Goal: Task Accomplishment & Management: Complete application form

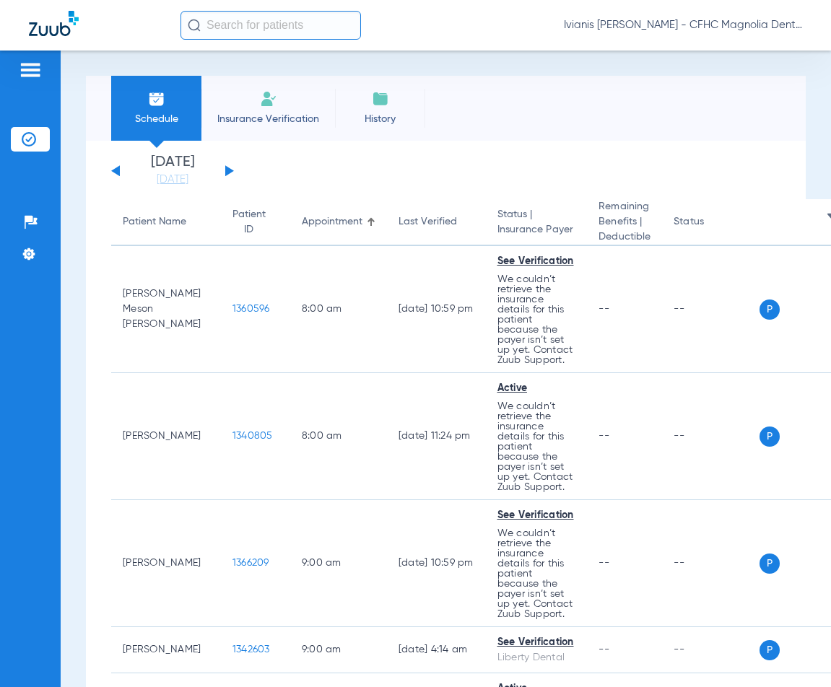
click at [257, 113] on span "Insurance Verification" at bounding box center [268, 119] width 112 height 14
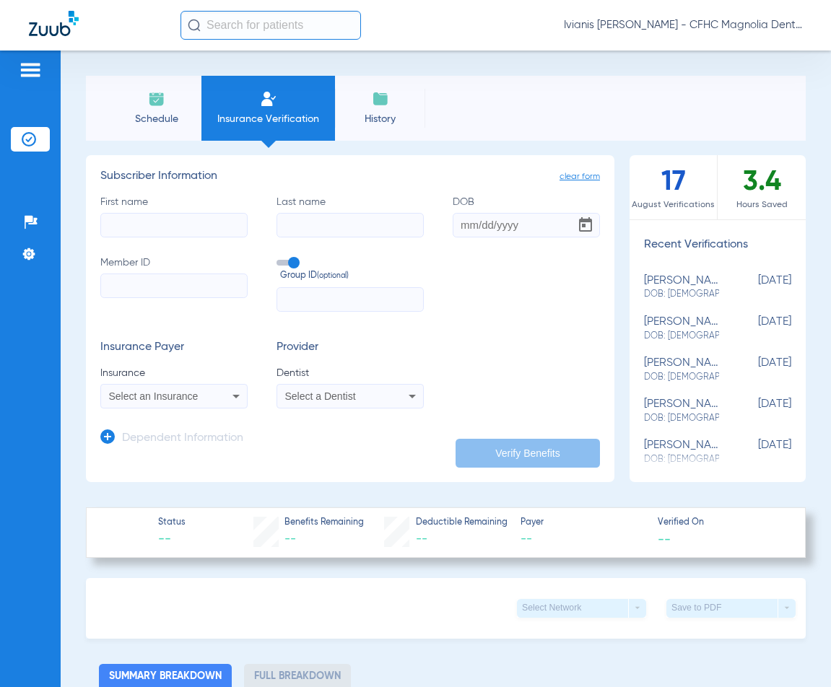
click at [165, 225] on input "First name" at bounding box center [173, 225] width 147 height 25
type input "KEAGON"
type input "[PERSON_NAME]"
type input "[DATE]"
click at [139, 281] on input "Member ID" at bounding box center [173, 285] width 147 height 25
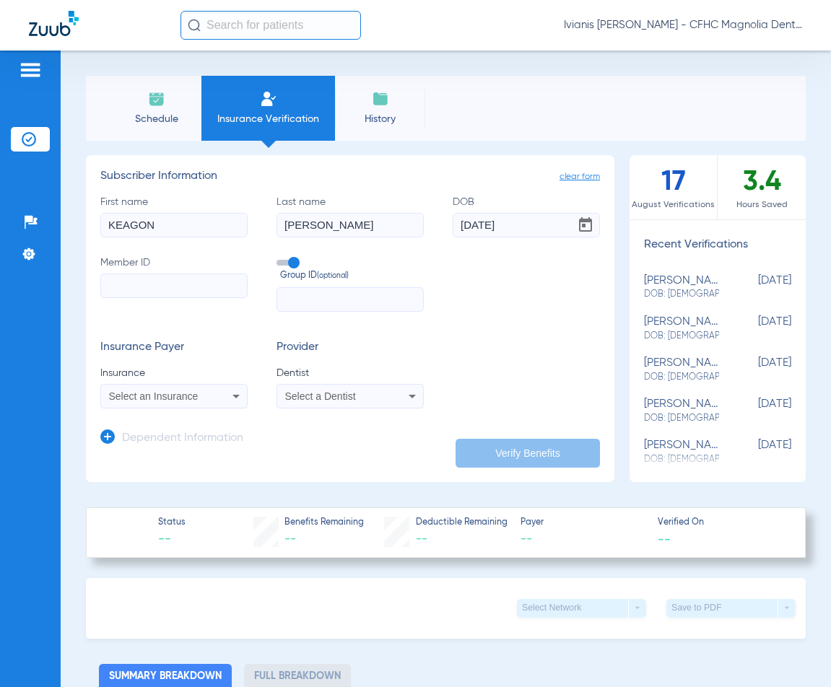
paste input "9510959596"
type input "9510959596"
drag, startPoint x: 161, startPoint y: 386, endPoint x: 162, endPoint y: 397, distance: 10.8
click at [161, 387] on mat-select "Select an Insurance" at bounding box center [173, 396] width 147 height 25
click at [162, 397] on span "Select an Insurance" at bounding box center [153, 396] width 89 height 12
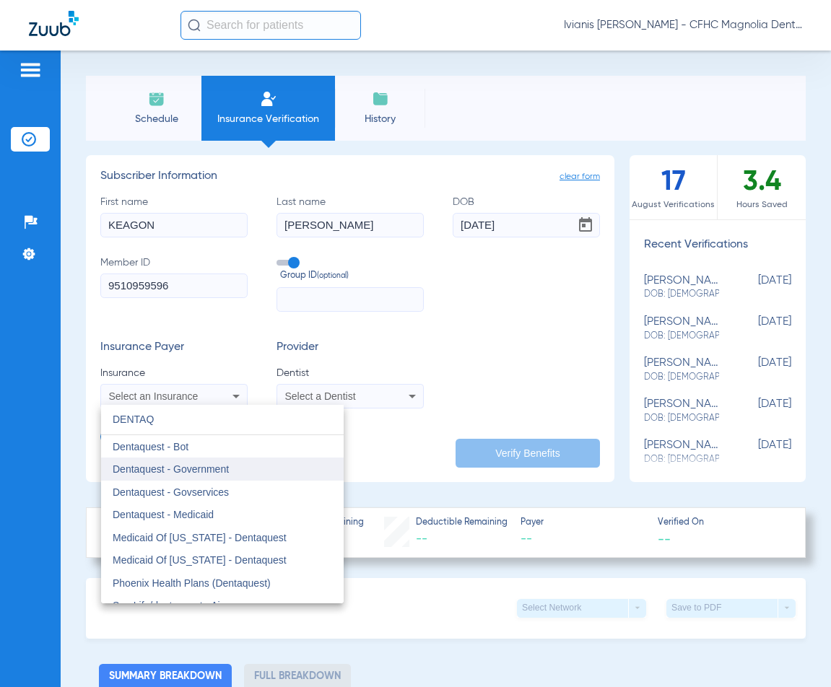
type input "DENTAQ"
click at [190, 467] on span "Dentaquest - Government" at bounding box center [171, 469] width 116 height 12
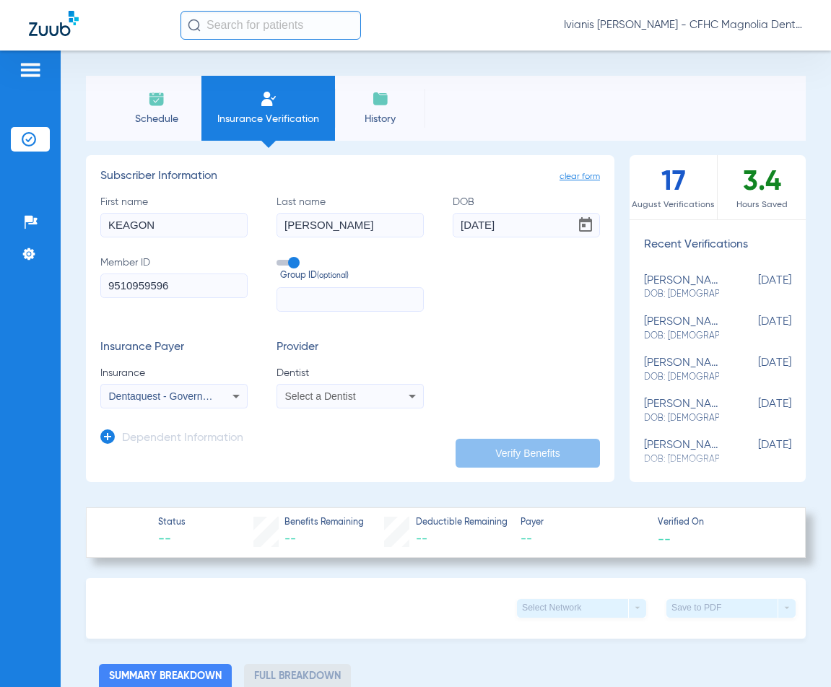
click at [298, 398] on span "Select a Dentist" at bounding box center [320, 396] width 71 height 12
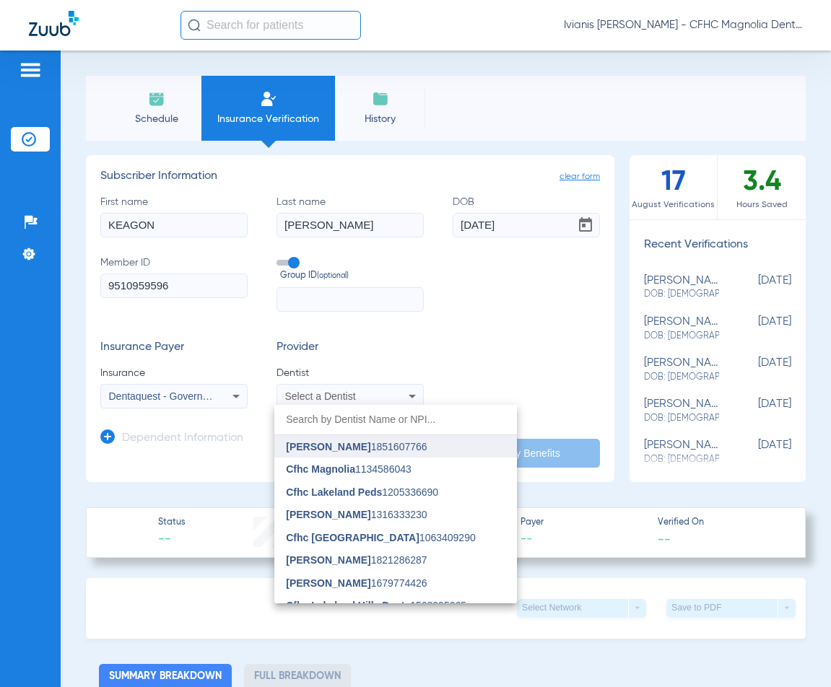
click at [339, 447] on span "[PERSON_NAME]" at bounding box center [328, 447] width 84 height 12
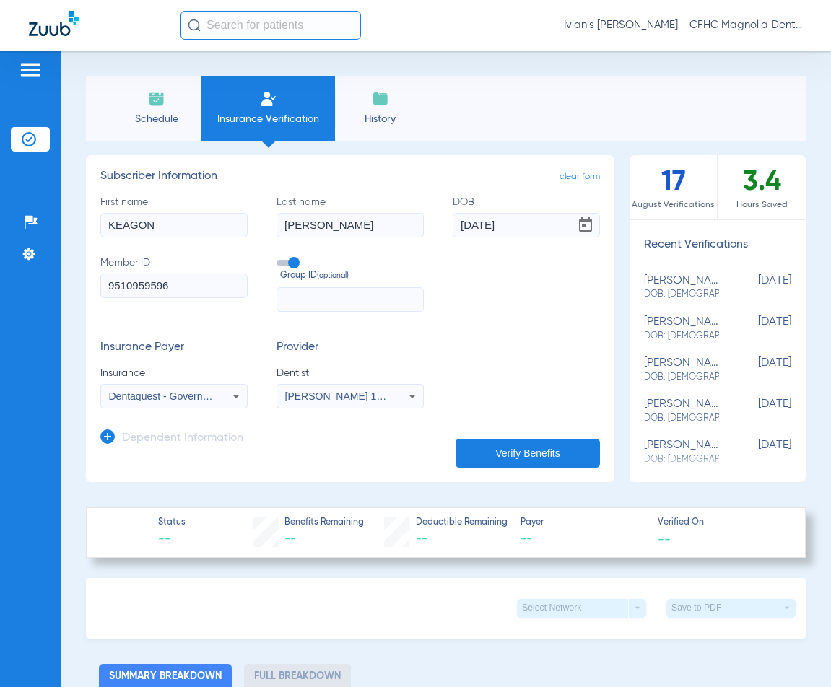
click at [539, 450] on button "Verify Benefits" at bounding box center [527, 453] width 144 height 29
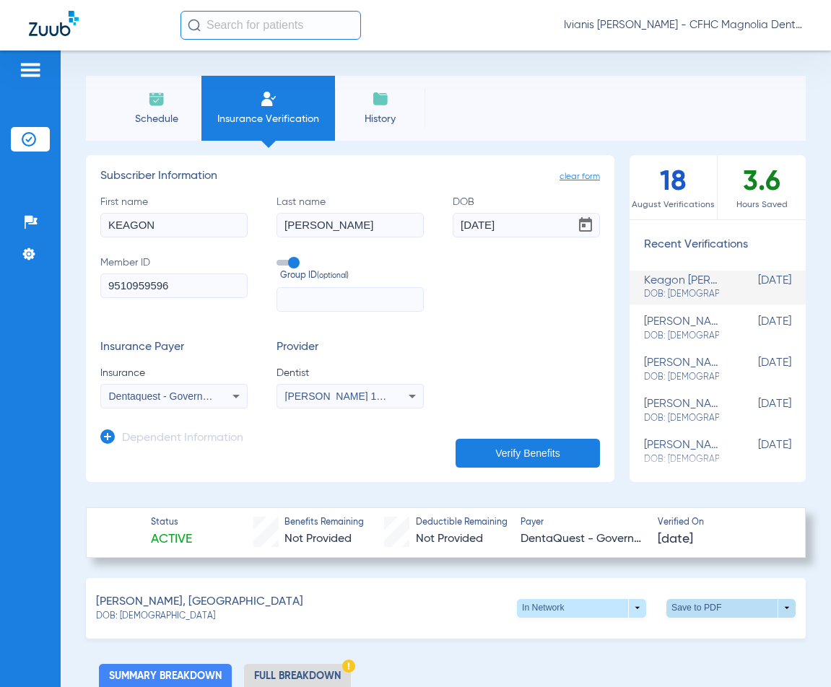
click at [697, 603] on span at bounding box center [730, 608] width 129 height 19
click at [597, 636] on span "Save to PDF" at bounding box center [611, 635] width 57 height 10
drag, startPoint x: 164, startPoint y: 618, endPoint x: 118, endPoint y: 619, distance: 45.5
click at [118, 619] on div "DOB: [DEMOGRAPHIC_DATA]" at bounding box center [199, 616] width 207 height 13
copy span "[DATE]"
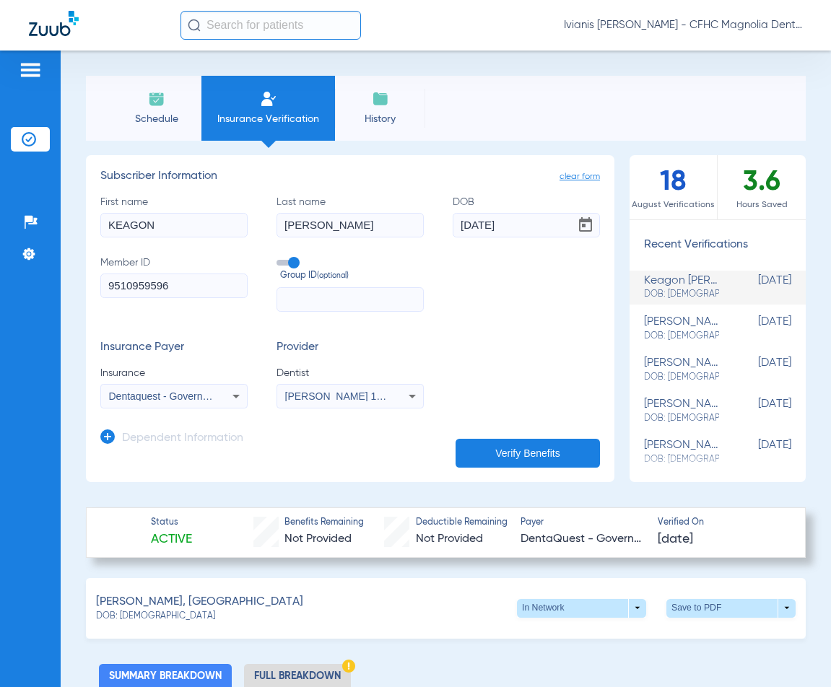
click at [98, 512] on div "Status Active Benefits Remaining Not Provided Deductible Remaining Not Provided…" at bounding box center [445, 532] width 719 height 51
click at [195, 285] on input "9510959596" at bounding box center [173, 285] width 147 height 25
paste input "67290944"
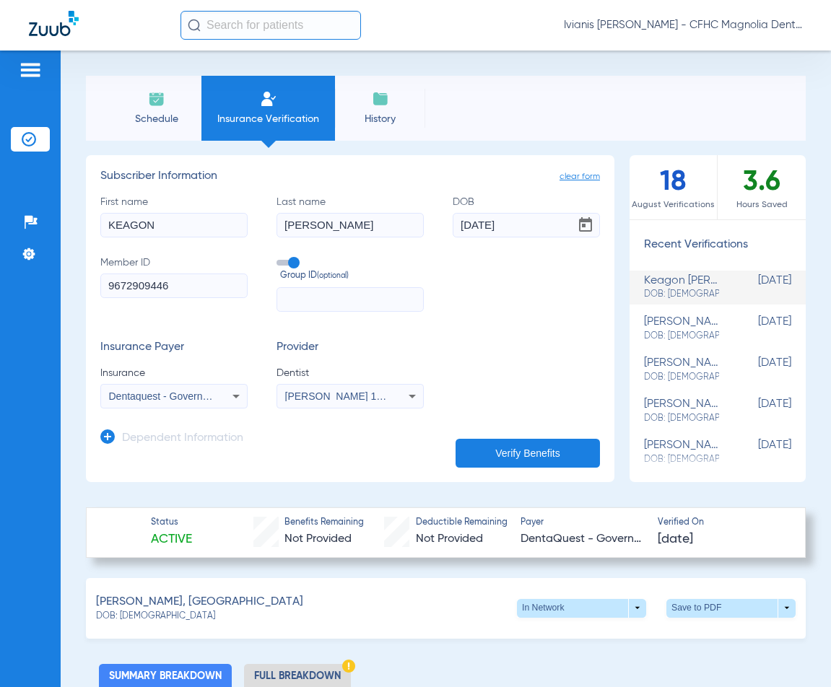
type input "9672909446"
click at [177, 225] on input "KEAGON" at bounding box center [173, 225] width 147 height 25
type input "SUMMER"
type input "[PERSON_NAME]"
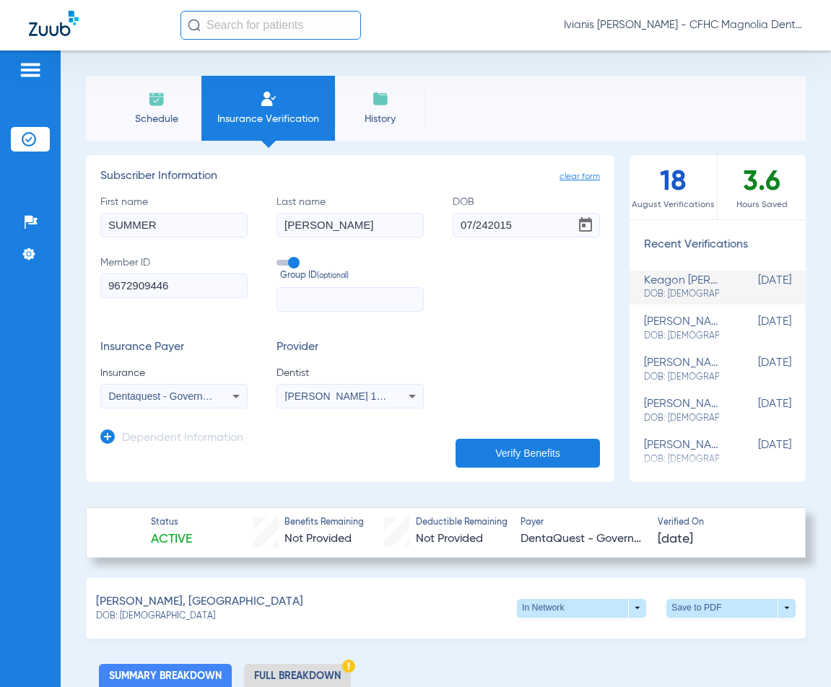
type input "[DATE]"
click at [553, 451] on button "Verify Benefits" at bounding box center [527, 453] width 144 height 29
click at [714, 610] on span at bounding box center [731, 608] width 35 height 35
click at [605, 641] on button "insert_drive_file Save to PDF" at bounding box center [597, 635] width 109 height 29
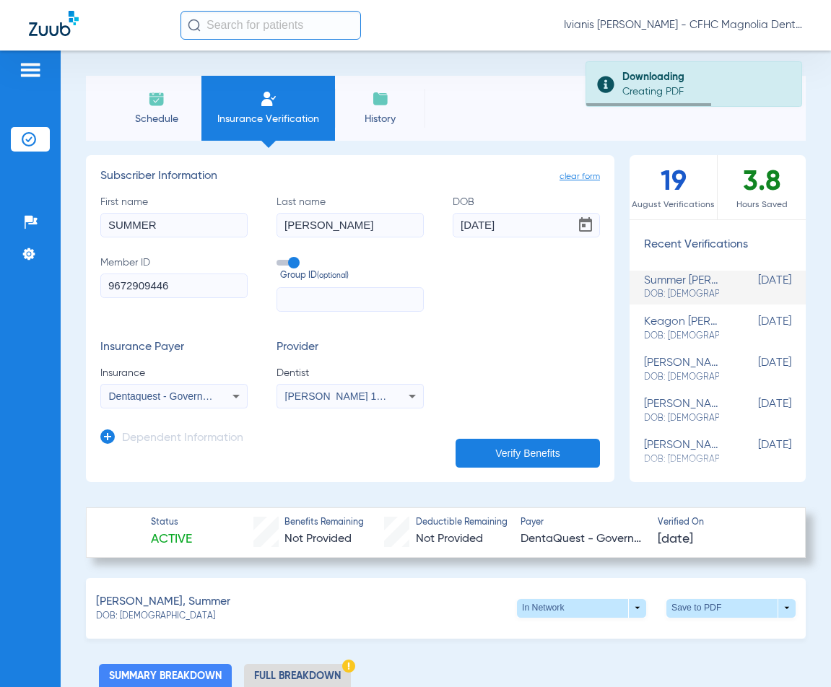
drag, startPoint x: 172, startPoint y: 616, endPoint x: 118, endPoint y: 617, distance: 54.1
click at [118, 617] on div "DOB: [DEMOGRAPHIC_DATA]" at bounding box center [163, 616] width 134 height 13
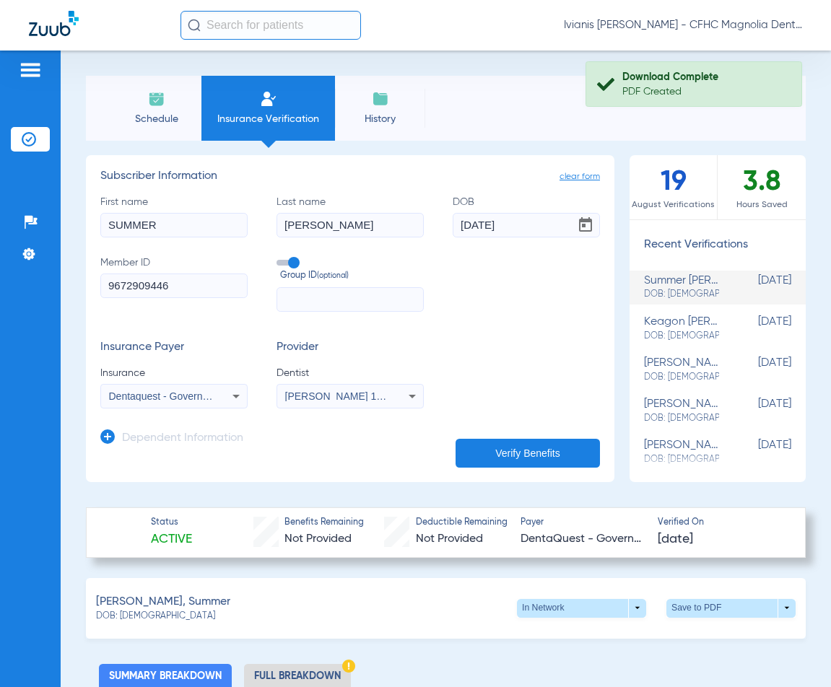
copy span "[DATE]"
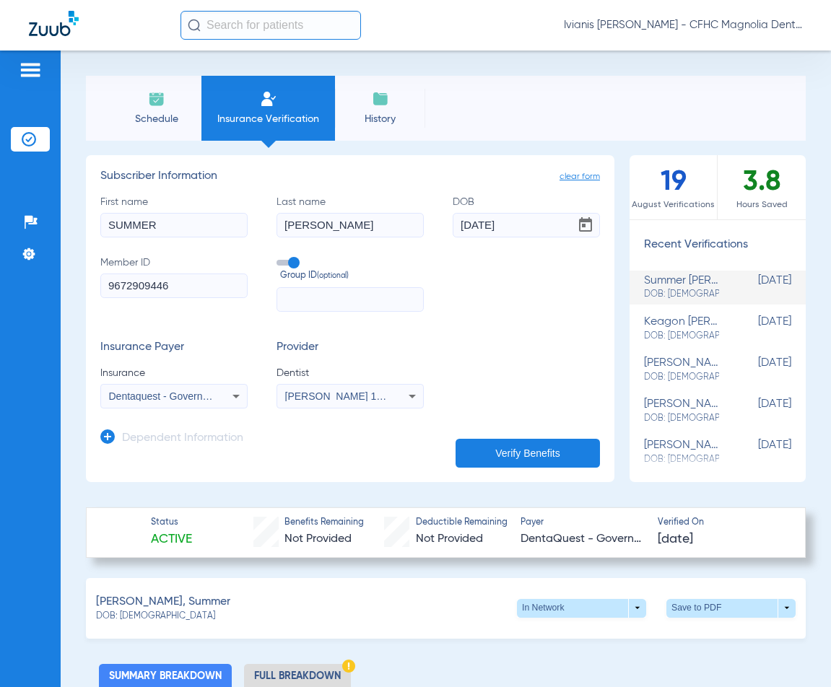
click at [140, 283] on input "9672909446" at bounding box center [173, 285] width 147 height 25
click at [58, 496] on div "Patients Insurance Verification Setup Help Center Settings" at bounding box center [30, 394] width 61 height 687
click at [183, 289] on input "9672909446" at bounding box center [173, 285] width 147 height 25
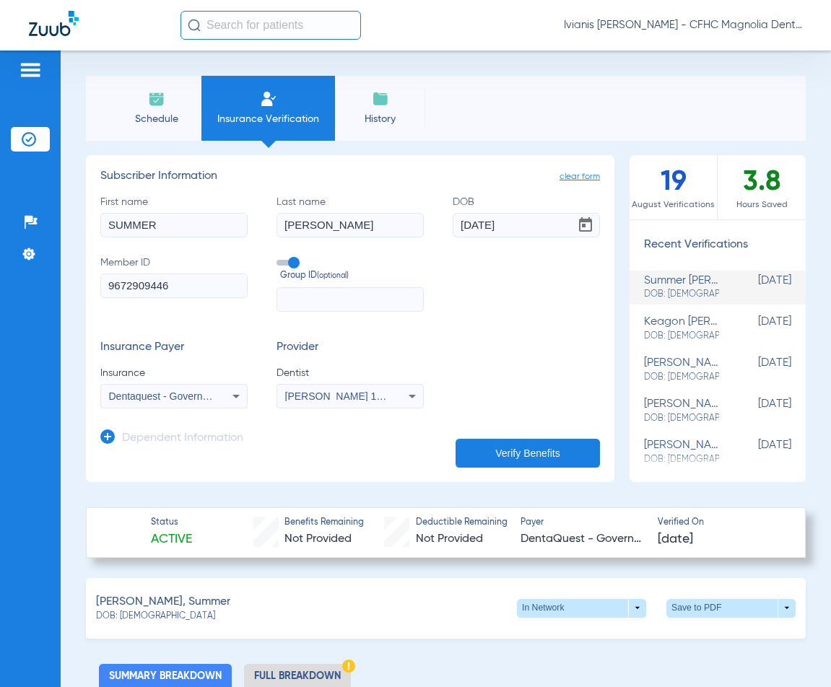
paste input "54"
type input "9672909454"
click at [172, 225] on input "SUMMER" at bounding box center [173, 225] width 147 height 25
type input "KALANI"
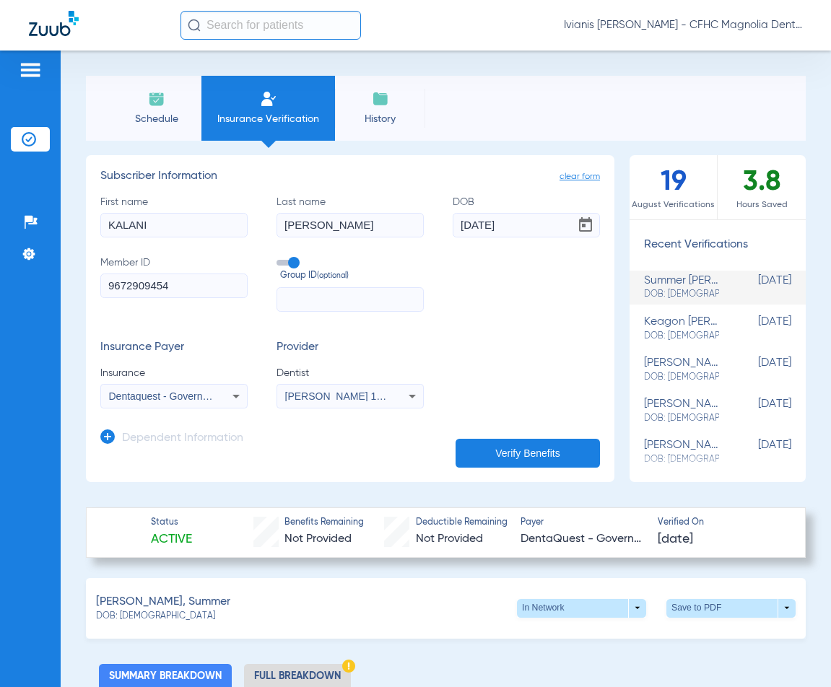
type input "[PERSON_NAME]"
type input "[DATE]"
click at [543, 457] on button "Verify Benefits" at bounding box center [527, 453] width 144 height 29
click at [714, 610] on span at bounding box center [731, 608] width 35 height 35
click at [613, 636] on span "Save to PDF" at bounding box center [611, 635] width 57 height 10
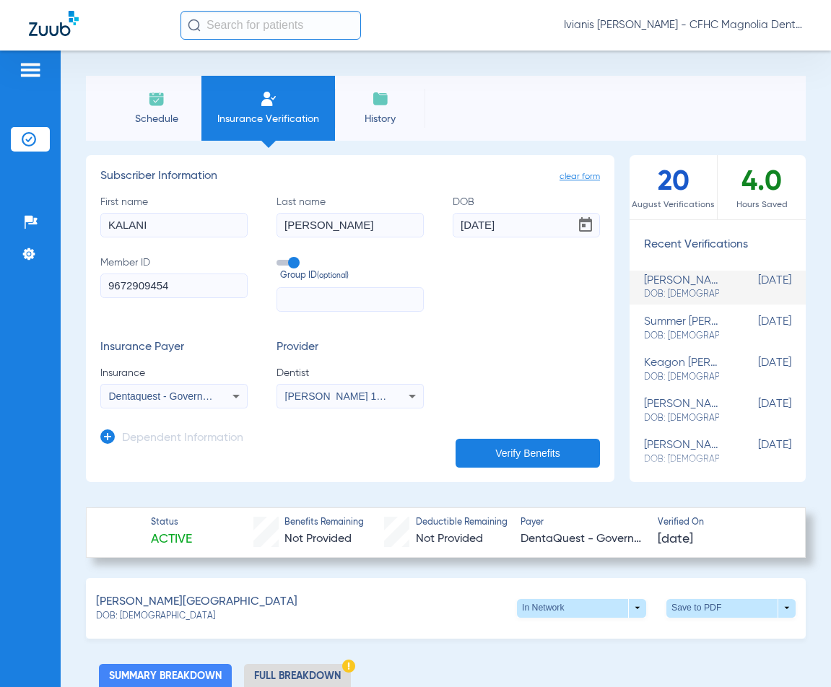
drag, startPoint x: 174, startPoint y: 615, endPoint x: 122, endPoint y: 617, distance: 52.0
click at [122, 617] on div "[PERSON_NAME] DOB: [DEMOGRAPHIC_DATA] In Network arrow_drop_down Save to PDF ar…" at bounding box center [445, 608] width 719 height 61
copy span "[DATE]"
click at [71, 496] on div "Schedule Insurance Verification History Last Appt. Sync Time: [DATE] - 09:00 AM…" at bounding box center [446, 369] width 770 height 636
click at [135, 118] on span "Schedule" at bounding box center [156, 119] width 69 height 14
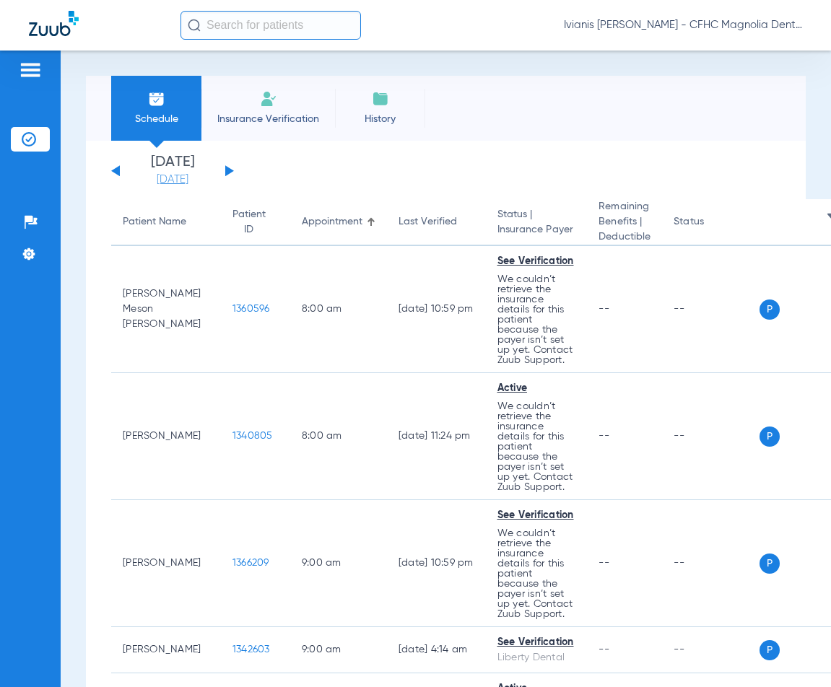
click at [186, 177] on link "[DATE]" at bounding box center [172, 179] width 87 height 14
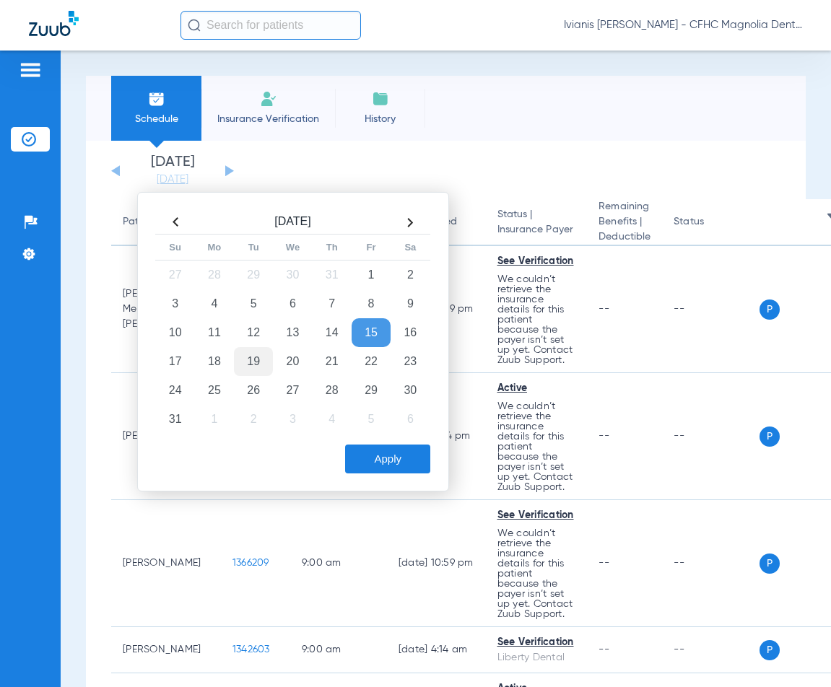
click at [253, 361] on td "19" at bounding box center [253, 361] width 39 height 29
click at [394, 460] on button "Apply" at bounding box center [387, 458] width 85 height 29
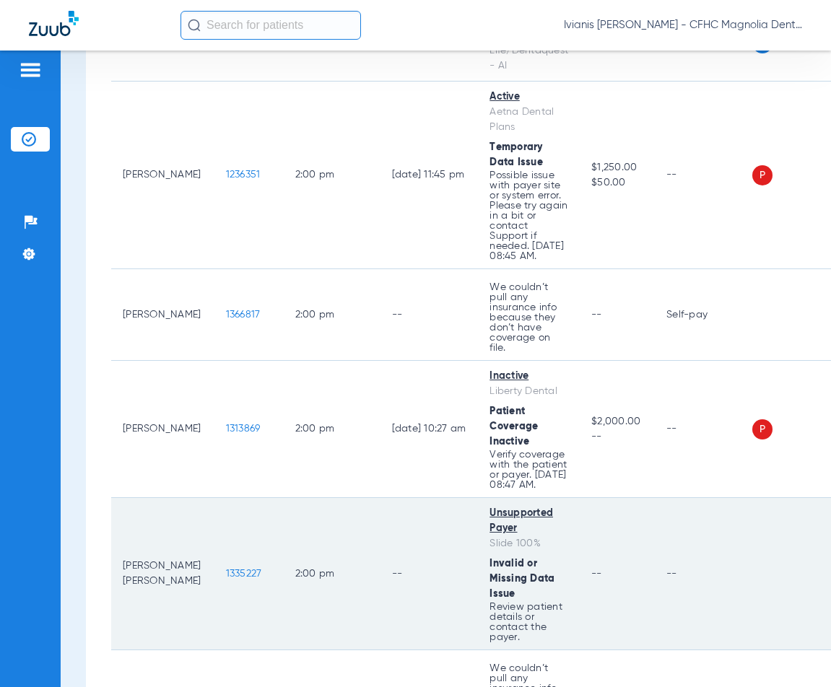
scroll to position [1515, 0]
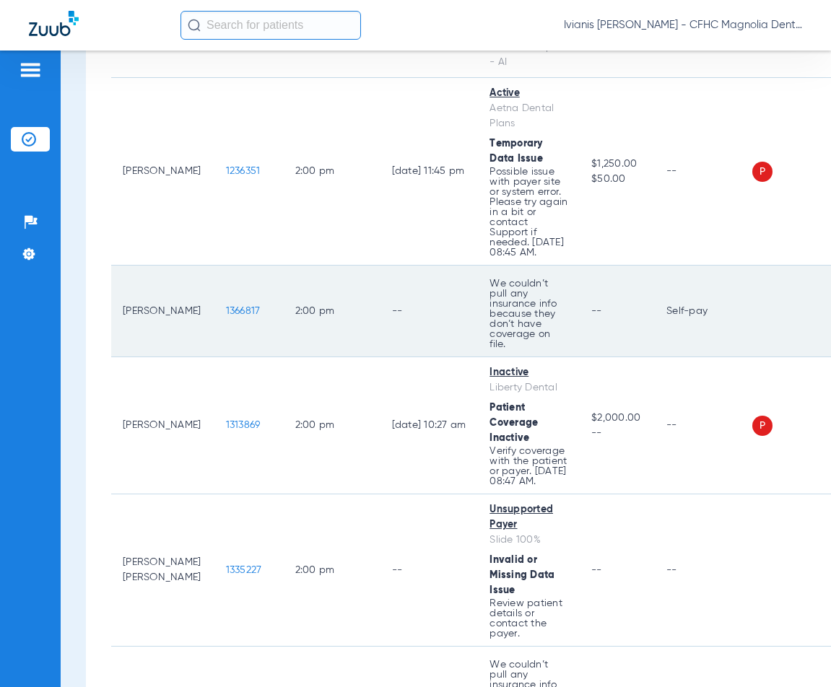
click at [226, 306] on span "1366817" at bounding box center [243, 311] width 35 height 10
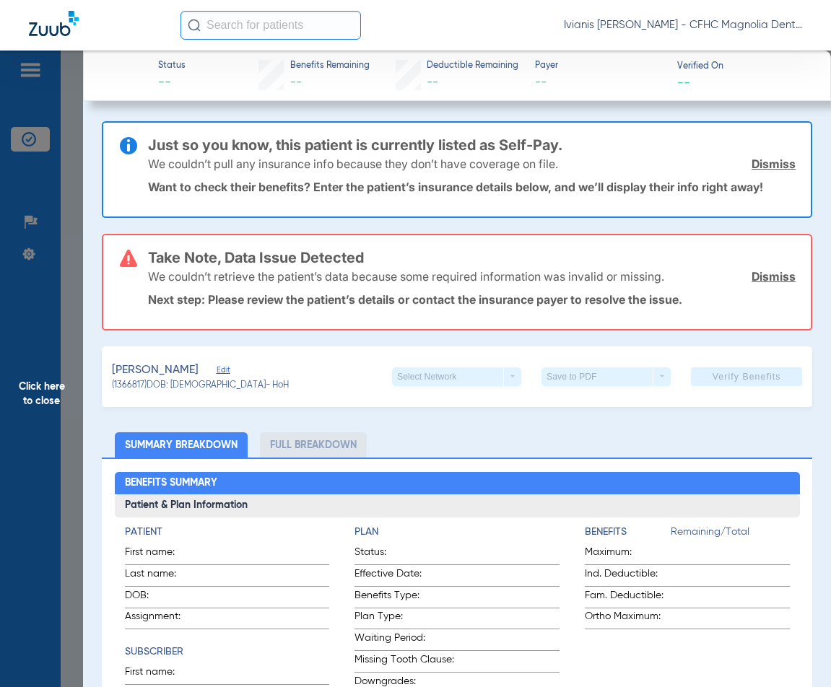
click at [216, 370] on span "Edit" at bounding box center [222, 372] width 13 height 14
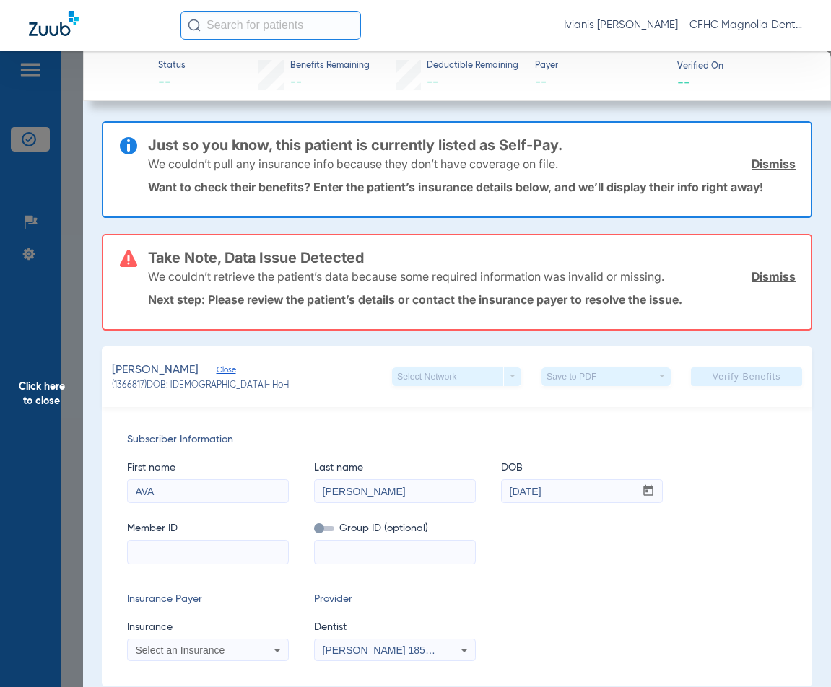
click at [212, 550] on input at bounding box center [208, 551] width 160 height 23
paste input "002637102"
type input "002637102"
click at [196, 652] on span "Select an Insurance" at bounding box center [180, 650] width 89 height 12
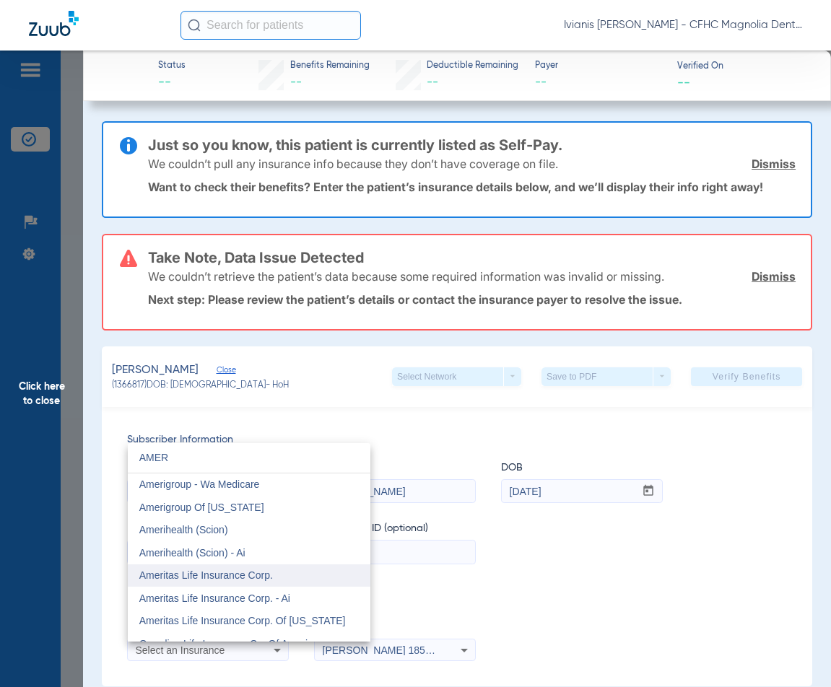
type input "AMER"
click at [209, 574] on span "Ameritas Life Insurance Corp." at bounding box center [205, 575] width 133 height 12
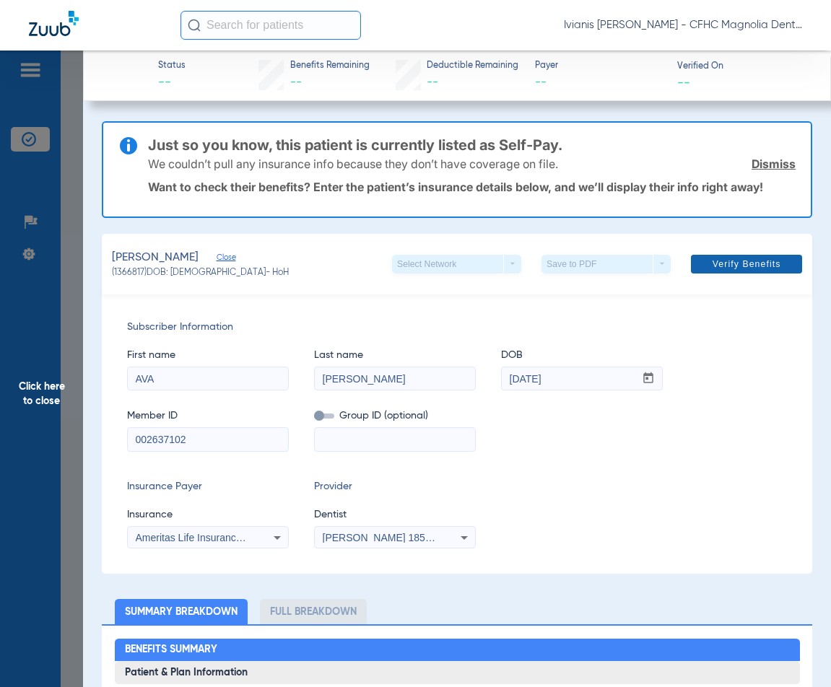
click at [744, 263] on span "Verify Benefits" at bounding box center [746, 264] width 69 height 12
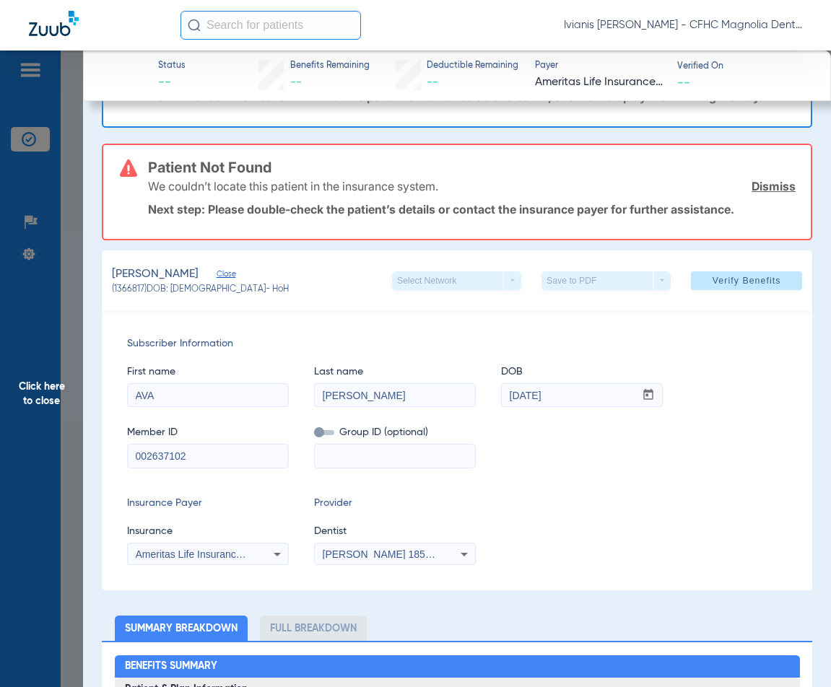
scroll to position [72, 0]
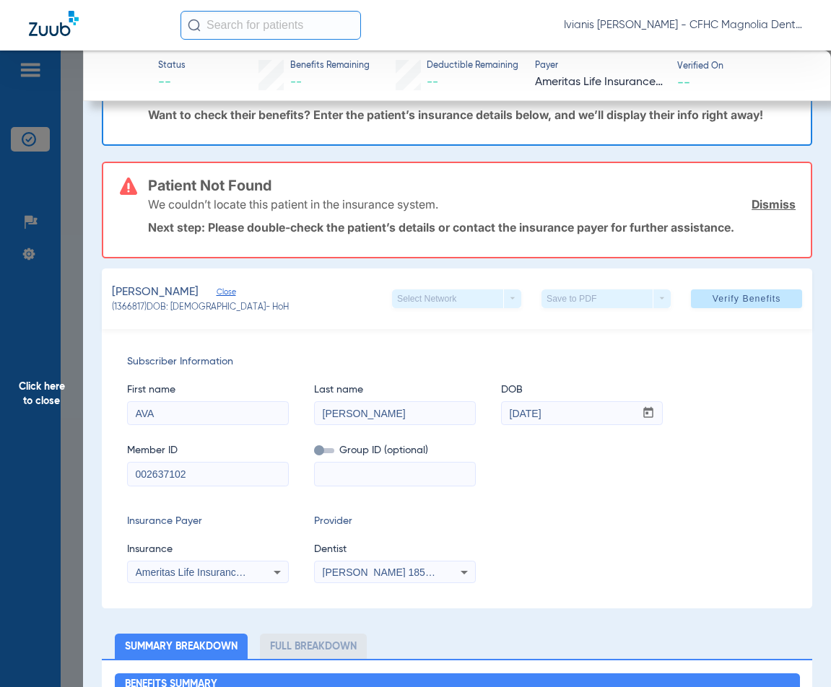
click at [607, 510] on div "Subscriber Information First name [PERSON_NAME] Last name [PERSON_NAME] mm / dd…" at bounding box center [457, 468] width 710 height 279
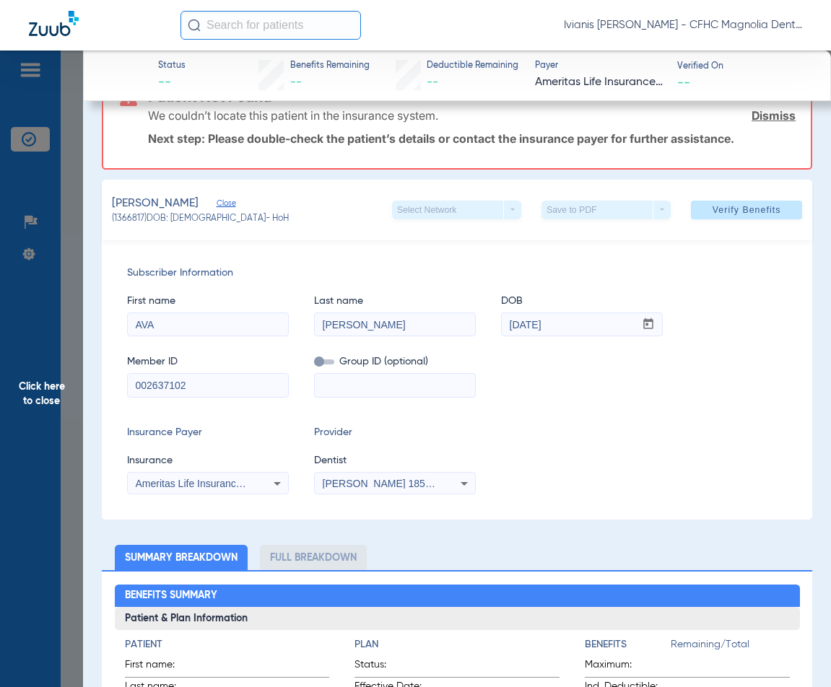
scroll to position [144, 0]
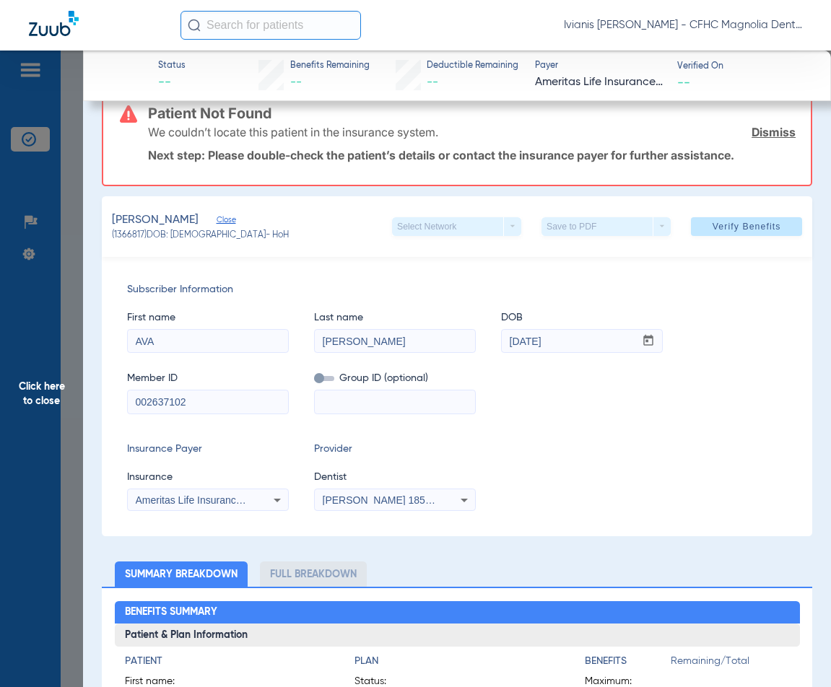
click at [65, 203] on span "Click here to close" at bounding box center [41, 394] width 83 height 687
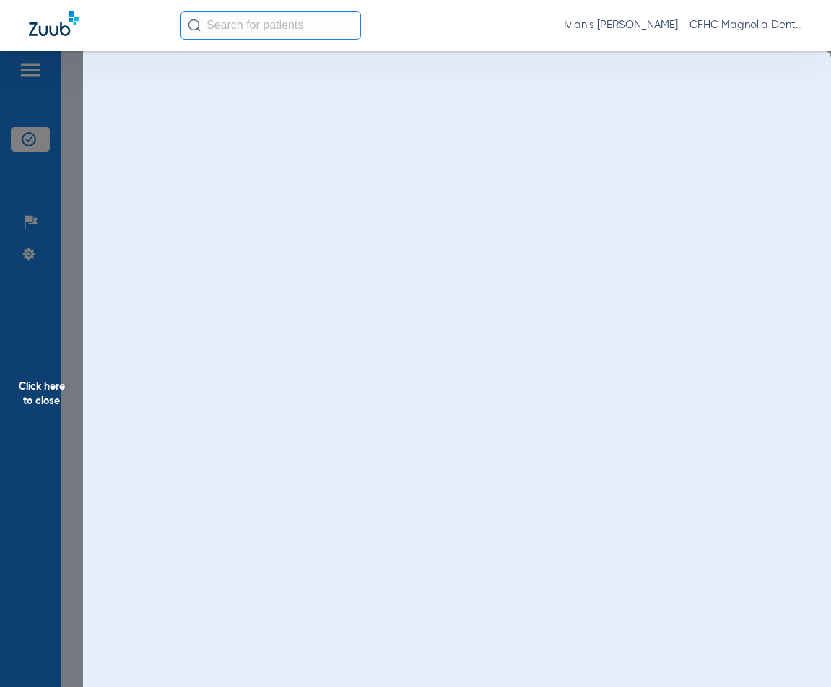
scroll to position [0, 0]
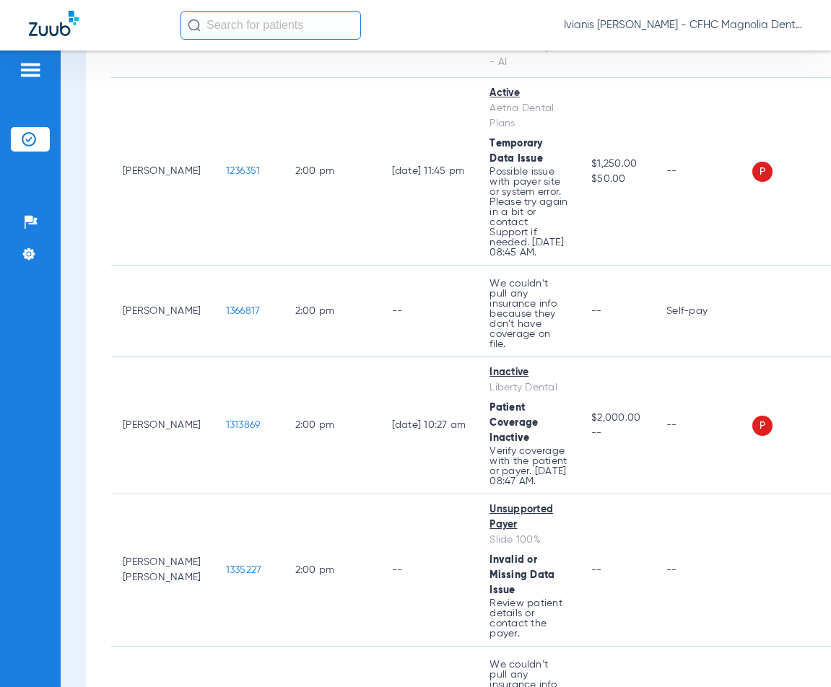
click at [58, 503] on div "Patients Insurance Verification Setup Help Center Settings" at bounding box center [30, 394] width 61 height 687
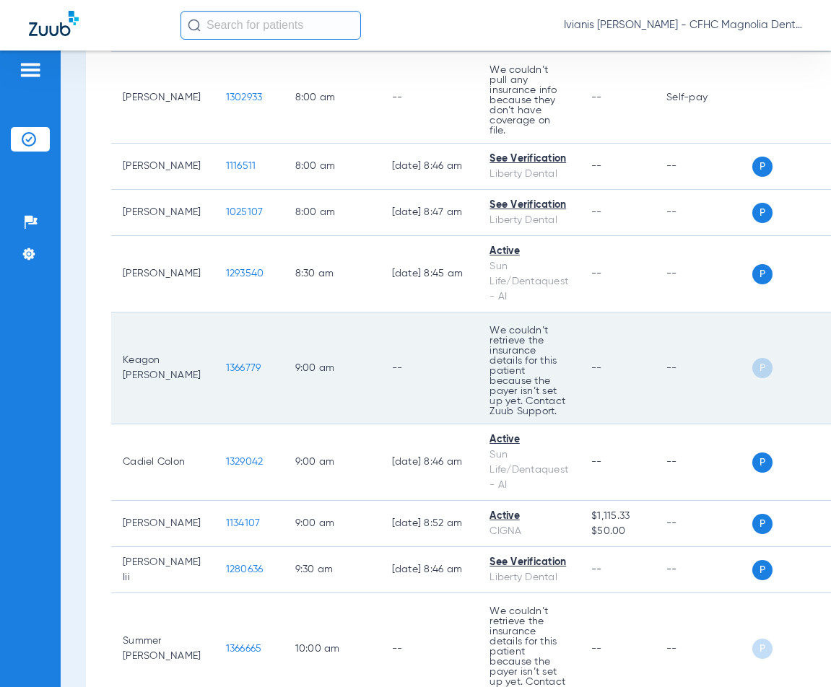
scroll to position [361, 0]
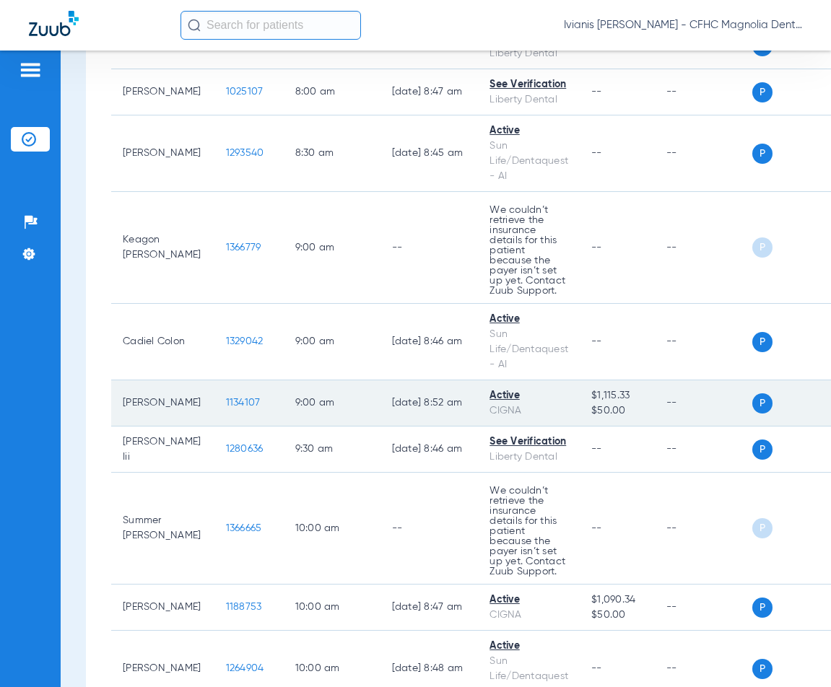
click at [226, 405] on span "1134107" at bounding box center [243, 403] width 35 height 10
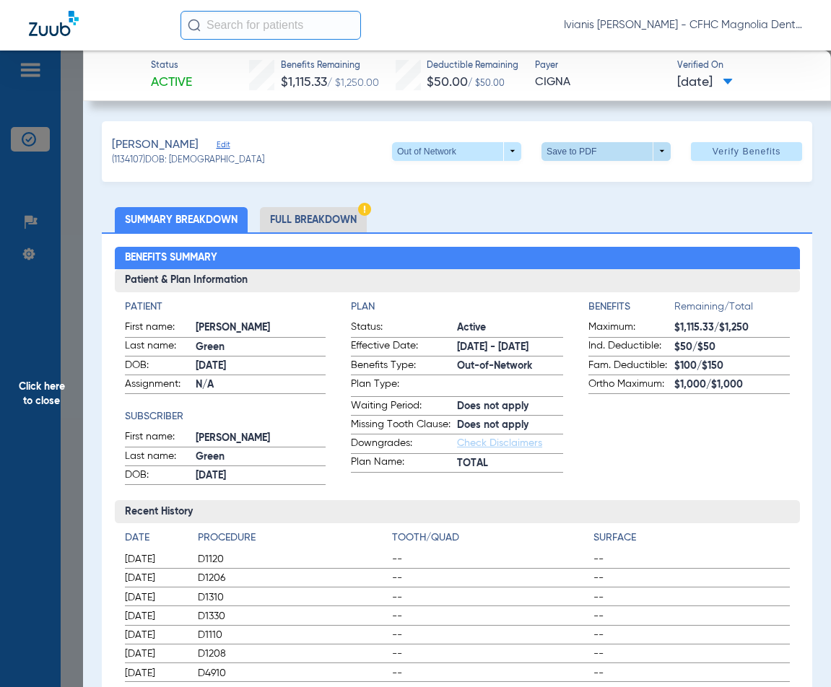
click at [592, 153] on span at bounding box center [606, 151] width 35 height 35
click at [603, 183] on span "Save to PDF" at bounding box center [599, 180] width 57 height 10
click at [589, 149] on span at bounding box center [606, 151] width 35 height 35
click at [590, 180] on span "Save to PDF" at bounding box center [599, 180] width 57 height 10
drag, startPoint x: 220, startPoint y: 158, endPoint x: 171, endPoint y: 157, distance: 49.1
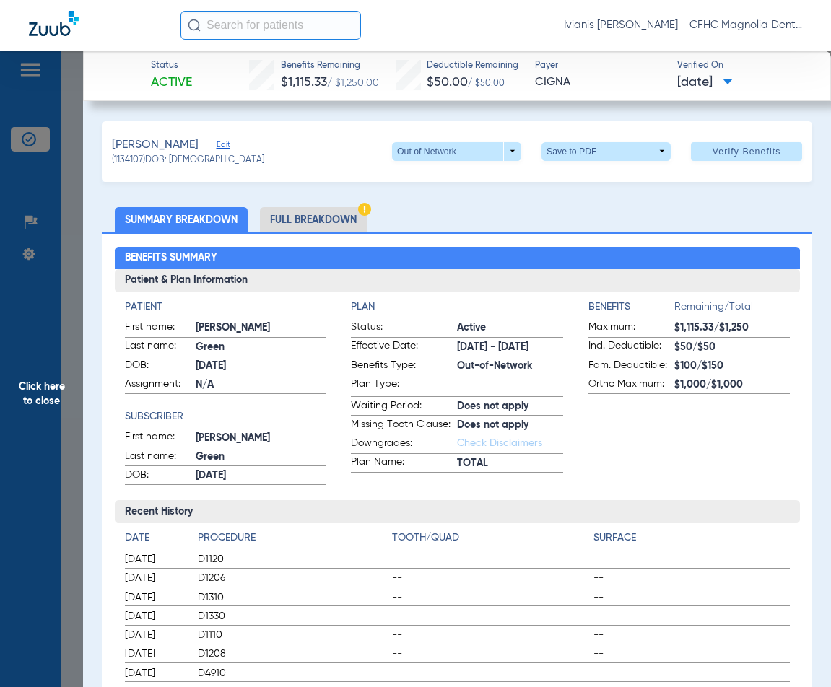
click at [171, 157] on div "(1134107) DOB: [DEMOGRAPHIC_DATA]" at bounding box center [188, 160] width 152 height 13
copy span "[DATE]"
click at [77, 504] on span "Click here to close" at bounding box center [41, 394] width 83 height 687
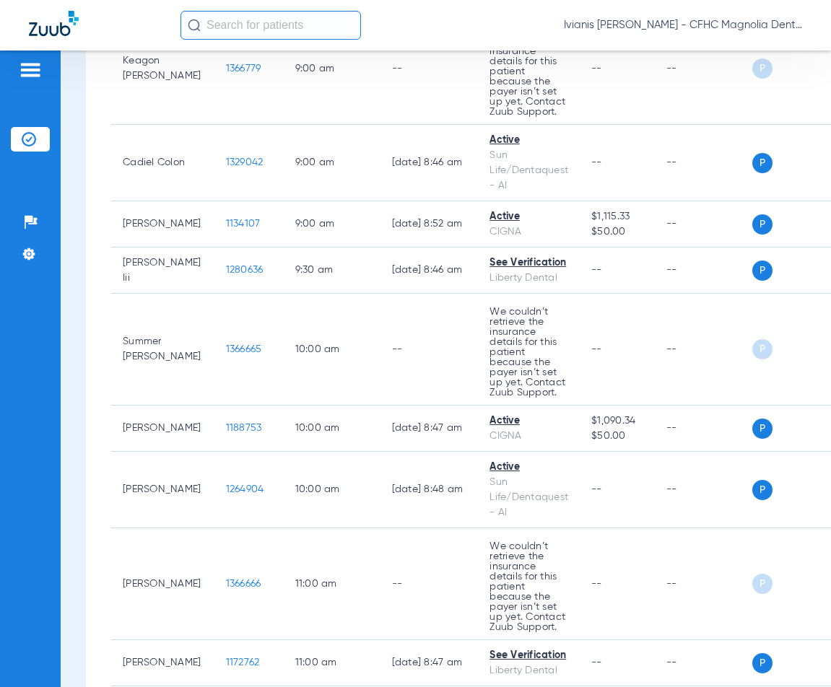
scroll to position [649, 0]
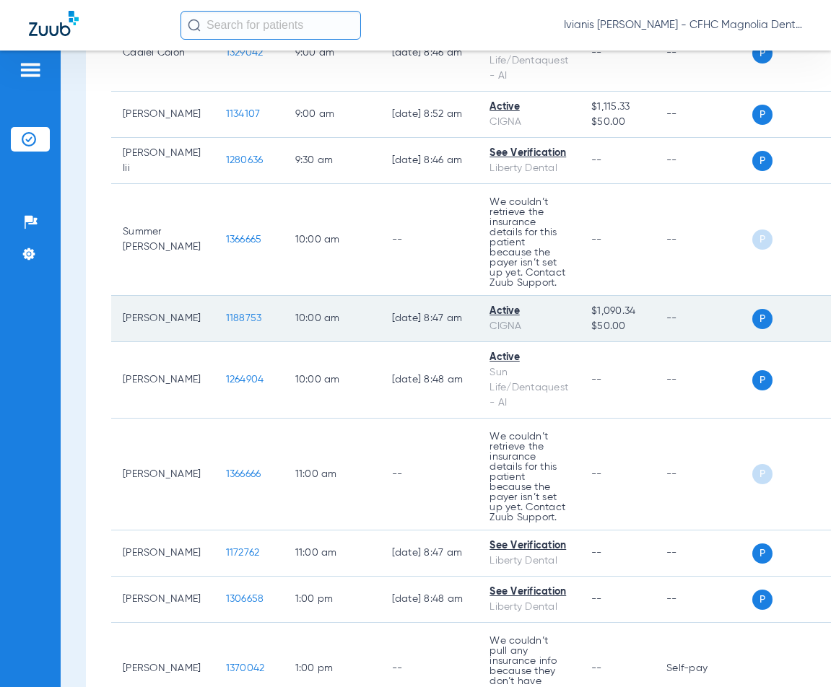
click at [226, 323] on span "1188753" at bounding box center [244, 318] width 36 height 10
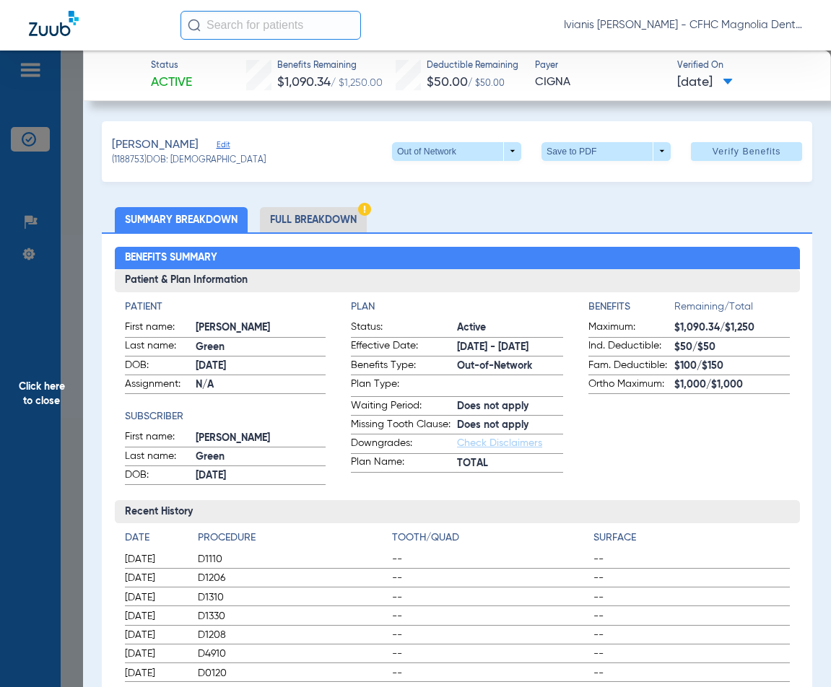
drag, startPoint x: 227, startPoint y: 162, endPoint x: 170, endPoint y: 162, distance: 56.3
click at [170, 162] on div "(1188753) DOB: [DEMOGRAPHIC_DATA]" at bounding box center [189, 160] width 154 height 13
copy span "[DATE]"
click at [572, 151] on span at bounding box center [605, 151] width 129 height 19
click at [571, 186] on button "insert_drive_file Save to PDF" at bounding box center [585, 179] width 109 height 29
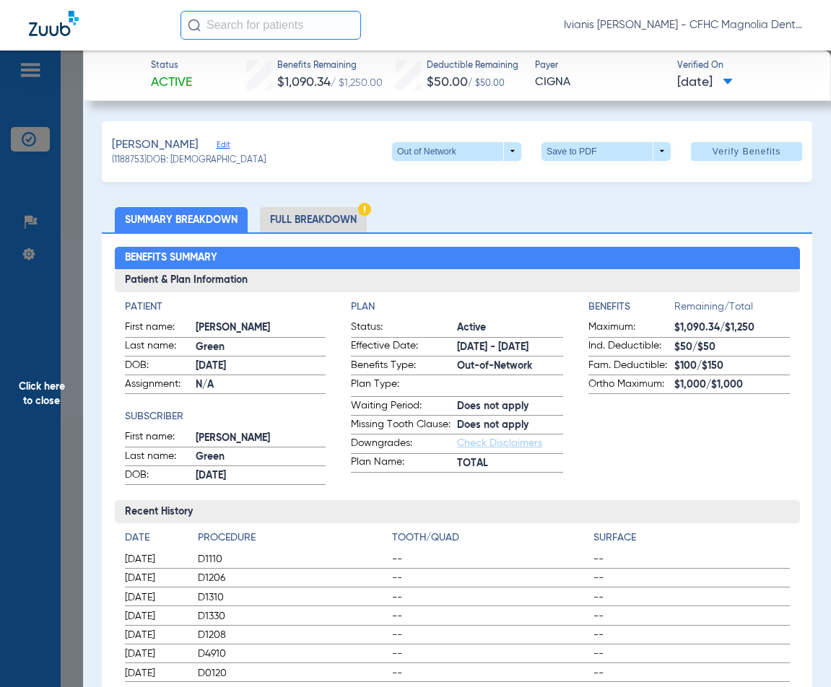
copy span "[DATE]"
click at [68, 508] on span "Click here to close" at bounding box center [41, 394] width 83 height 687
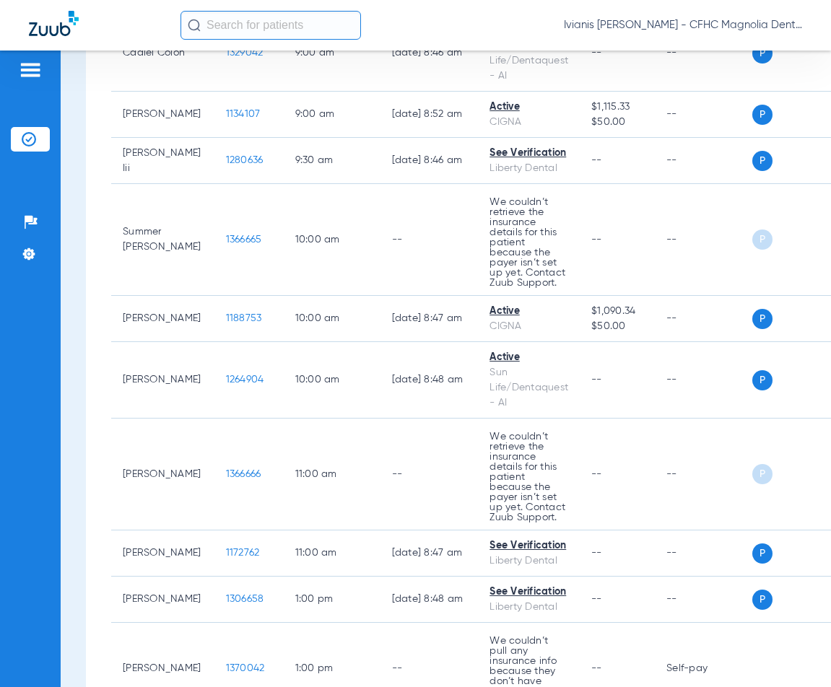
click at [68, 539] on div "Schedule Insurance Verification History Last Appt. Sync Time: [DATE] - 09:21 AM…" at bounding box center [446, 369] width 770 height 636
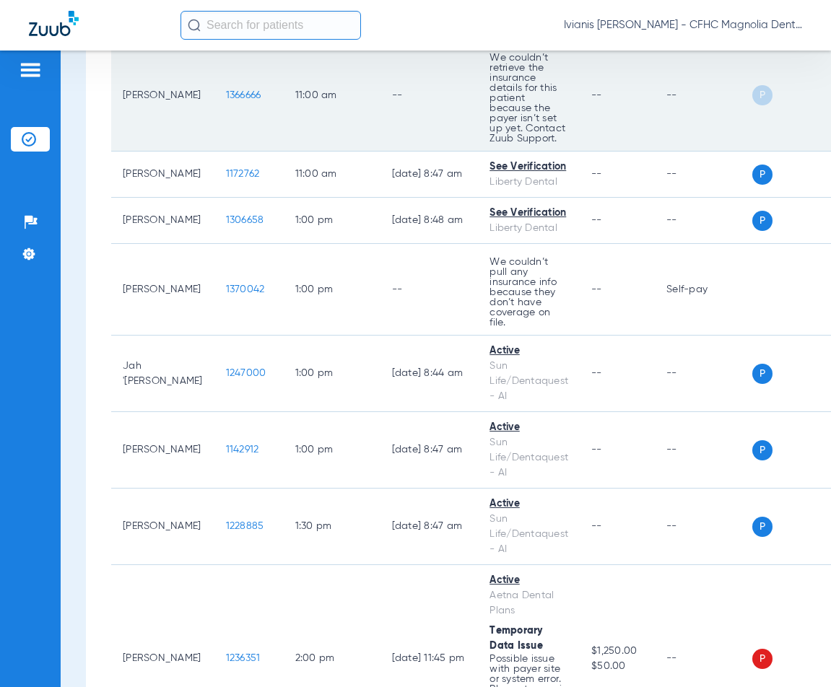
scroll to position [1082, 0]
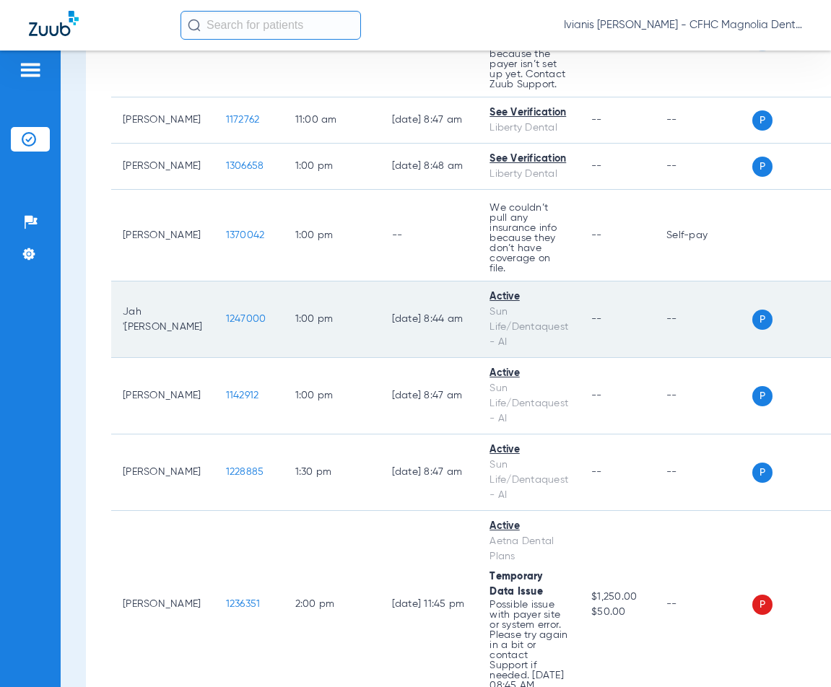
click at [226, 314] on span "1247000" at bounding box center [246, 319] width 40 height 10
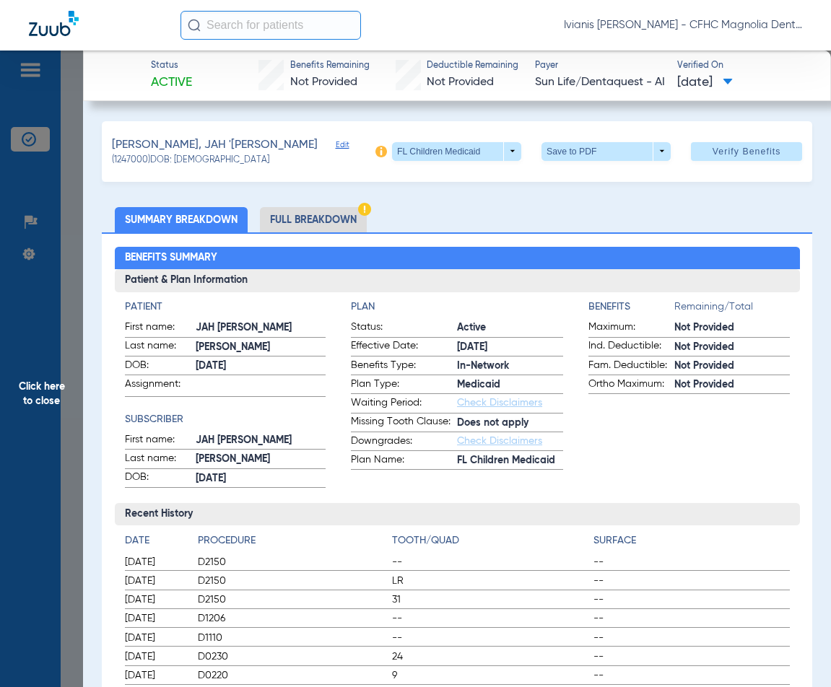
drag, startPoint x: 222, startPoint y: 160, endPoint x: 176, endPoint y: 159, distance: 45.5
click at [176, 159] on div "(1247000) DOB: [DEMOGRAPHIC_DATA]" at bounding box center [230, 160] width 236 height 13
copy span "[DATE]"
click at [122, 499] on div "Patient & Plan Information Patient First name: JAH [PERSON_NAME] Last name: [PE…" at bounding box center [457, 505] width 685 height 473
drag, startPoint x: 235, startPoint y: 159, endPoint x: 177, endPoint y: 162, distance: 57.8
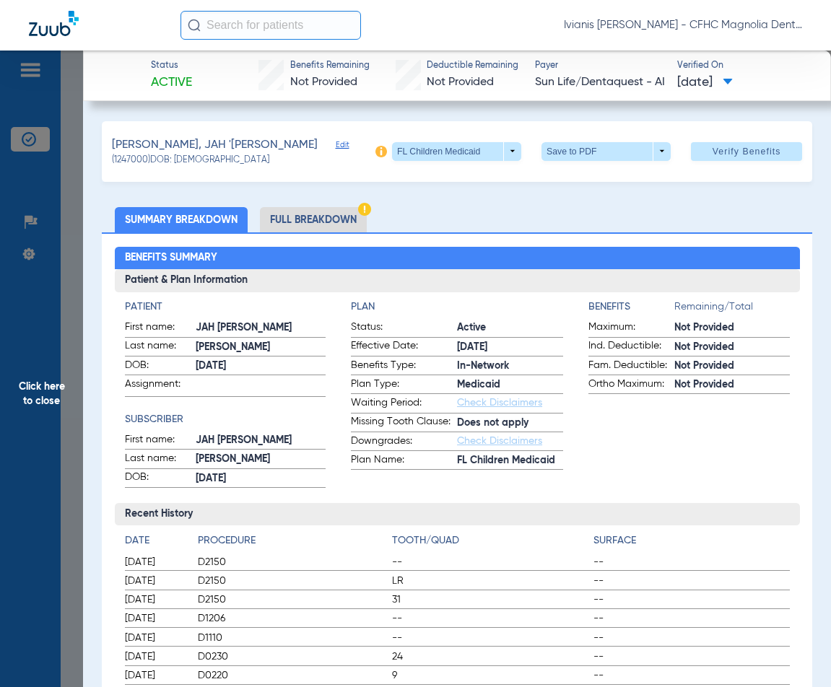
click at [177, 162] on div "(1247000) DOB: [DEMOGRAPHIC_DATA]" at bounding box center [230, 160] width 236 height 13
copy span "[DATE]"
click at [590, 149] on span at bounding box center [606, 151] width 35 height 35
click at [600, 175] on span "Save to PDF" at bounding box center [599, 180] width 57 height 10
copy span "[DATE]"
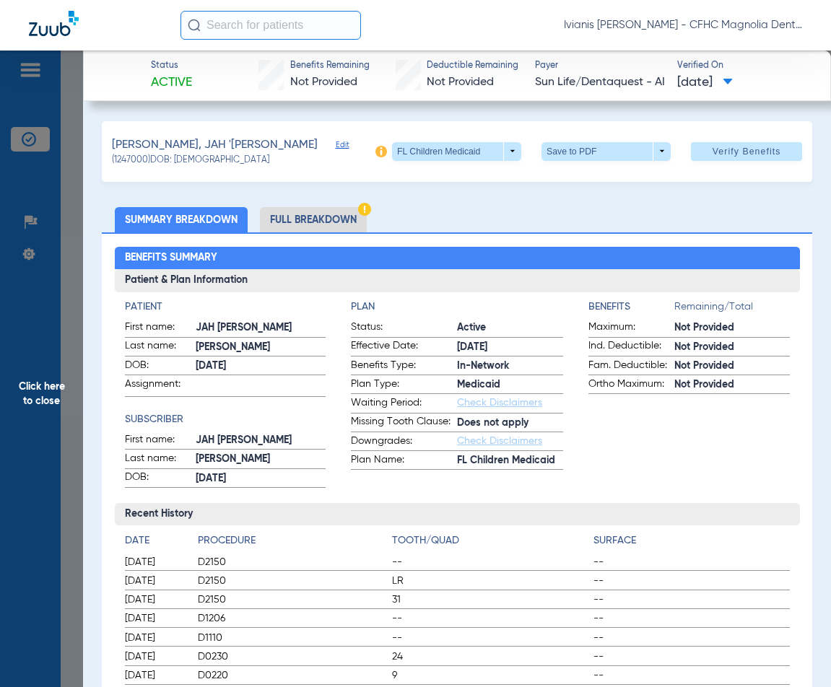
click at [69, 204] on span "Click here to close" at bounding box center [41, 394] width 83 height 687
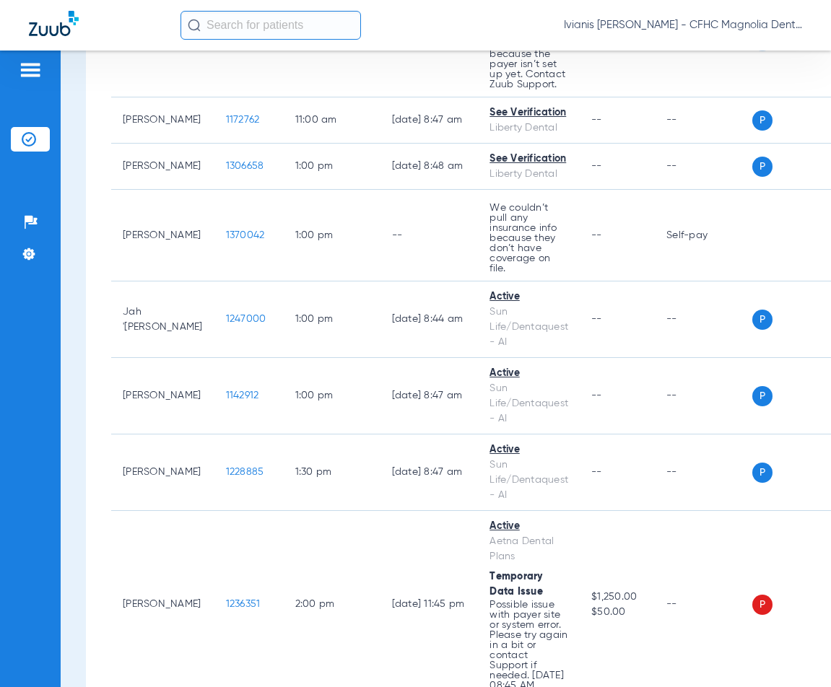
click at [35, 531] on div "Patients Insurance Verification Setup Help Center Settings" at bounding box center [30, 394] width 61 height 687
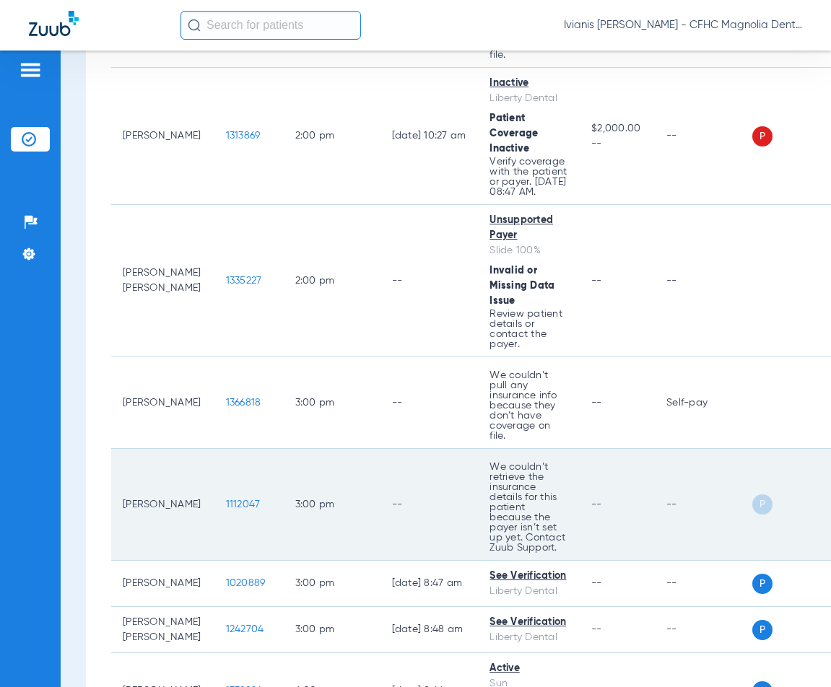
scroll to position [1948, 0]
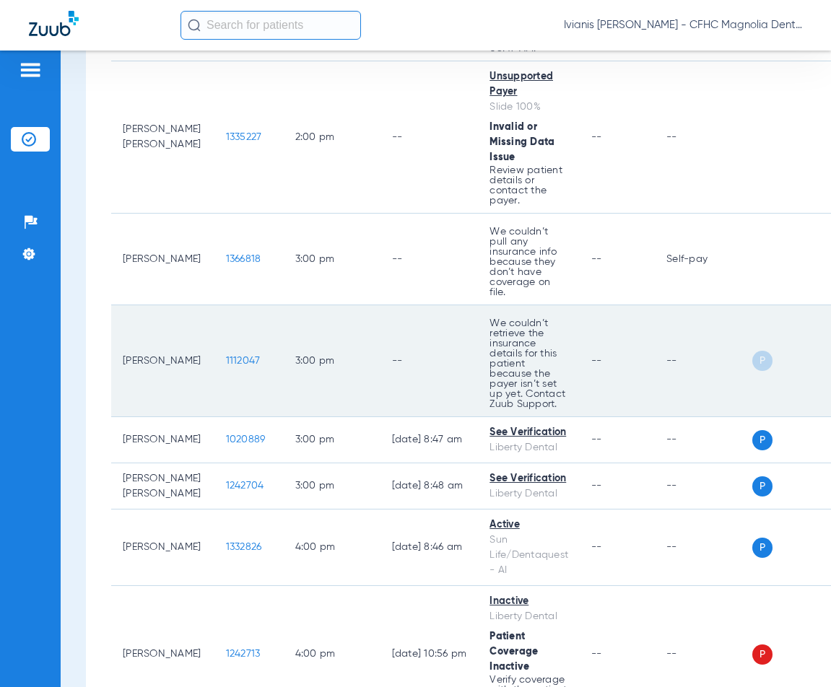
click at [226, 356] on span "1112047" at bounding box center [243, 361] width 35 height 10
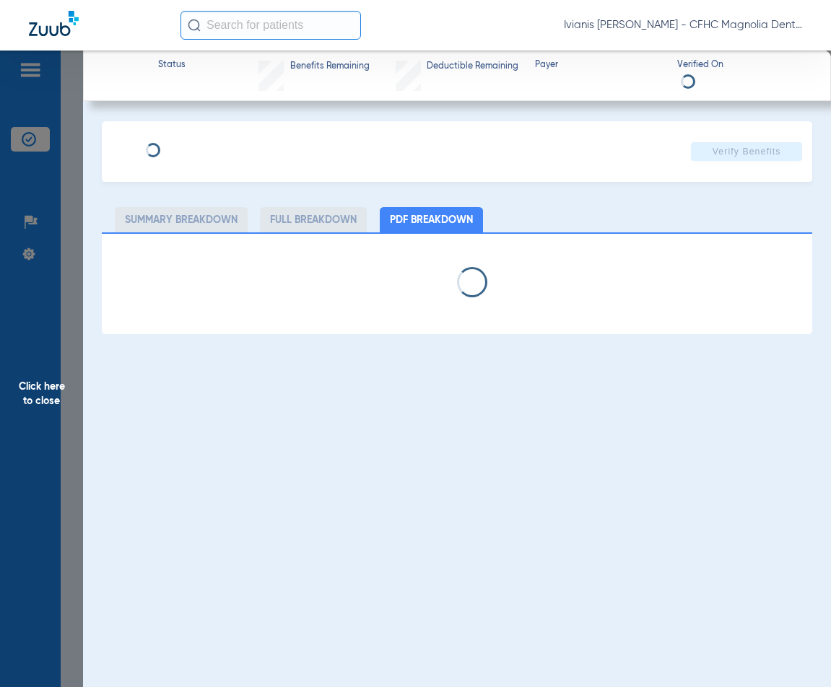
type input "ABIEZER"
type input "[PERSON_NAME]"
type input "[DATE]"
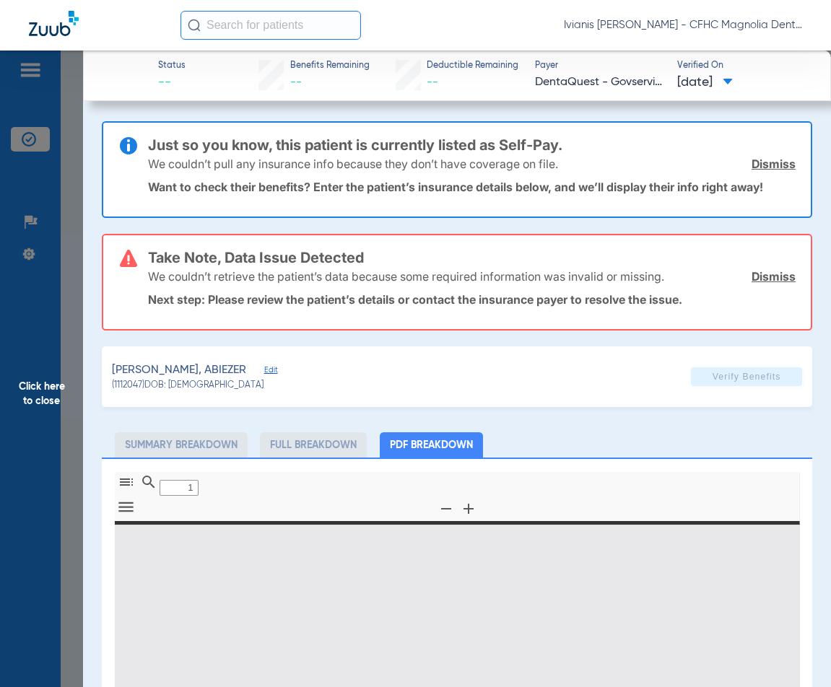
type input "0"
select select "page-width"
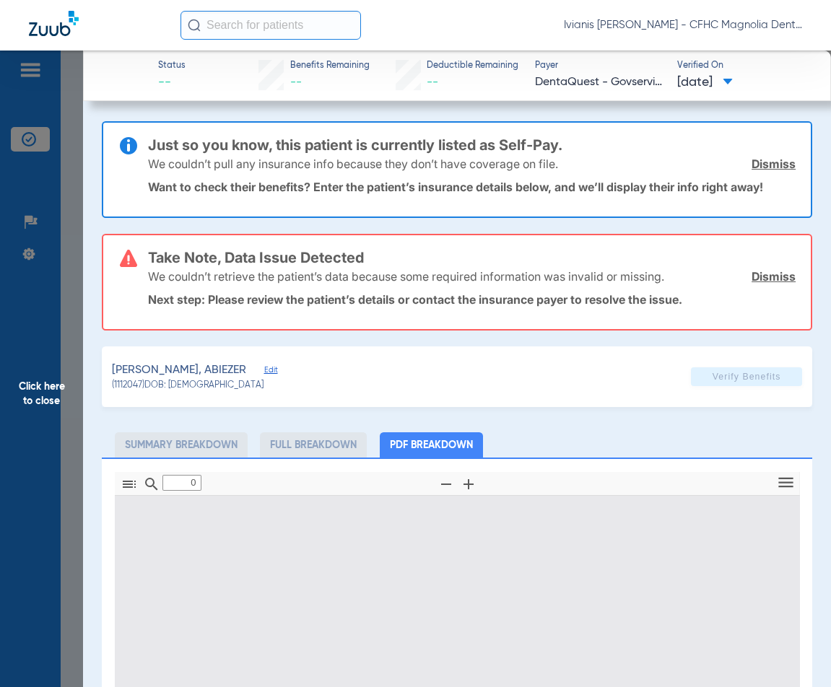
type input "1"
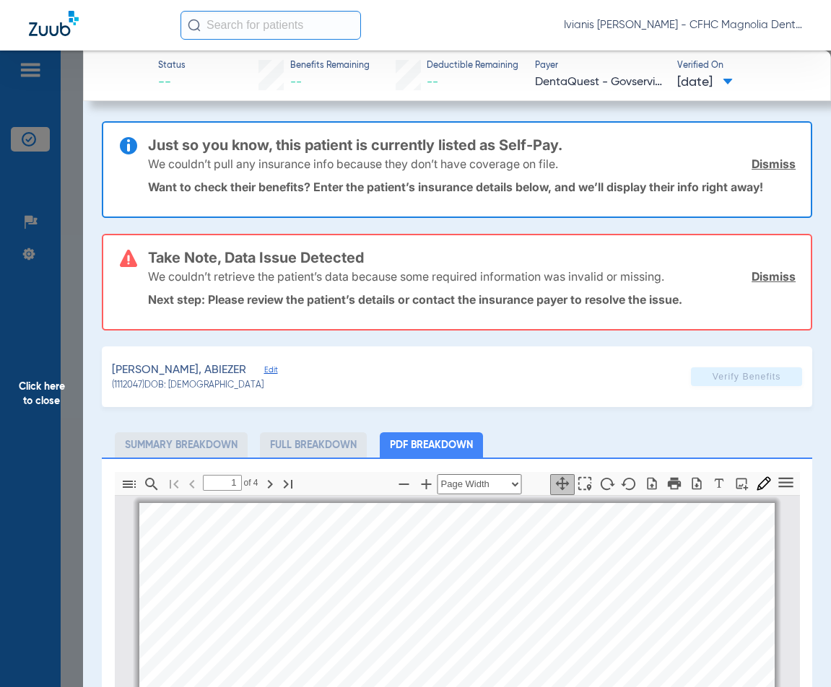
scroll to position [7, 0]
click at [264, 369] on span "Edit" at bounding box center [270, 372] width 13 height 14
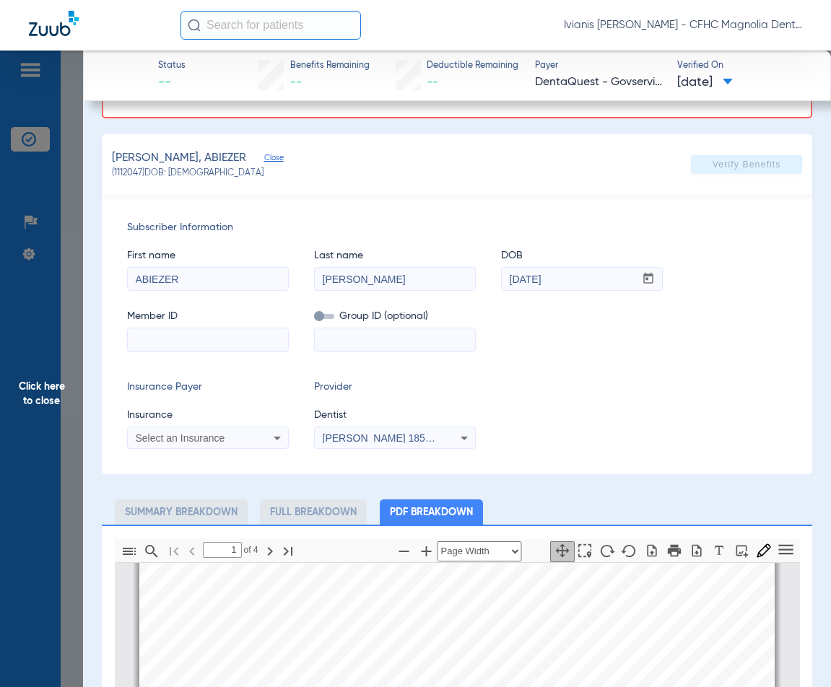
scroll to position [216, 0]
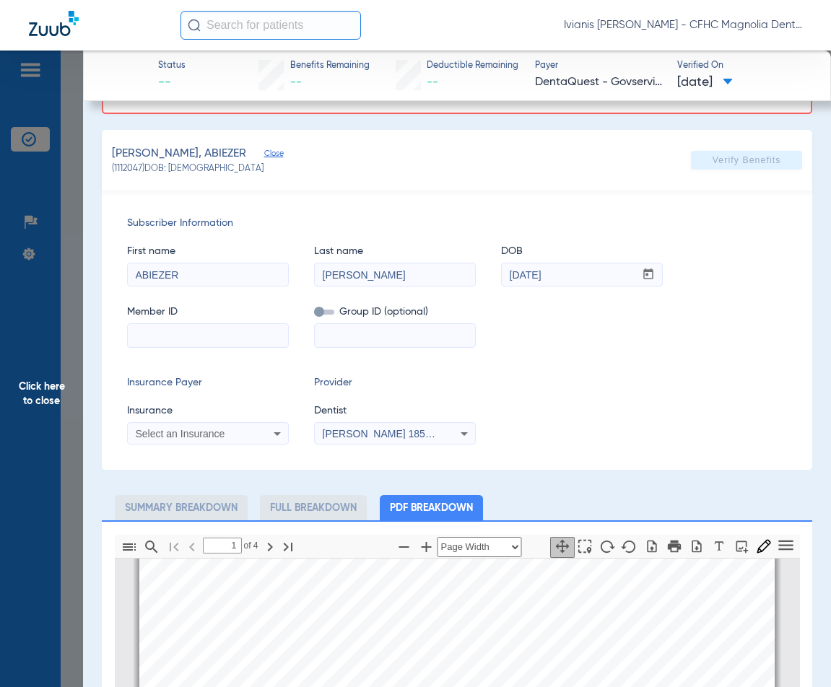
click at [211, 342] on input at bounding box center [208, 335] width 160 height 23
paste input "9531337811"
type input "9531337811"
click at [178, 426] on div "Select an Insurance" at bounding box center [208, 433] width 160 height 17
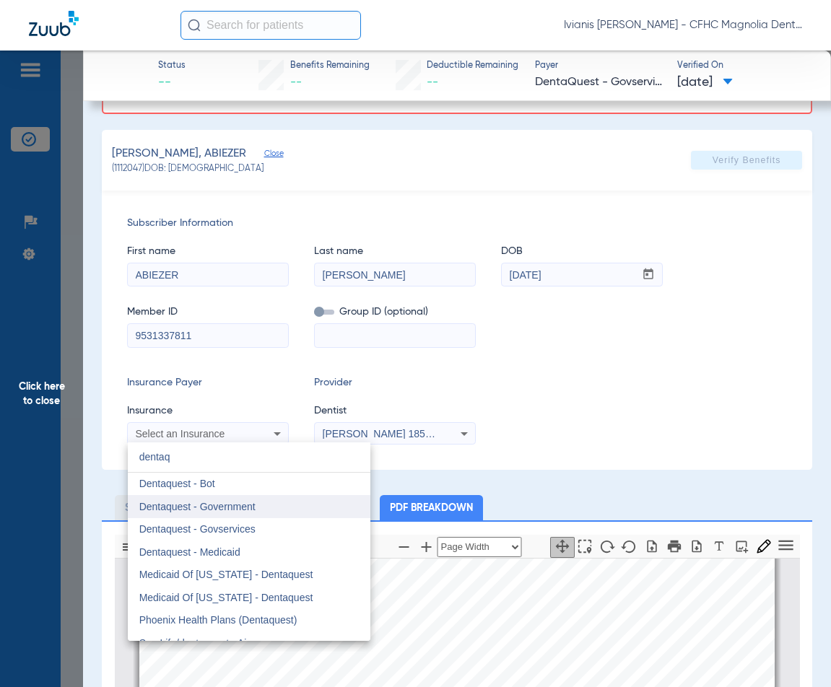
type input "dentaq"
click at [250, 510] on span "Dentaquest - Government" at bounding box center [197, 507] width 116 height 12
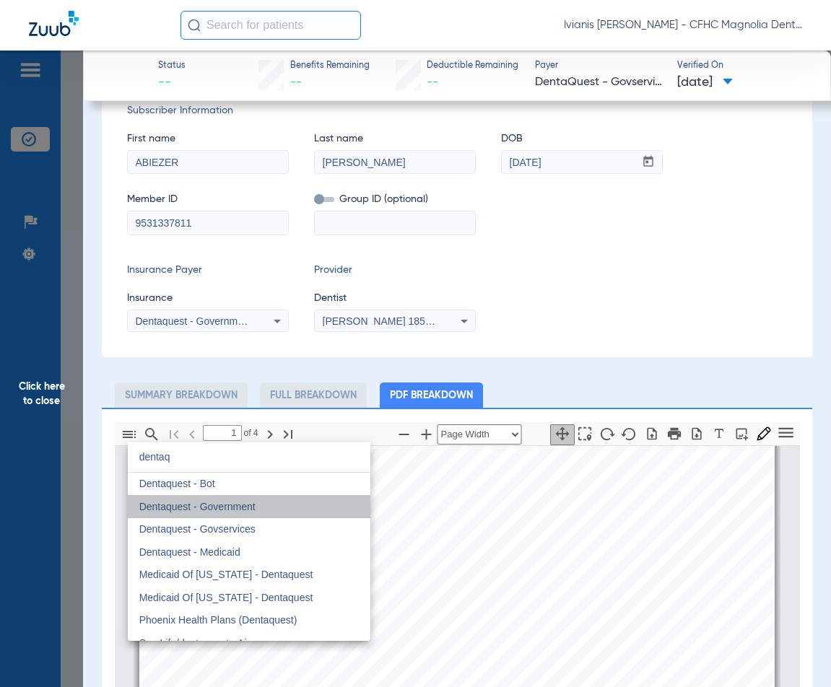
scroll to position [104, 0]
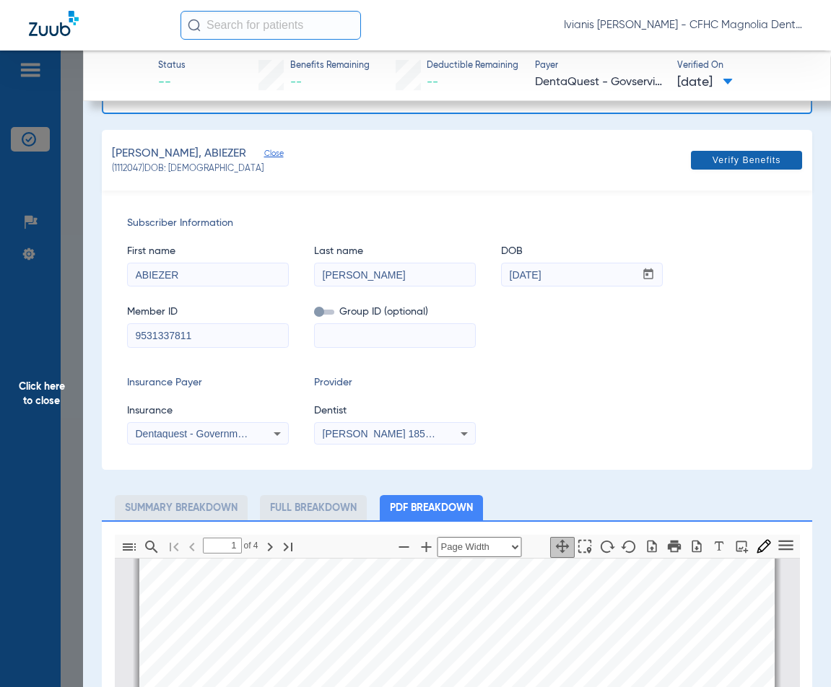
click at [746, 156] on span "Verify Benefits" at bounding box center [746, 160] width 69 height 12
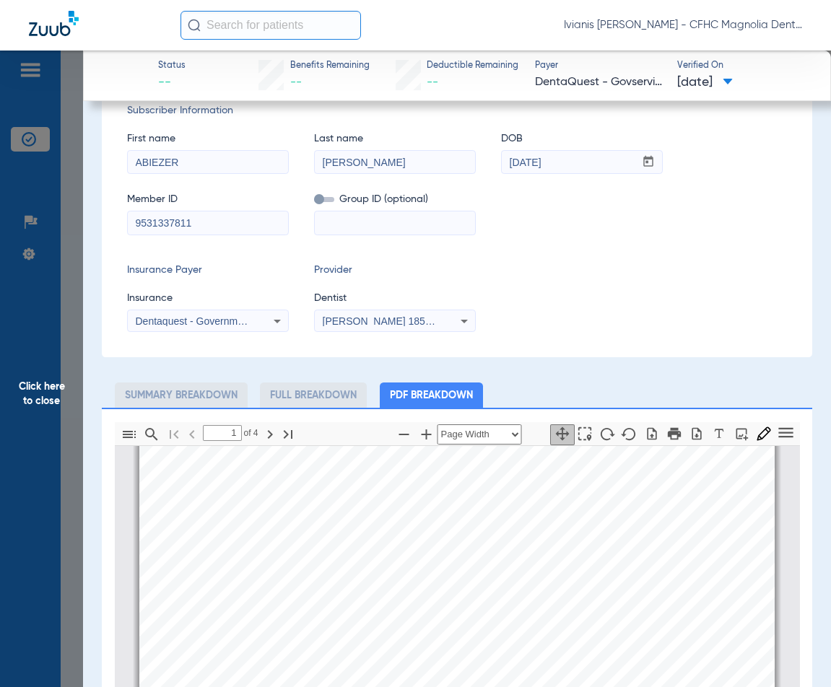
scroll to position [0, 0]
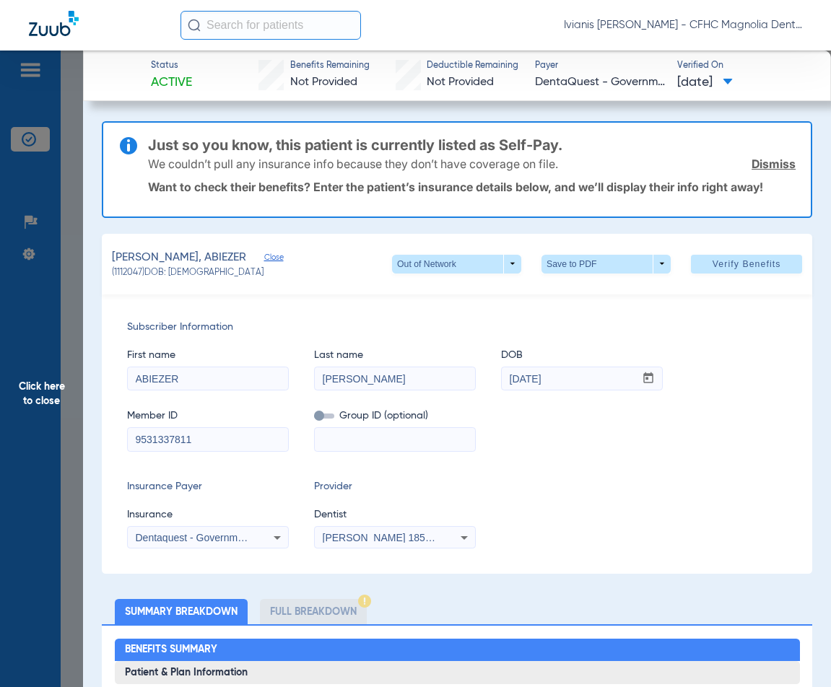
click at [625, 512] on div "Insurance Payer Insurance Dentaquest - Government Provider Dentist [PERSON_NAME…" at bounding box center [457, 513] width 660 height 69
click at [611, 266] on span at bounding box center [606, 264] width 35 height 35
click at [592, 304] on button "insert_drive_file Save to PDF" at bounding box center [585, 292] width 109 height 29
drag, startPoint x: 219, startPoint y: 275, endPoint x: 171, endPoint y: 273, distance: 48.4
click at [171, 273] on div "(1112047) DOB: [DEMOGRAPHIC_DATA]" at bounding box center [194, 273] width 165 height 13
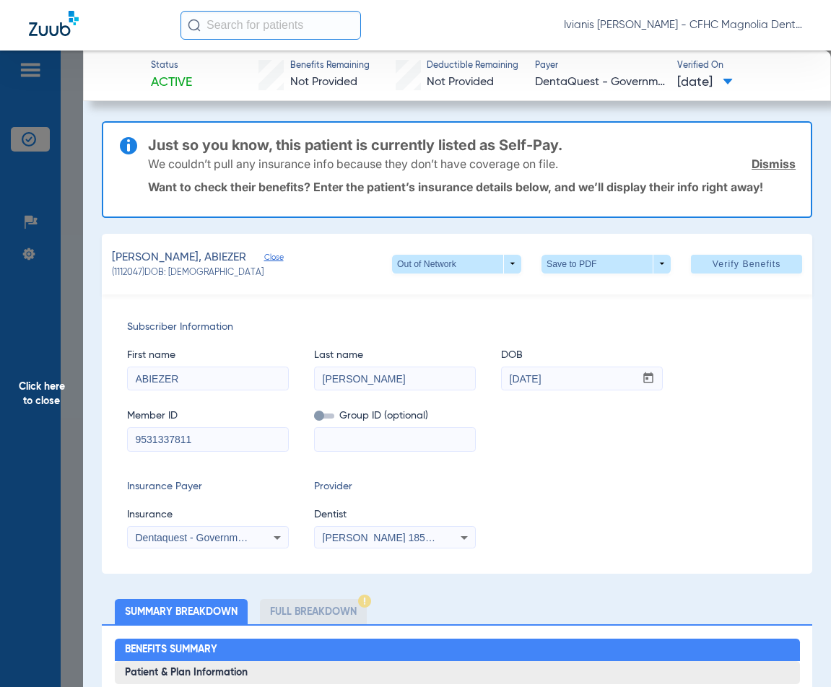
copy span "[DATE]"
click at [766, 341] on div "First name ABIEZER Last name [PERSON_NAME] DOB mm / dd / yyyy [DATE]" at bounding box center [457, 363] width 660 height 56
click at [64, 198] on span "Click here to close" at bounding box center [41, 394] width 83 height 687
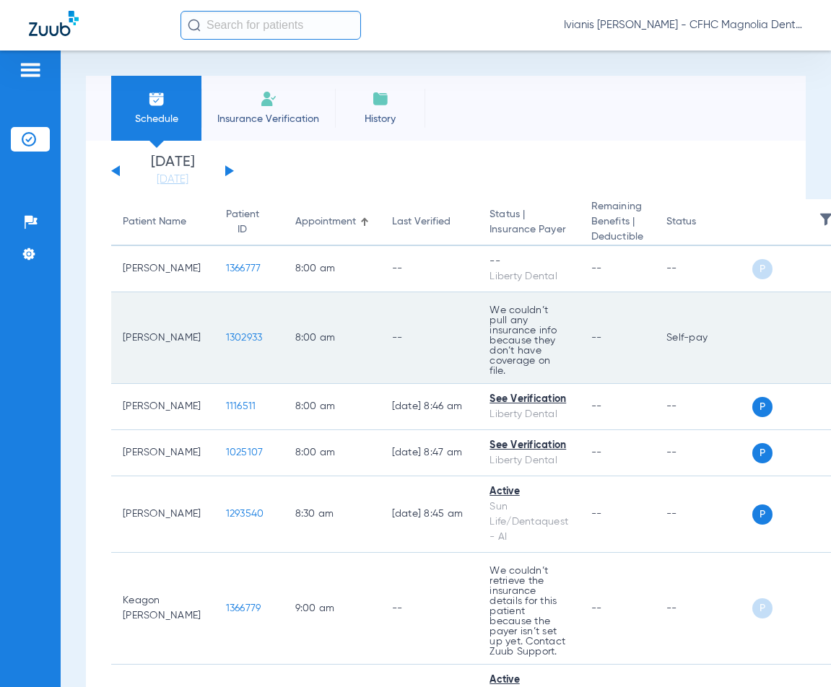
click at [227, 333] on span "1302933" at bounding box center [244, 338] width 37 height 10
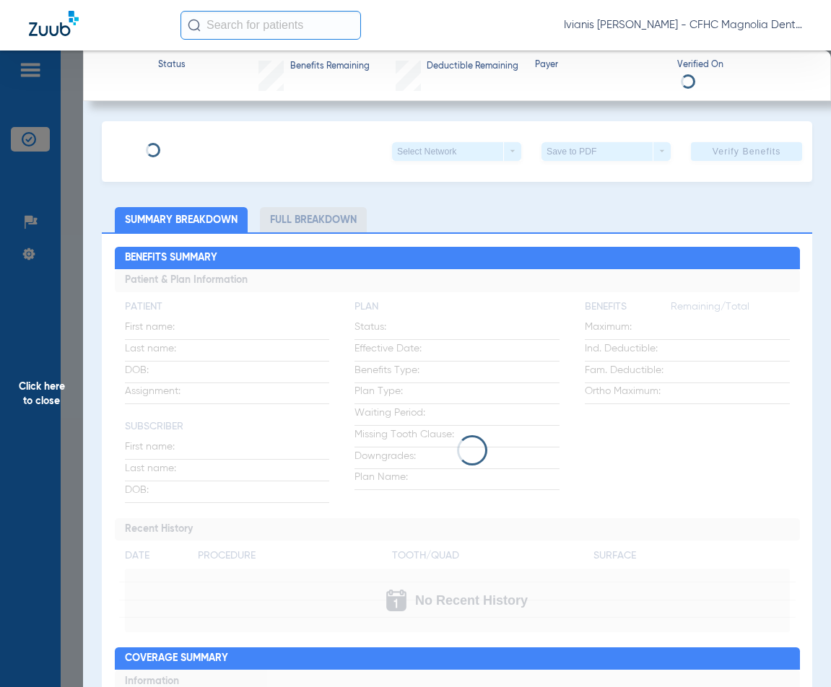
type input "[PERSON_NAME]"
type input "[DATE]"
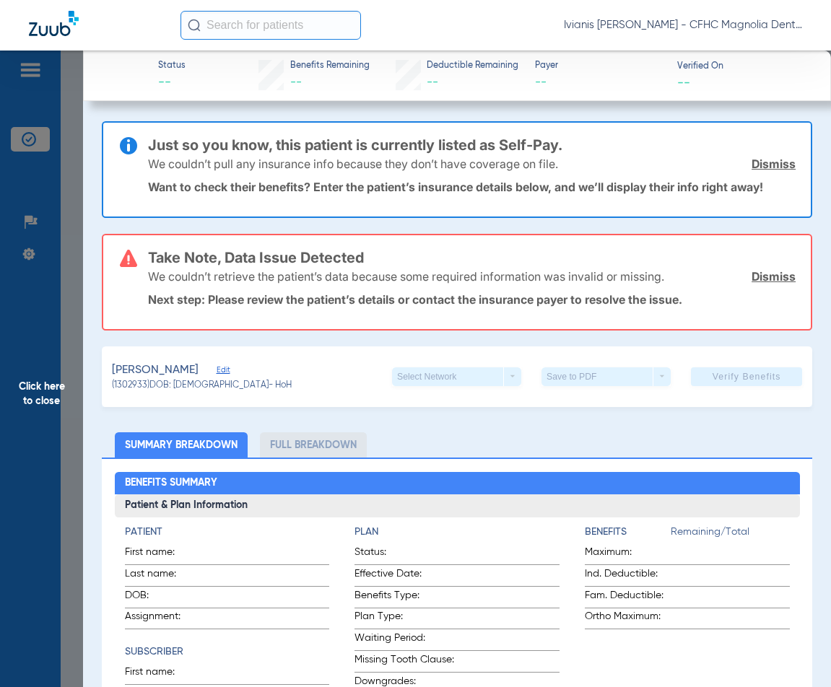
click at [229, 369] on span "Edit" at bounding box center [222, 372] width 13 height 14
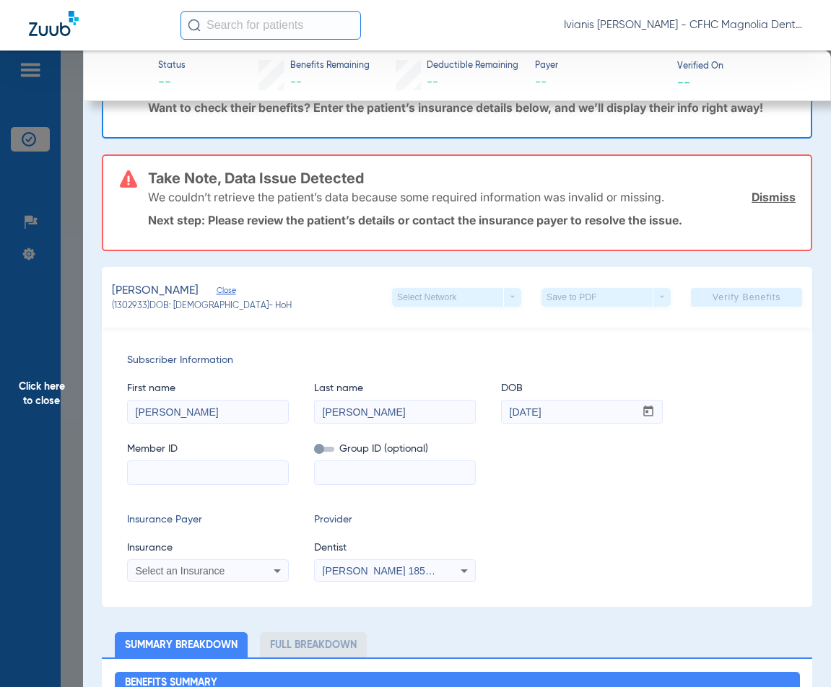
scroll to position [216, 0]
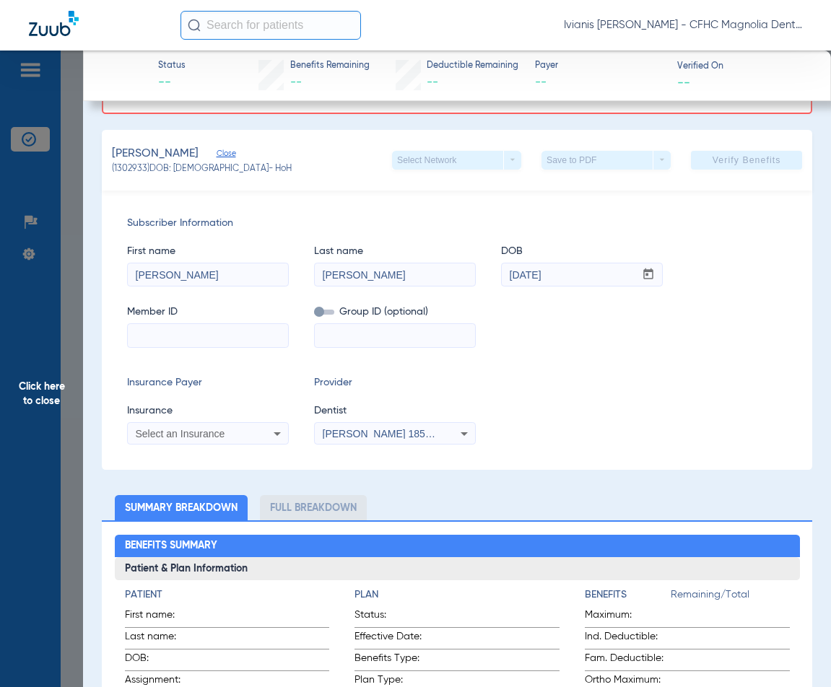
click at [171, 335] on input at bounding box center [208, 335] width 160 height 23
paste input "W279304205"
type input "W279304205"
click at [164, 436] on span "Select an Insurance" at bounding box center [180, 434] width 89 height 12
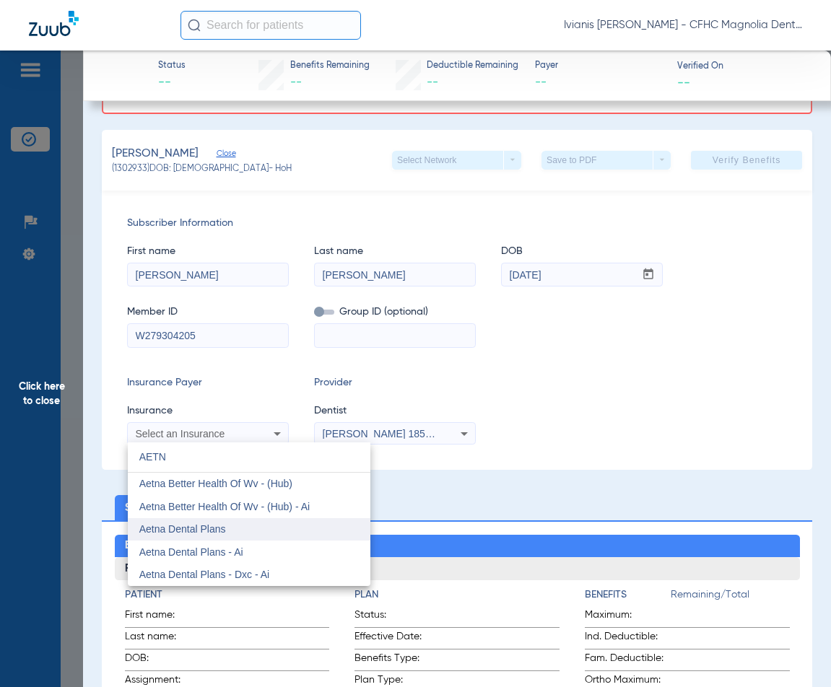
type input "AETN"
click at [234, 525] on mat-option "Aetna Dental Plans" at bounding box center [249, 529] width 242 height 23
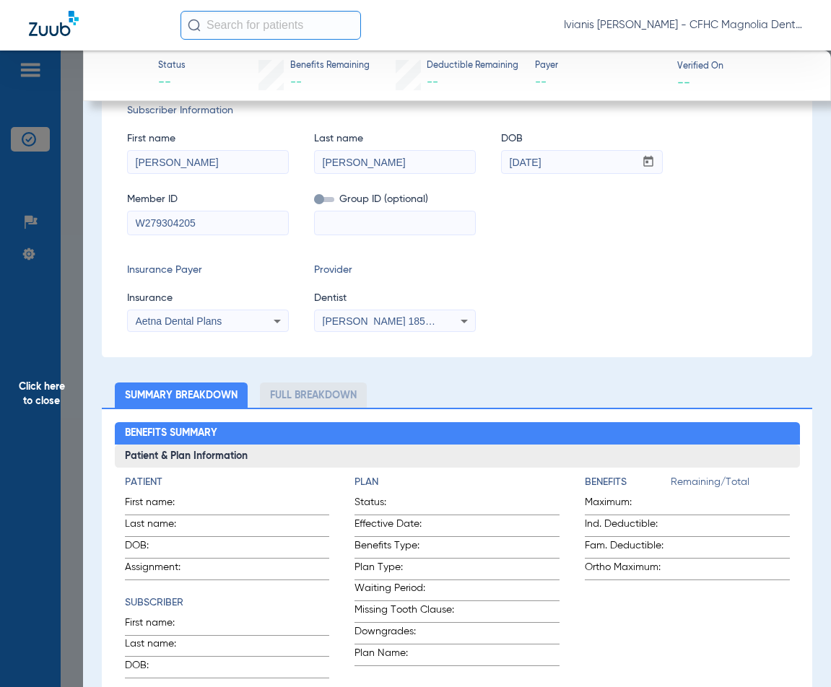
scroll to position [104, 0]
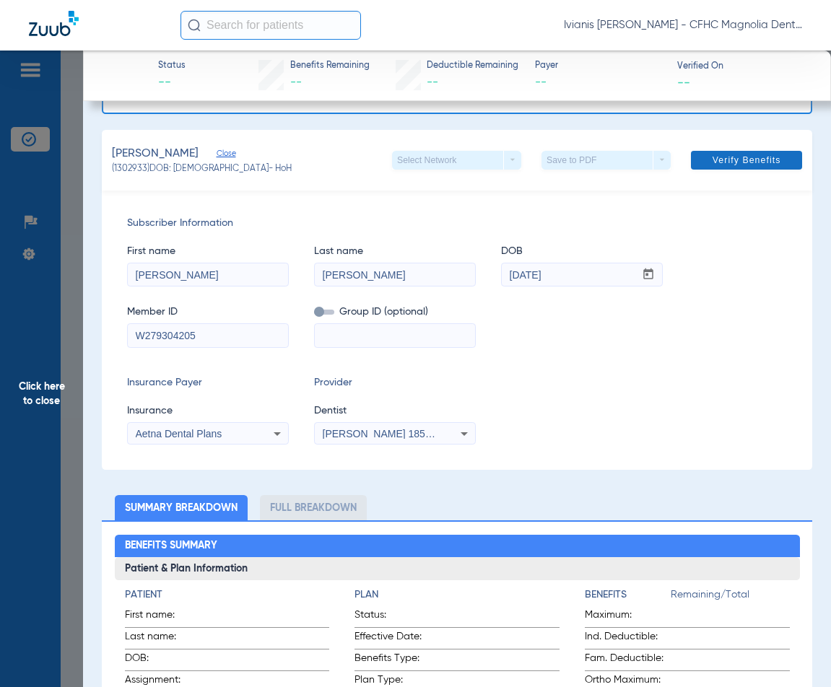
click at [754, 154] on span "Verify Benefits" at bounding box center [746, 160] width 69 height 12
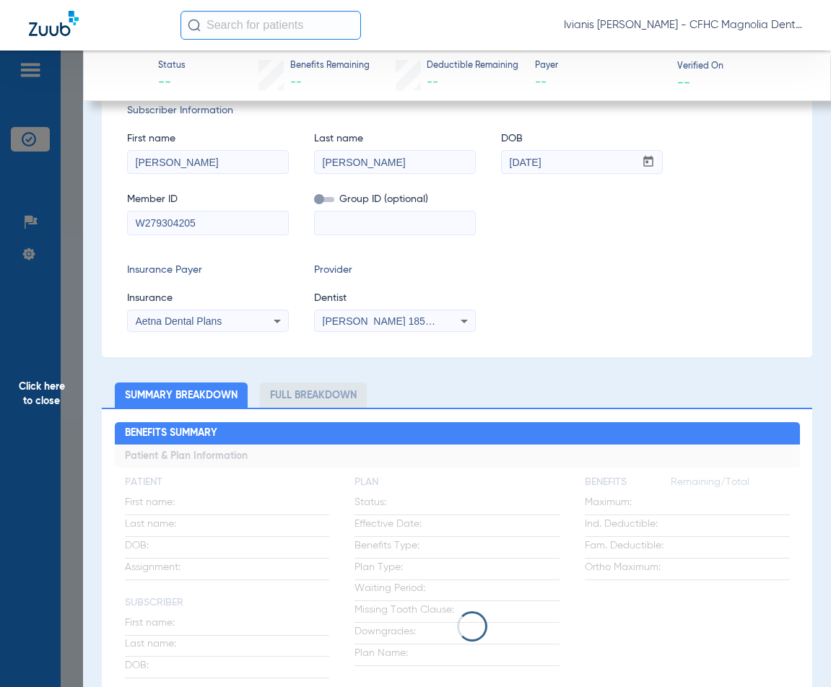
scroll to position [0, 0]
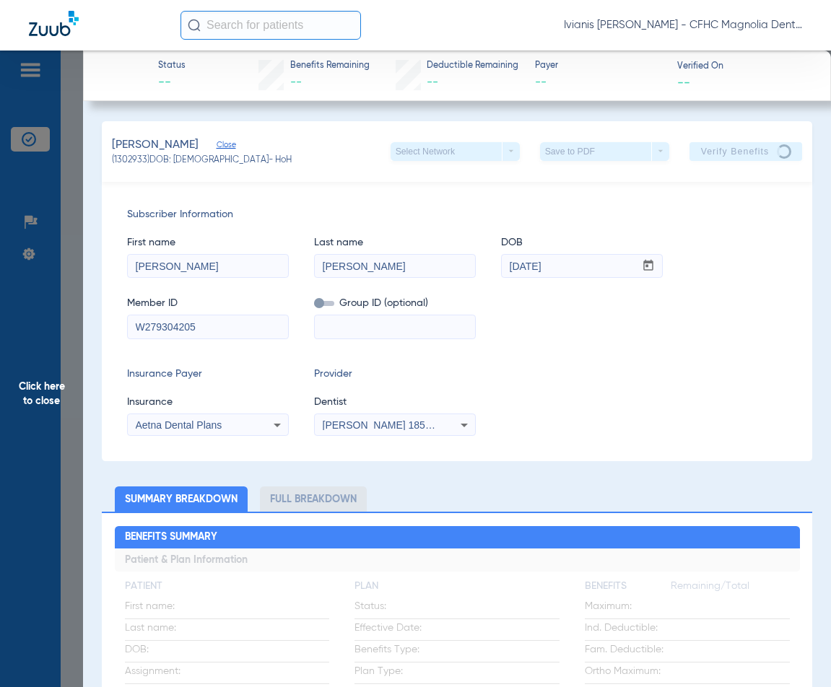
click at [778, 78] on app-verified-on-section "Verified On --" at bounding box center [742, 76] width 130 height 30
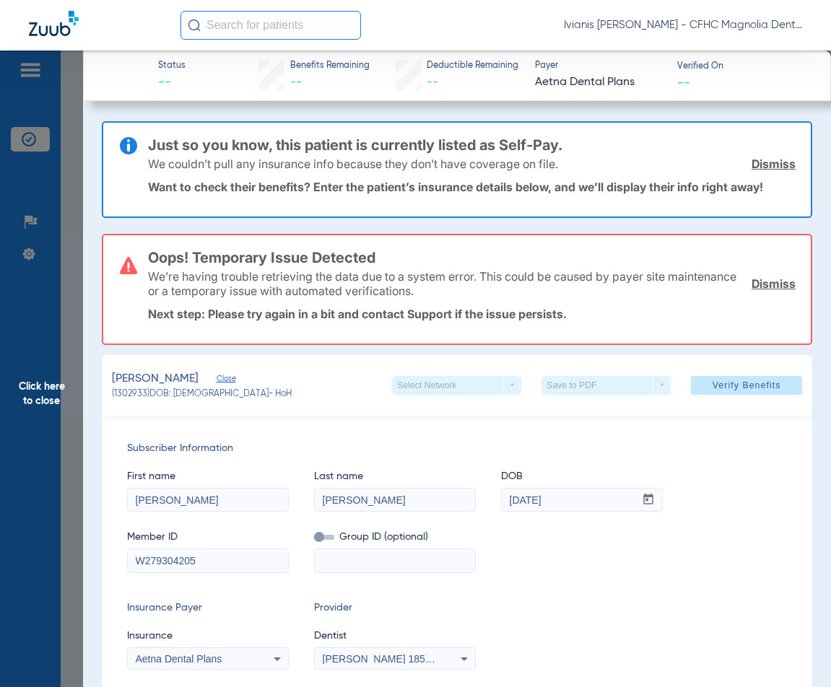
click at [69, 344] on span "Click here to close" at bounding box center [41, 394] width 83 height 687
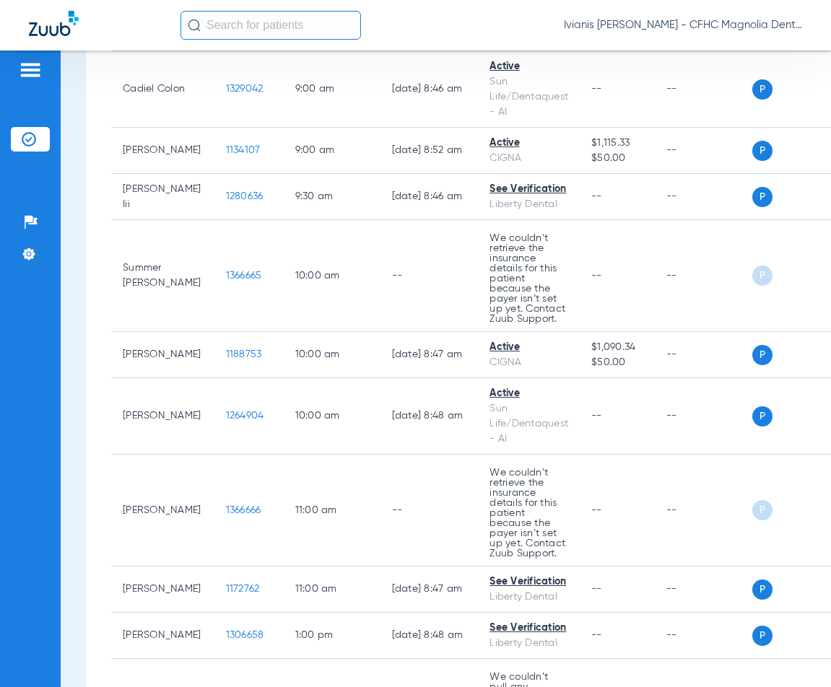
scroll to position [649, 0]
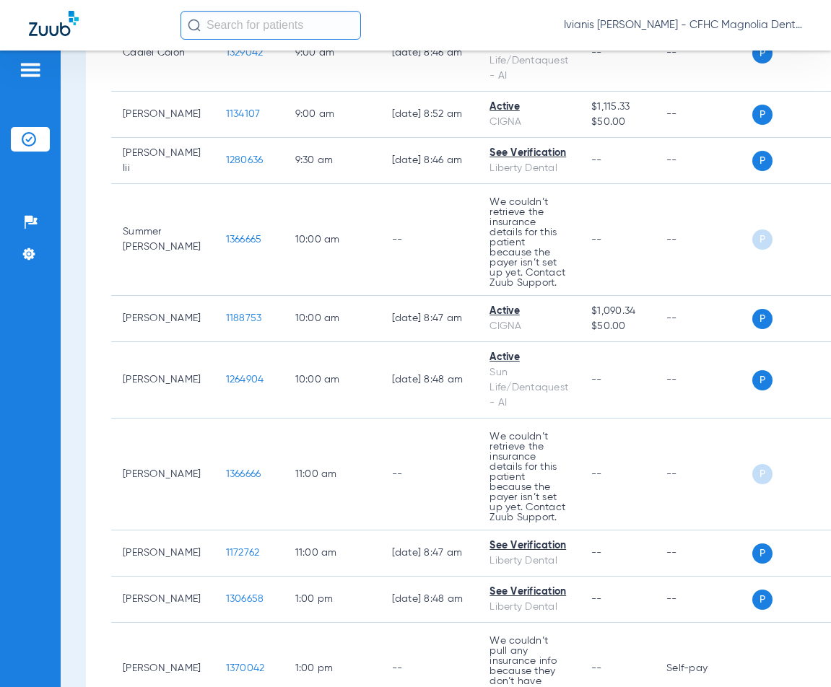
click at [56, 503] on div "Patients Insurance Verification Setup Help Center Settings" at bounding box center [30, 394] width 61 height 687
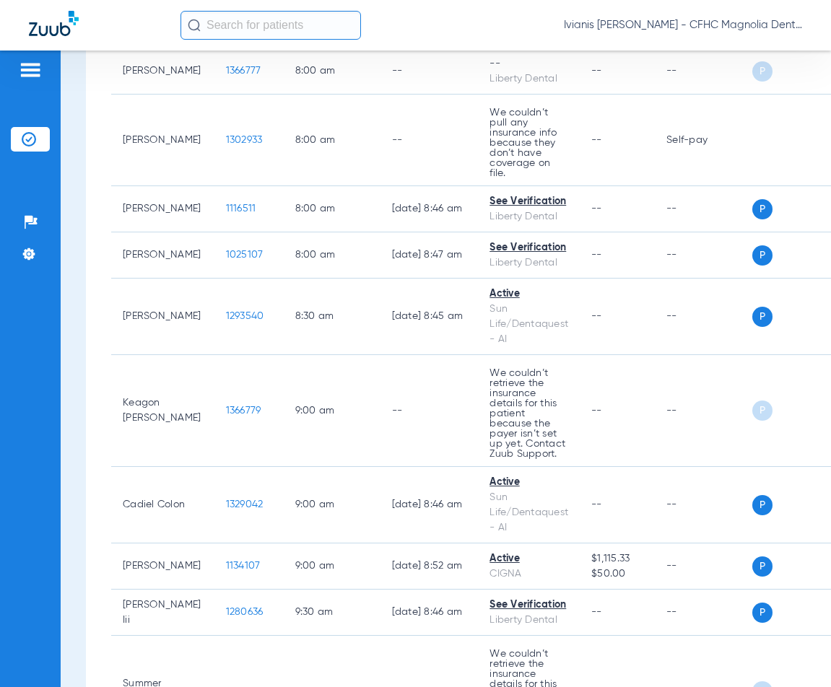
scroll to position [0, 0]
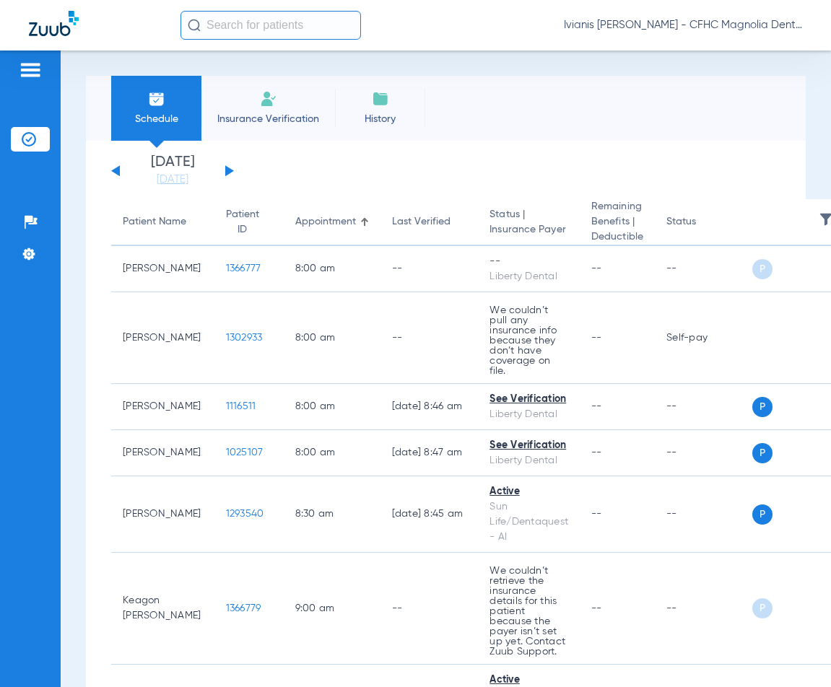
click at [285, 103] on li "Insurance Verification" at bounding box center [267, 108] width 133 height 65
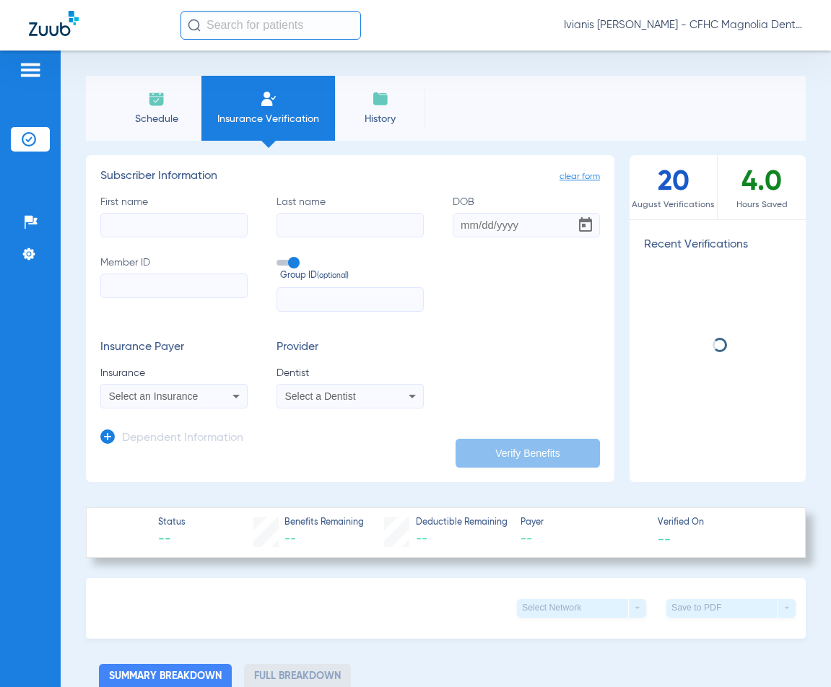
click at [191, 222] on input "First name" at bounding box center [173, 225] width 147 height 25
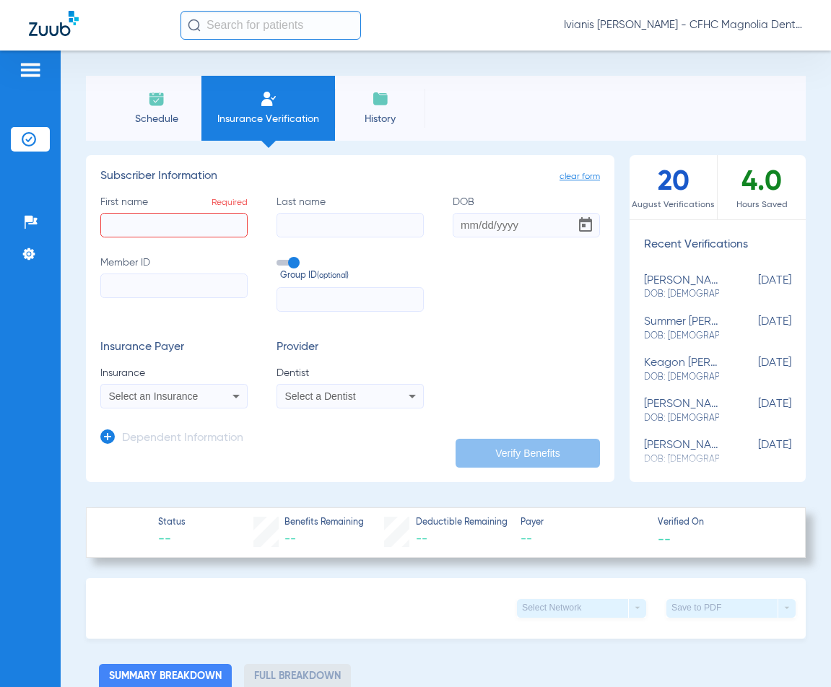
click at [137, 231] on input "First name Required" at bounding box center [173, 225] width 147 height 25
type input "[PERSON_NAME]"
type input "[DATE]"
click at [117, 289] on input "Member ID" at bounding box center [173, 285] width 147 height 25
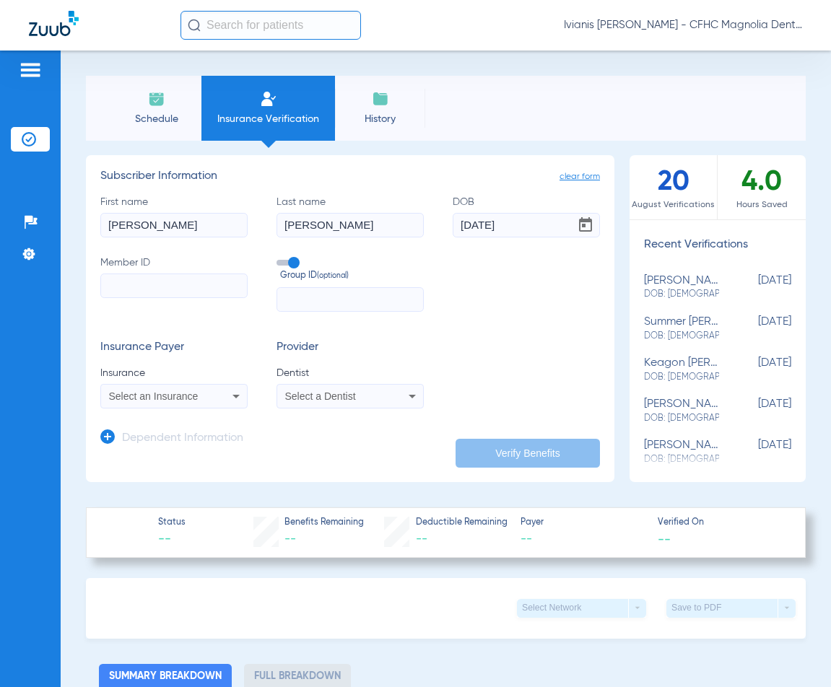
paste input "7811318561"
type input "7811318561"
click at [189, 398] on span "Select an Insurance" at bounding box center [153, 396] width 89 height 12
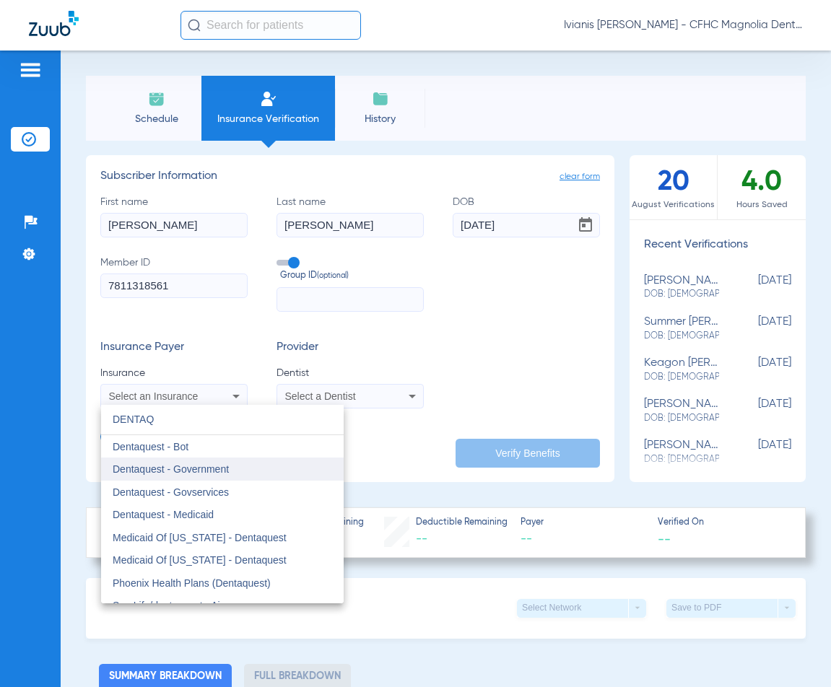
type input "DENTAQ"
click at [201, 466] on span "Dentaquest - Government" at bounding box center [171, 469] width 116 height 12
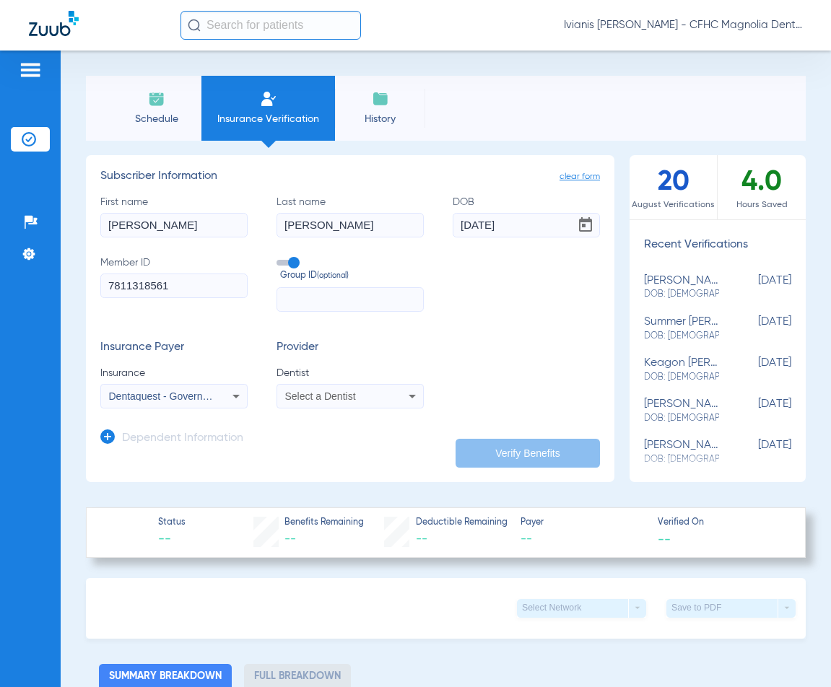
click at [332, 398] on span "Select a Dentist" at bounding box center [320, 396] width 71 height 12
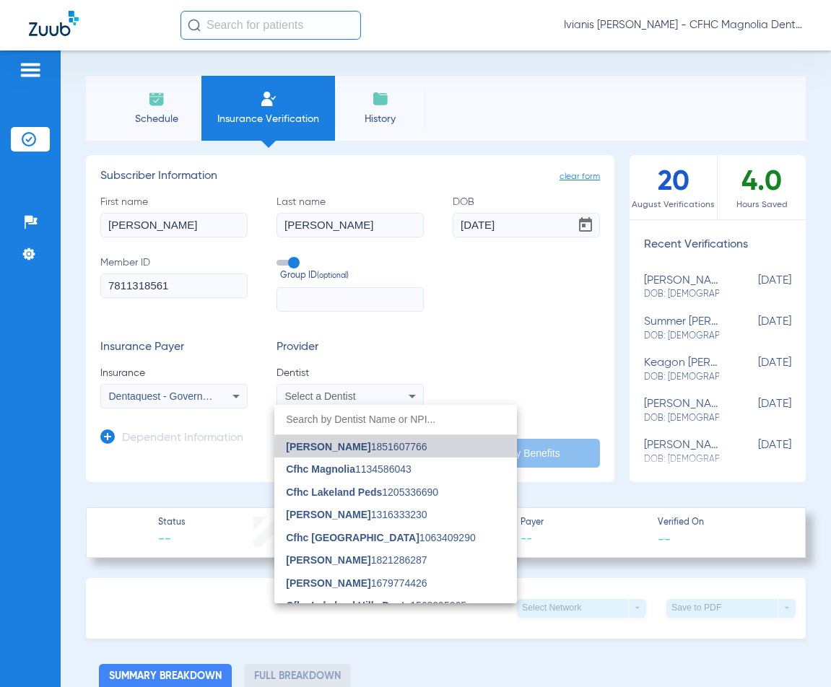
click at [434, 448] on mat-option "[PERSON_NAME] 1851607766" at bounding box center [395, 446] width 242 height 23
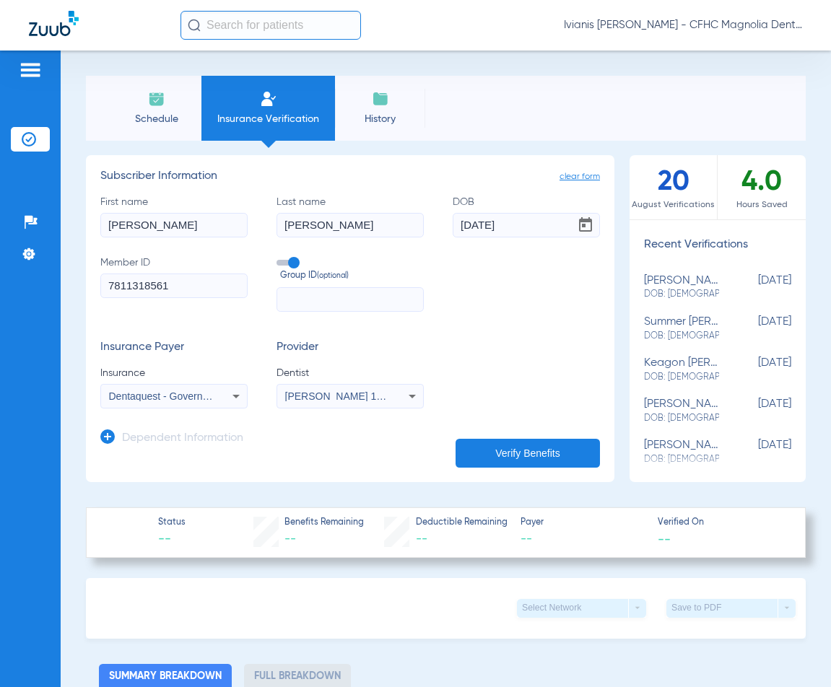
click at [519, 447] on button "Verify Benefits" at bounding box center [527, 453] width 144 height 29
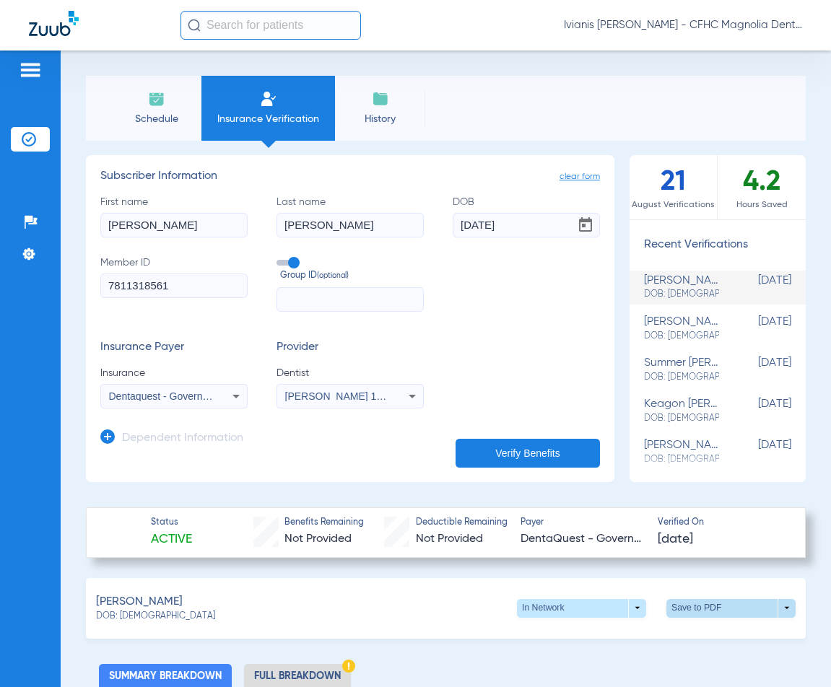
click at [735, 603] on span at bounding box center [731, 608] width 35 height 35
click at [606, 638] on span "Save to PDF" at bounding box center [611, 635] width 57 height 10
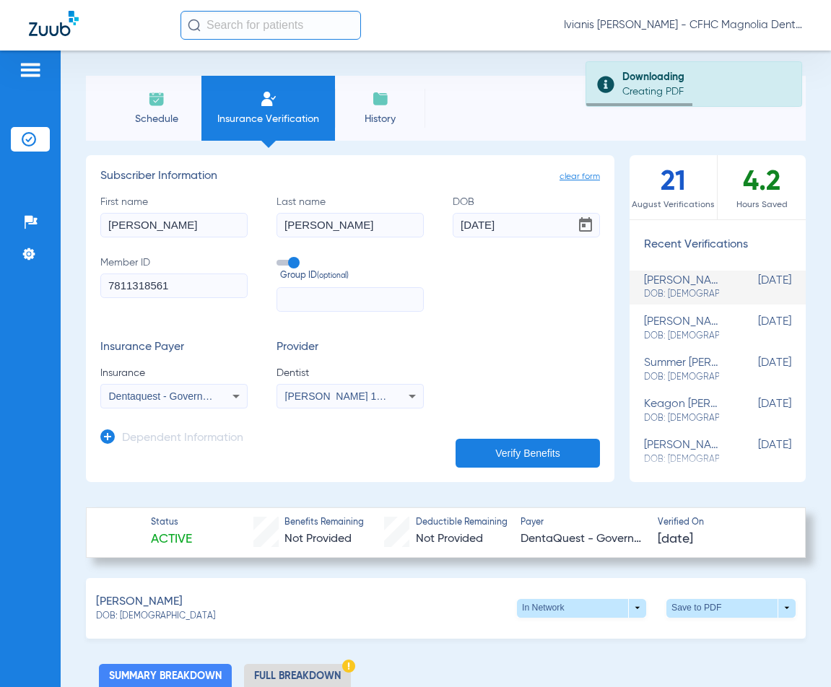
drag, startPoint x: 170, startPoint y: 618, endPoint x: 121, endPoint y: 623, distance: 49.3
click at [121, 623] on div "[PERSON_NAME]: [DEMOGRAPHIC_DATA] In Network arrow_drop_down Save to PDF arrow_…" at bounding box center [445, 608] width 719 height 61
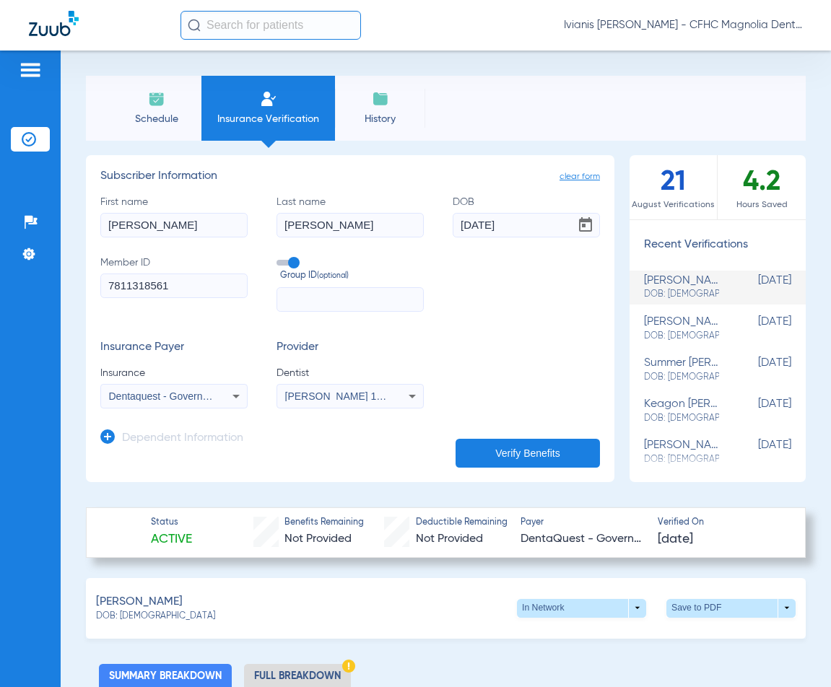
click at [164, 124] on span "Schedule" at bounding box center [156, 119] width 69 height 14
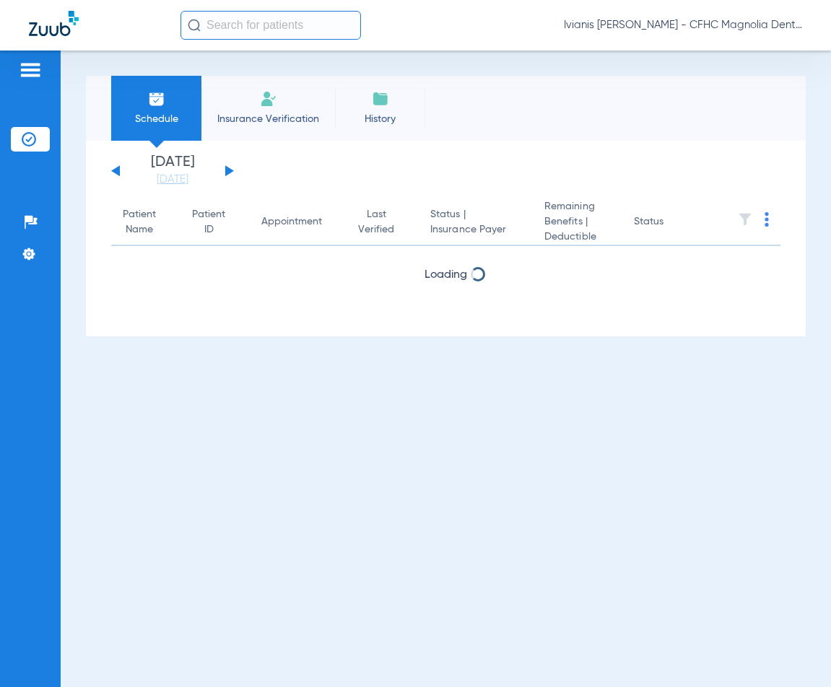
click at [227, 118] on span "Insurance Verification" at bounding box center [268, 119] width 112 height 14
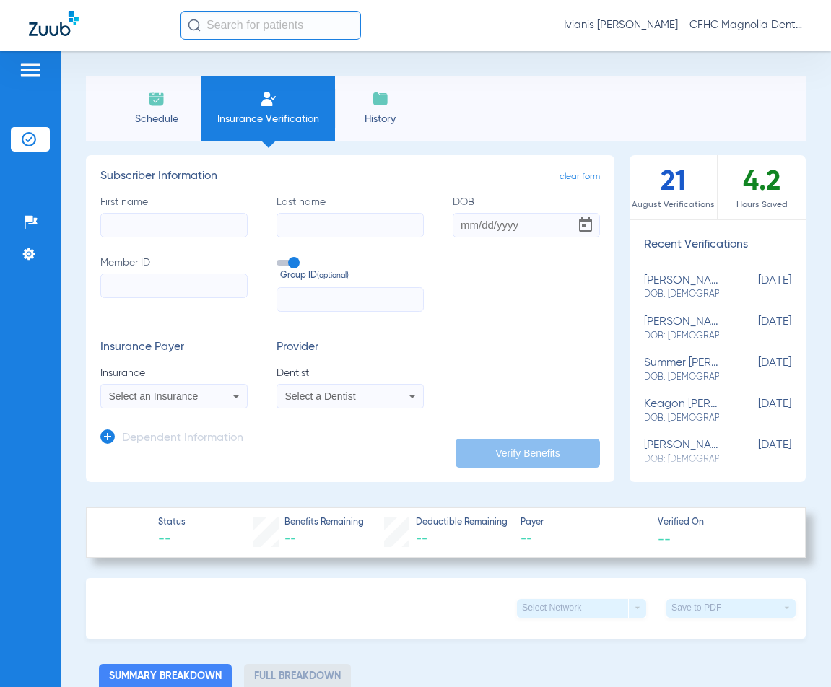
click at [176, 286] on input "Member ID" at bounding box center [173, 285] width 147 height 25
paste input "9461743980"
type input "9461743980"
click at [159, 396] on span "Select an Insurance" at bounding box center [153, 396] width 89 height 12
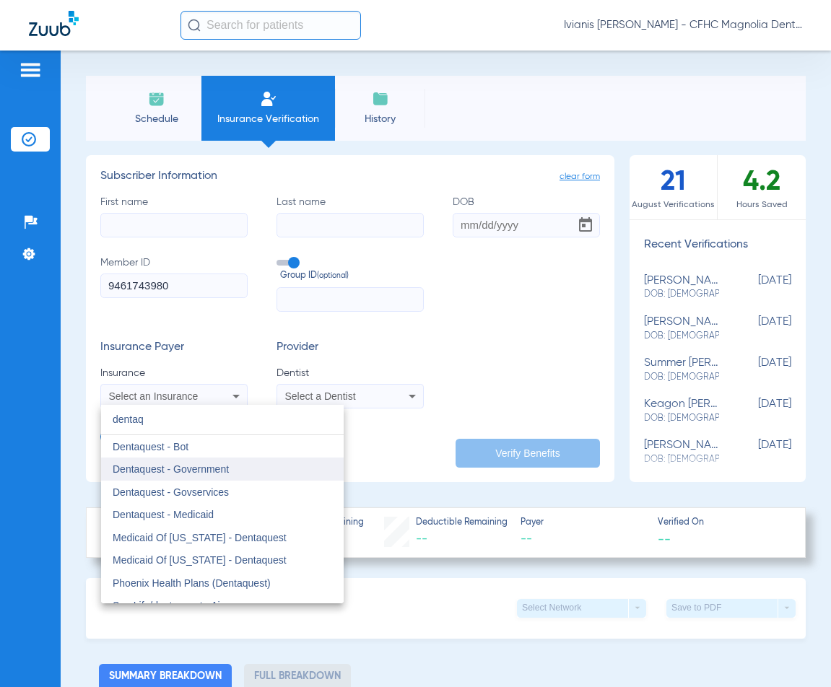
type input "dentaq"
click at [180, 462] on mat-option "Dentaquest - Government" at bounding box center [222, 468] width 242 height 23
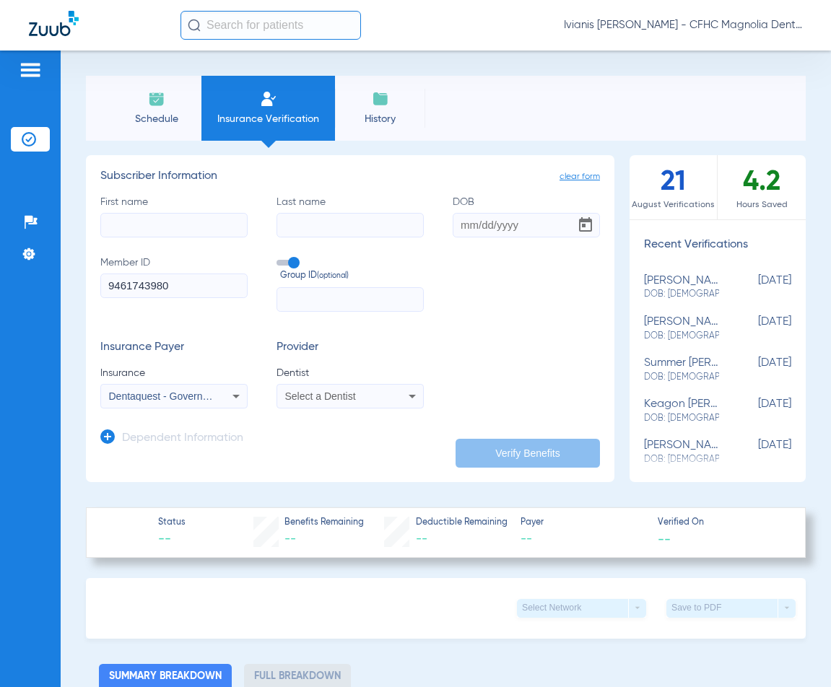
click at [330, 390] on span "Select a Dentist" at bounding box center [320, 396] width 71 height 12
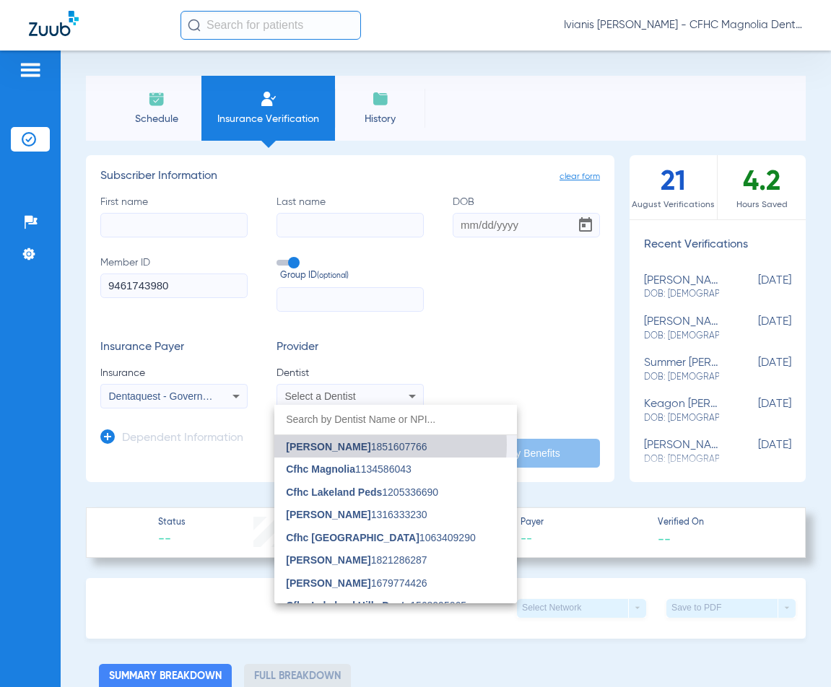
click at [362, 444] on span "[PERSON_NAME]" at bounding box center [328, 447] width 84 height 12
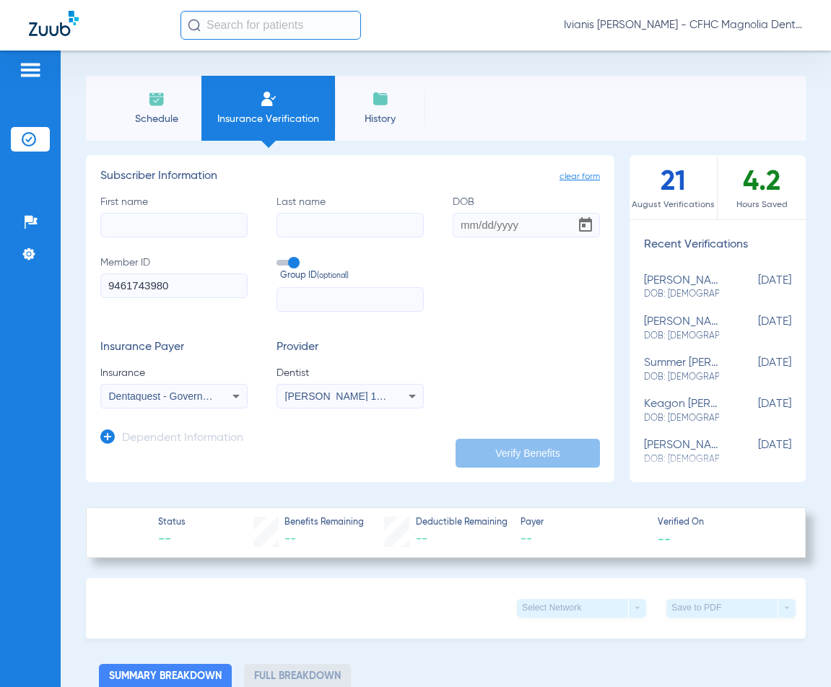
click at [194, 219] on input "First name" at bounding box center [173, 225] width 147 height 25
type input "AMARI"
type input "[PERSON_NAME]"
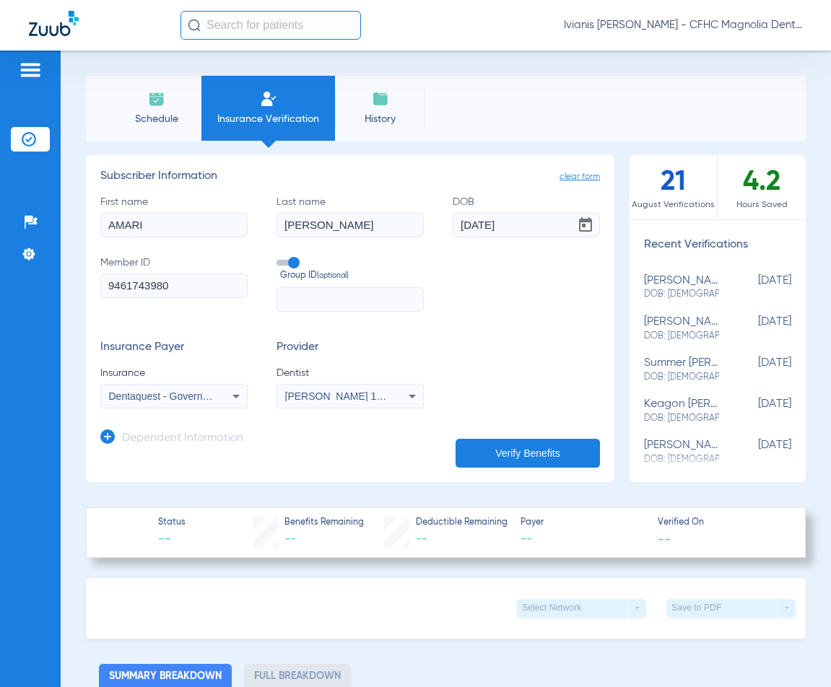
type input "[DATE]"
click at [510, 442] on button "Verify Benefits" at bounding box center [527, 453] width 144 height 29
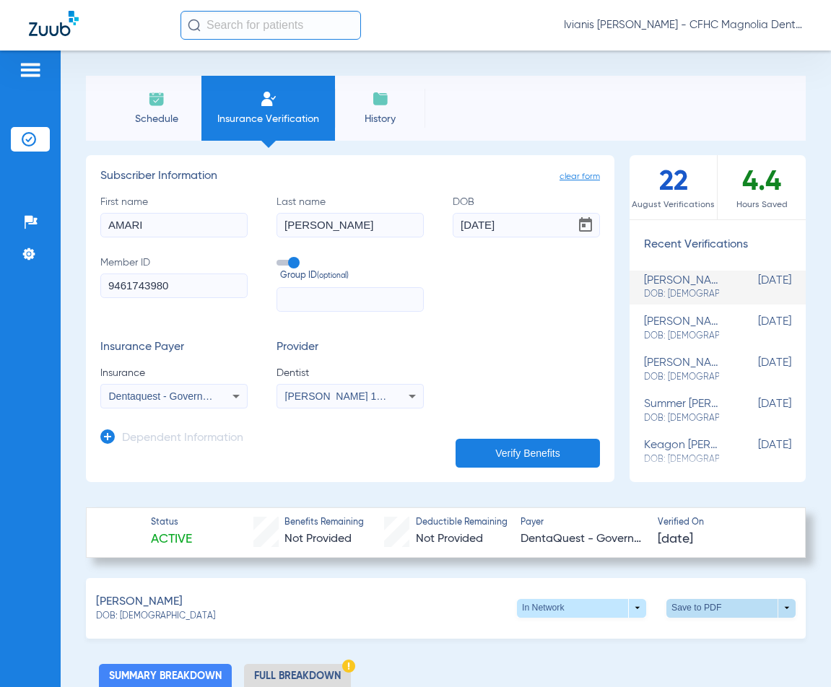
click at [714, 605] on span at bounding box center [731, 608] width 35 height 35
click at [623, 636] on span "Save to PDF" at bounding box center [611, 635] width 57 height 10
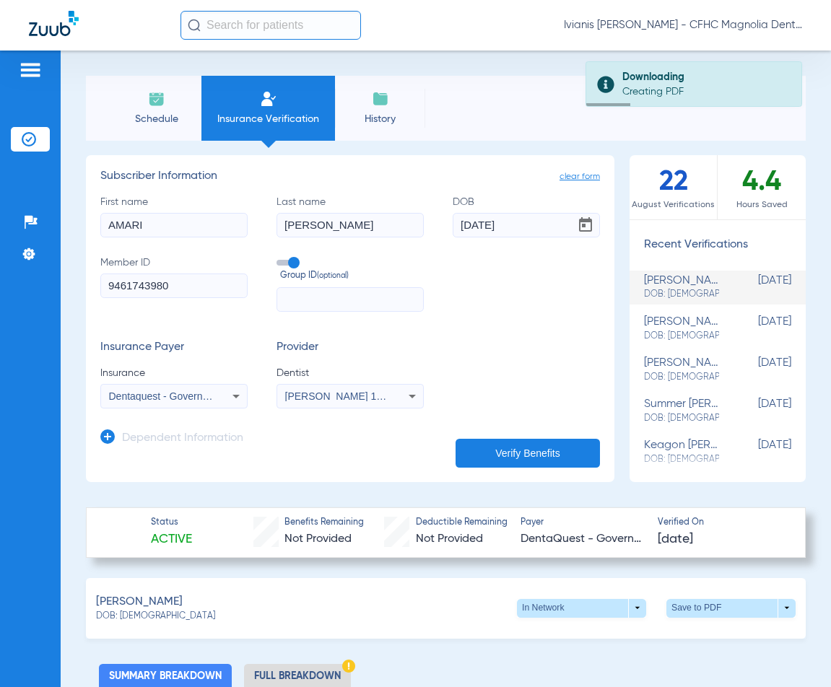
drag, startPoint x: 722, startPoint y: 535, endPoint x: 703, endPoint y: 536, distance: 19.5
click at [703, 536] on app-verified-on-section "Verified On [DATE]" at bounding box center [719, 533] width 124 height 32
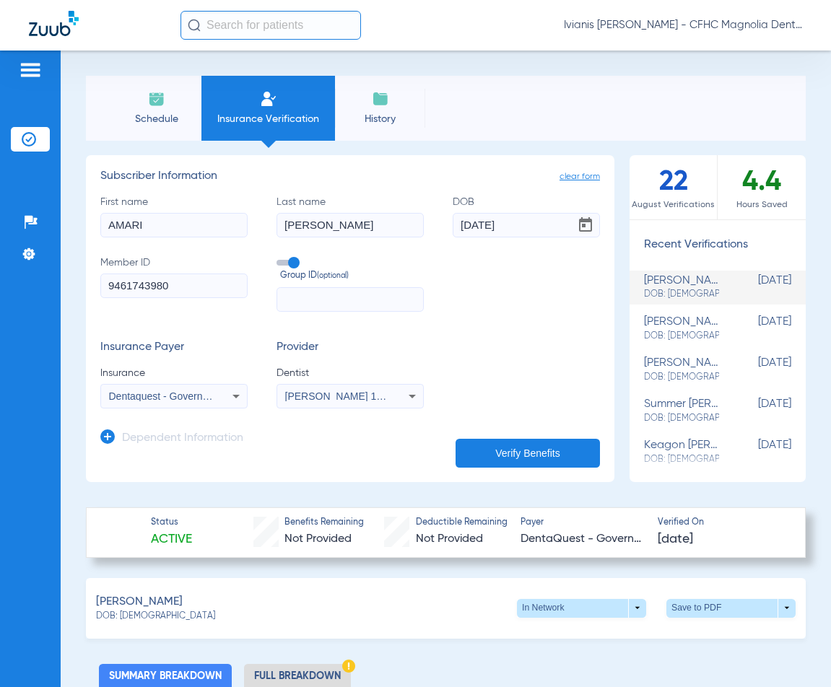
click at [528, 329] on form "First name AMARI Last name [PERSON_NAME] DOB [DEMOGRAPHIC_DATA] Member ID 94617…" at bounding box center [349, 302] width 499 height 214
click at [136, 282] on input "9461743980" at bounding box center [173, 285] width 147 height 25
click at [139, 118] on span "Schedule" at bounding box center [156, 119] width 69 height 14
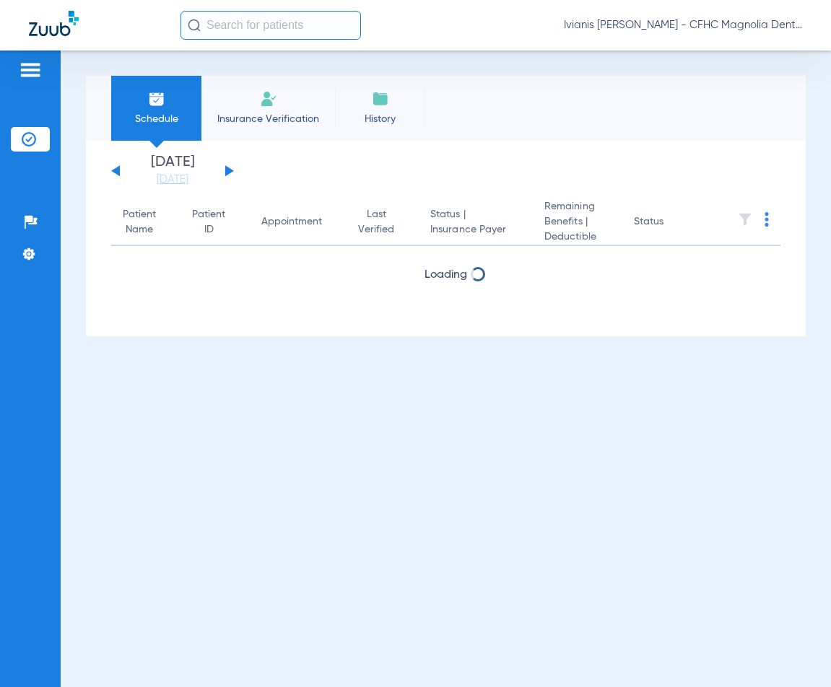
click at [263, 117] on span "Insurance Verification" at bounding box center [268, 119] width 112 height 14
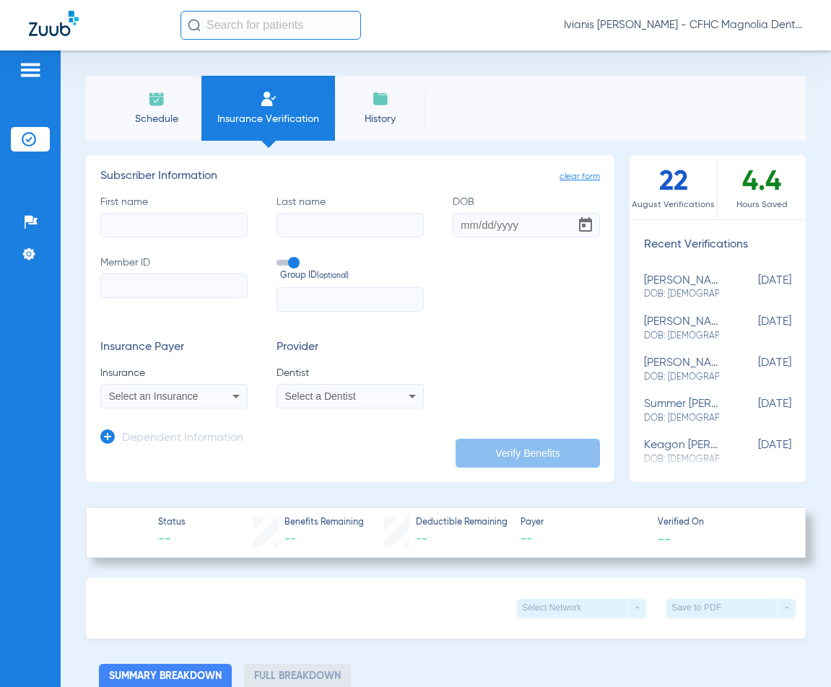
click at [154, 282] on input "Member ID" at bounding box center [173, 285] width 147 height 25
paste input "9604819429"
type input "9604819429"
click at [163, 401] on div "Select an Insurance" at bounding box center [174, 395] width 146 height 17
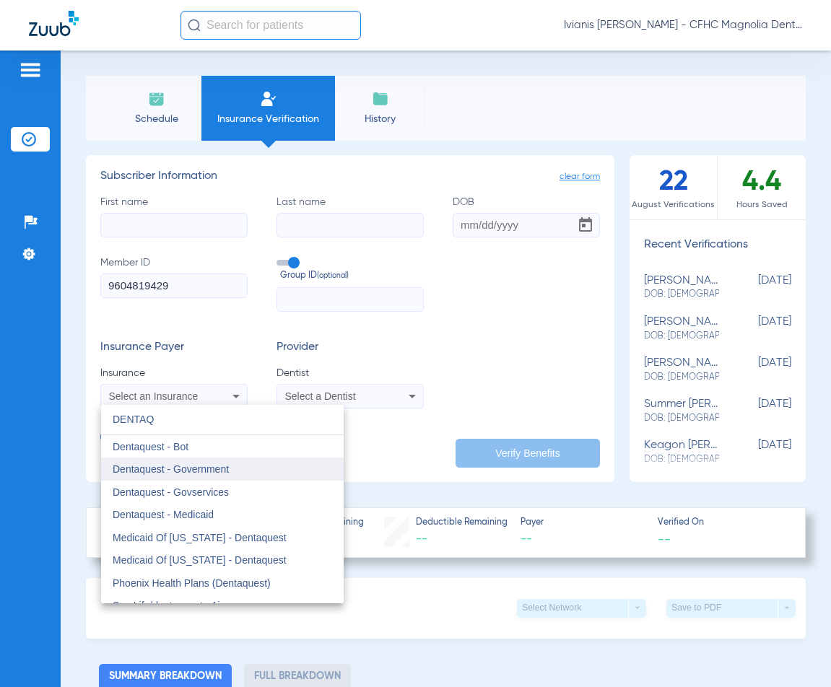
type input "DENTAQ"
click at [201, 467] on span "Dentaquest - Government" at bounding box center [171, 469] width 116 height 12
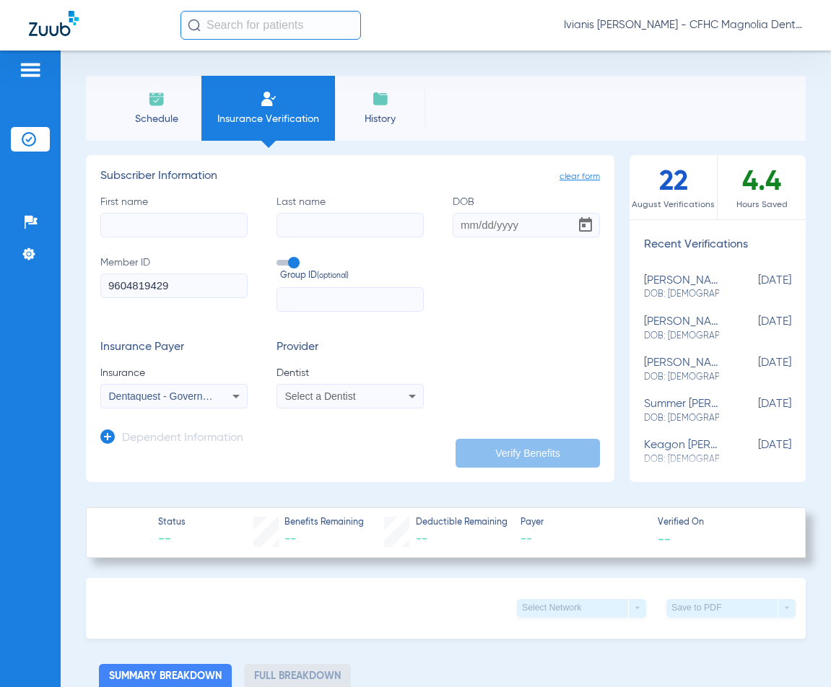
click at [333, 392] on span "Select a Dentist" at bounding box center [320, 396] width 71 height 12
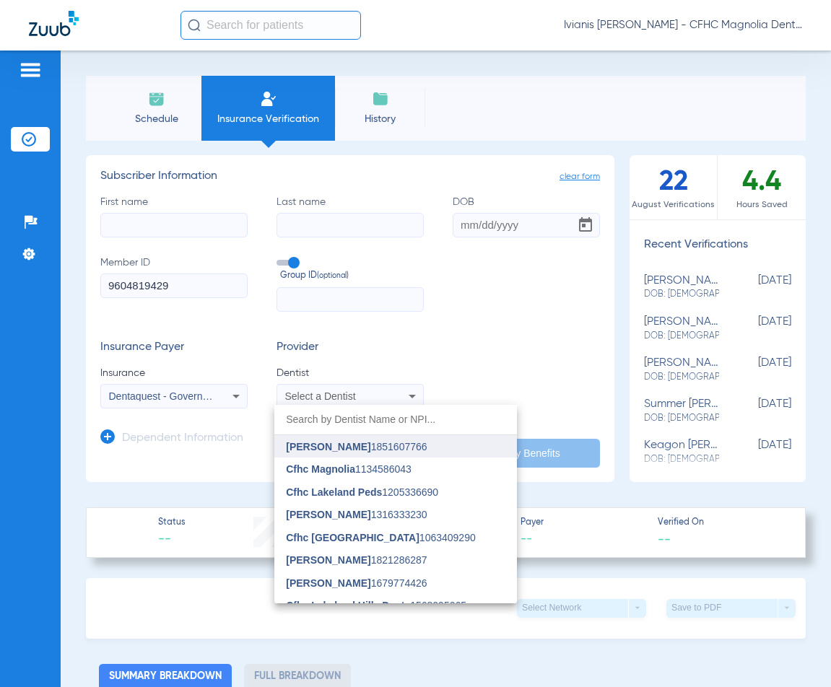
click at [342, 449] on span "[PERSON_NAME]" at bounding box center [328, 447] width 84 height 12
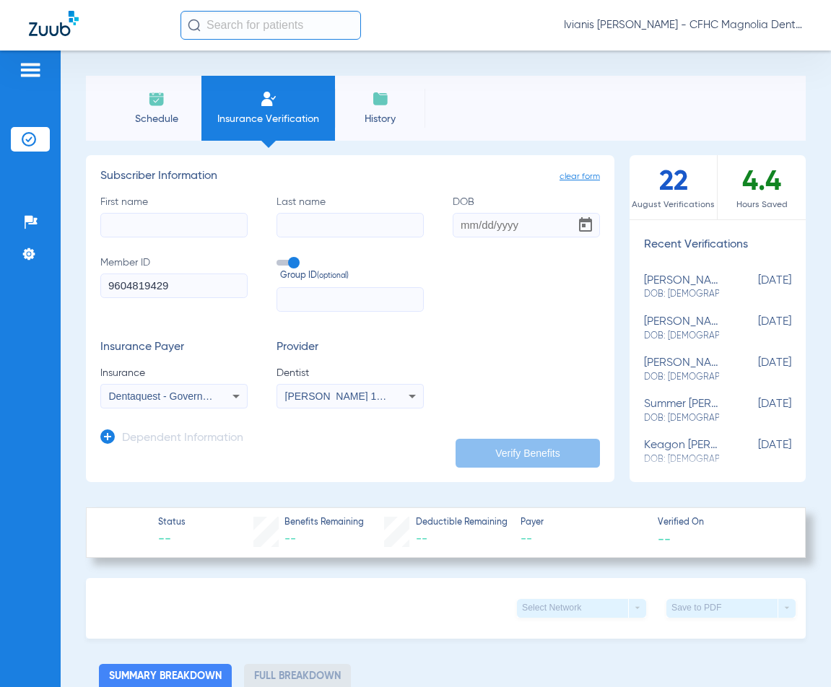
click at [172, 228] on input "First name" at bounding box center [173, 225] width 147 height 25
click at [172, 221] on input "First name Required" at bounding box center [173, 225] width 147 height 25
type input "[PERSON_NAME]"
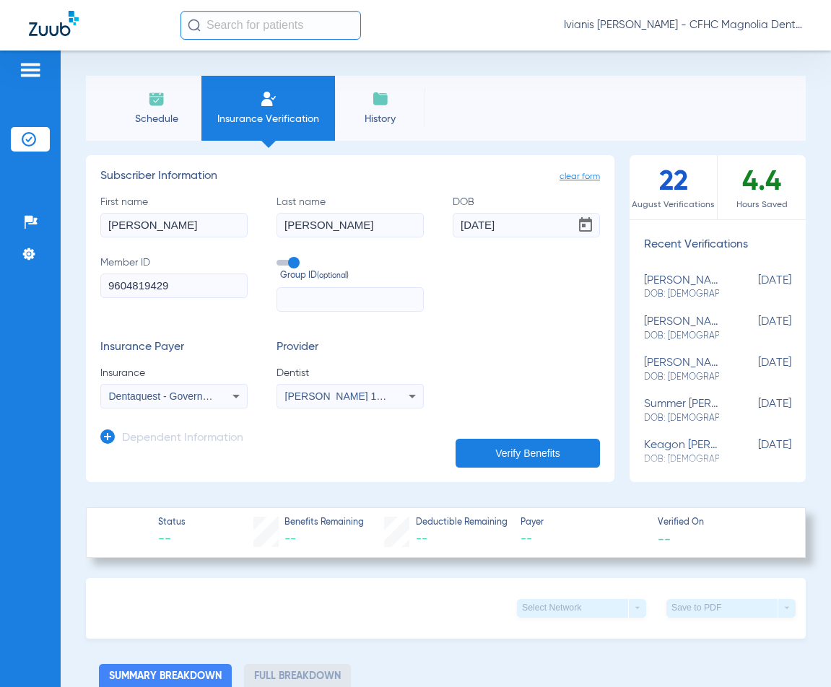
type input "[DATE]"
click at [522, 452] on button "Verify Benefits" at bounding box center [527, 453] width 144 height 29
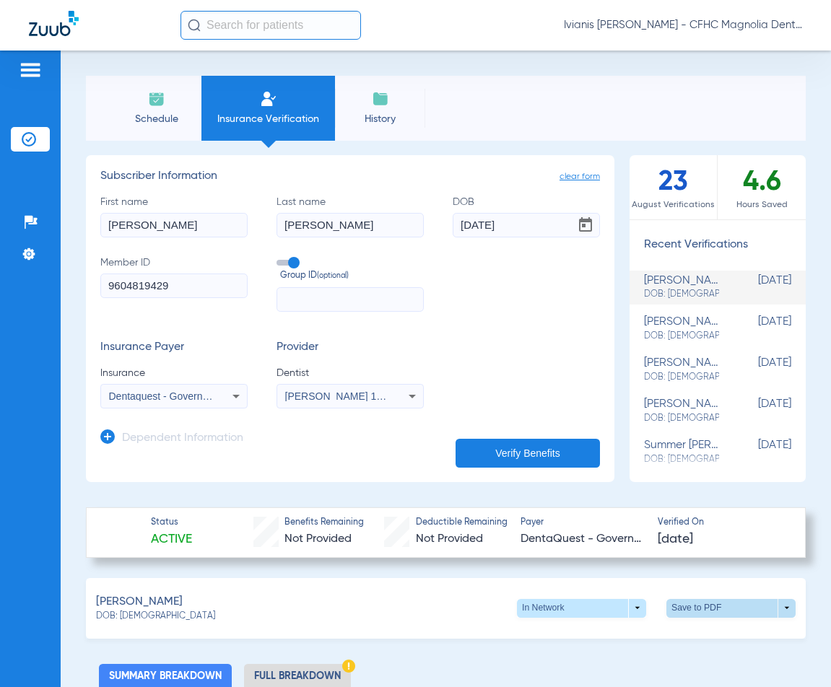
click at [714, 600] on span at bounding box center [731, 608] width 35 height 35
click at [607, 636] on span "Save to PDF" at bounding box center [611, 635] width 57 height 10
drag, startPoint x: 165, startPoint y: 618, endPoint x: 118, endPoint y: 619, distance: 46.2
click at [118, 619] on div "DOB: [DEMOGRAPHIC_DATA]" at bounding box center [155, 616] width 119 height 13
click at [787, 48] on div "Ivianis [PERSON_NAME] - CFHC Magnolia Dental" at bounding box center [415, 25] width 831 height 51
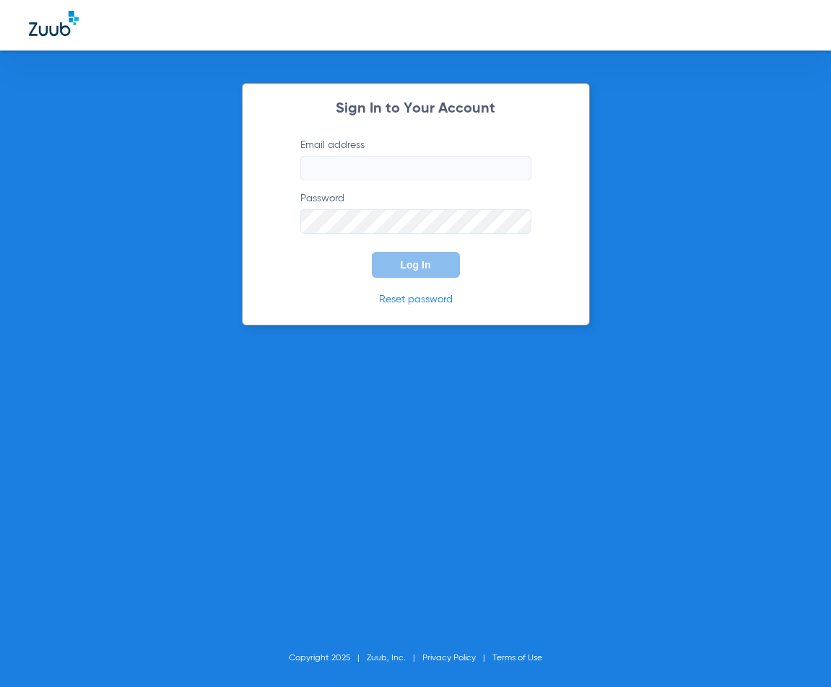
type input "[EMAIL_ADDRESS][DOMAIN_NAME]"
click at [417, 267] on span "Log In" at bounding box center [415, 265] width 30 height 12
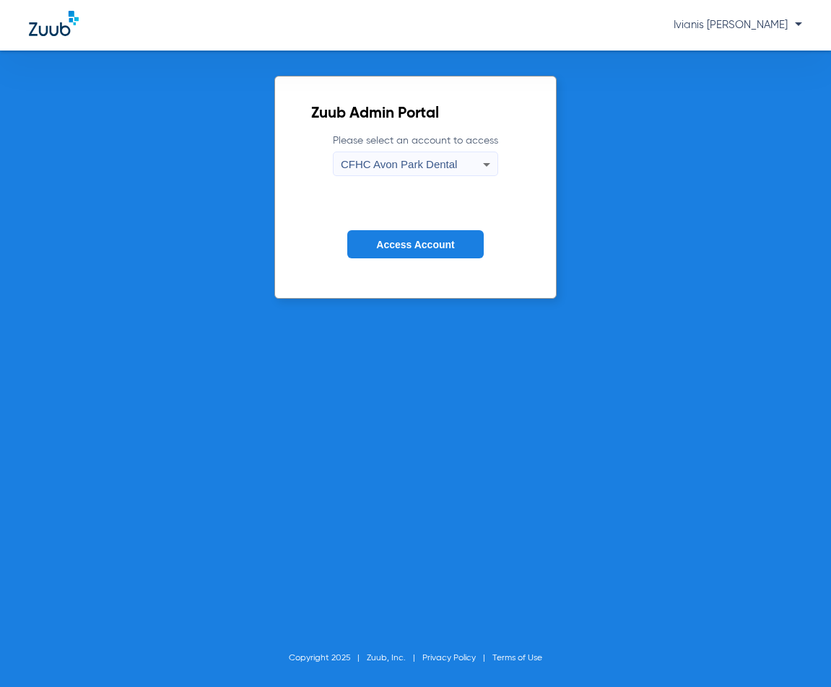
click at [444, 152] on div "CFHC Avon Park Dental" at bounding box center [412, 164] width 142 height 25
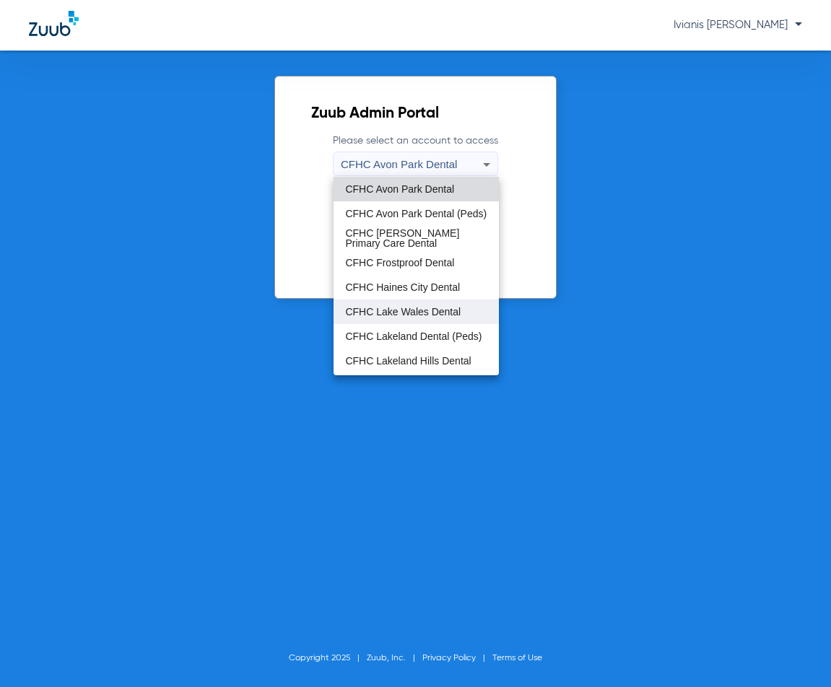
scroll to position [96, 0]
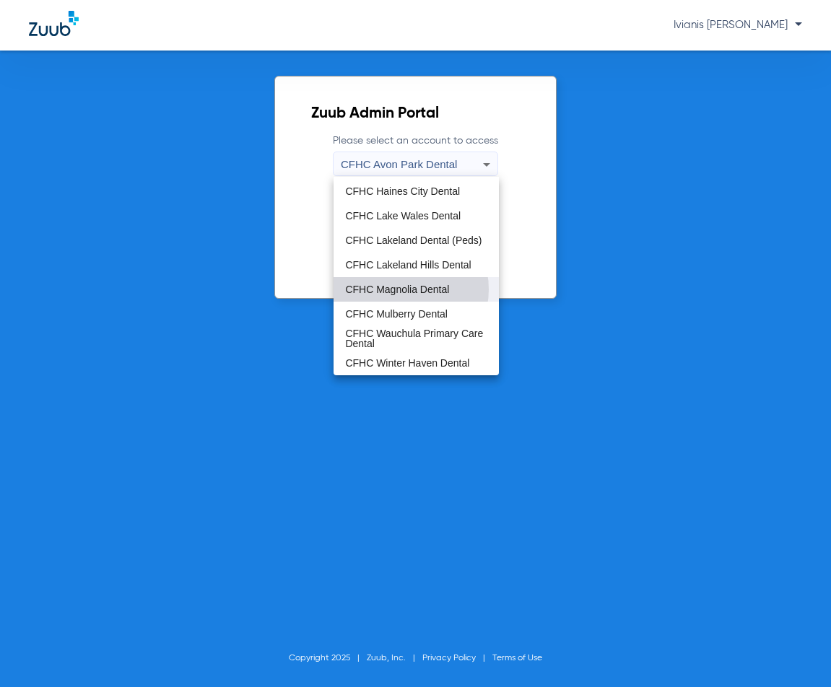
click at [398, 289] on span "CFHC Magnolia Dental" at bounding box center [397, 289] width 104 height 10
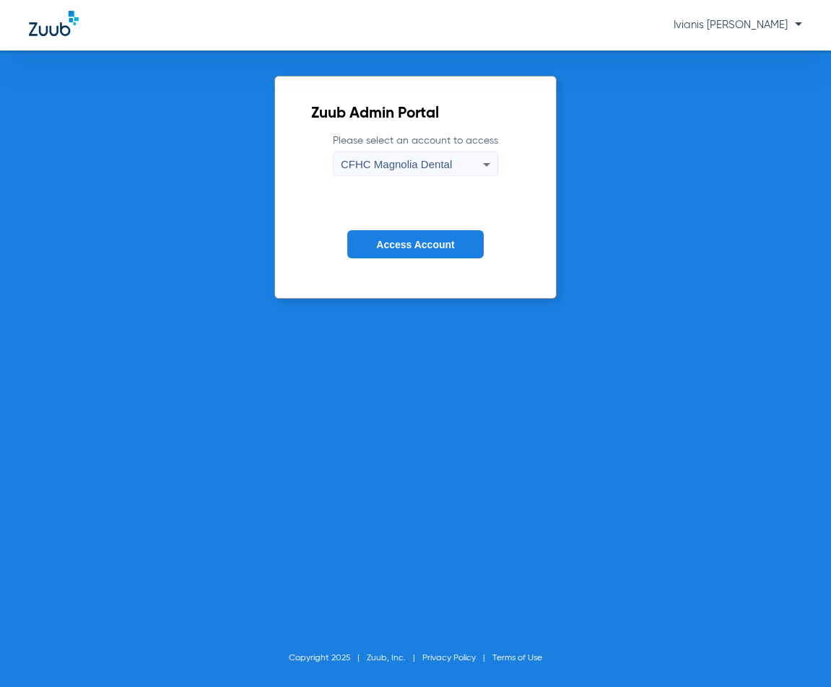
click at [416, 246] on span "Access Account" at bounding box center [415, 245] width 78 height 12
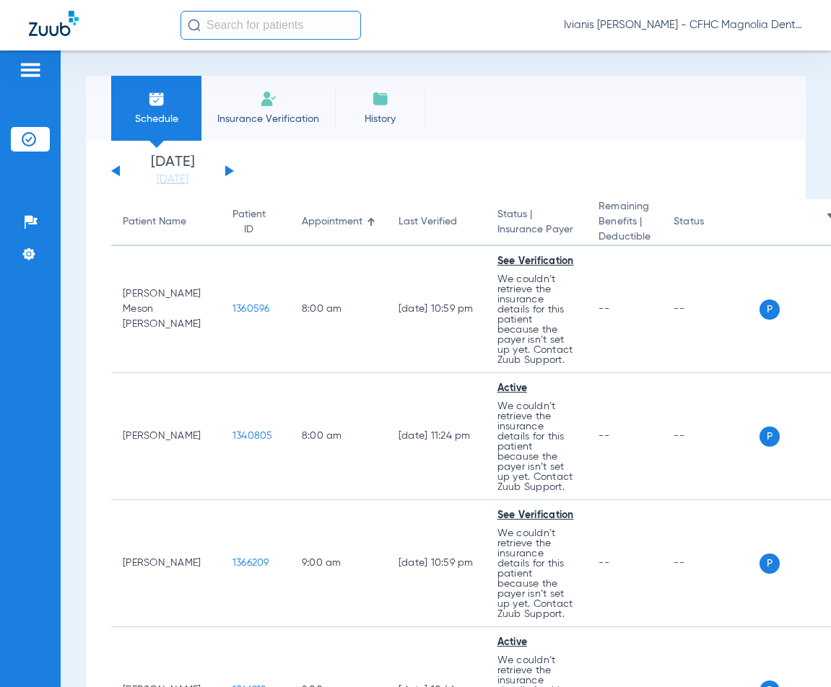
click at [282, 112] on span "Insurance Verification" at bounding box center [268, 119] width 112 height 14
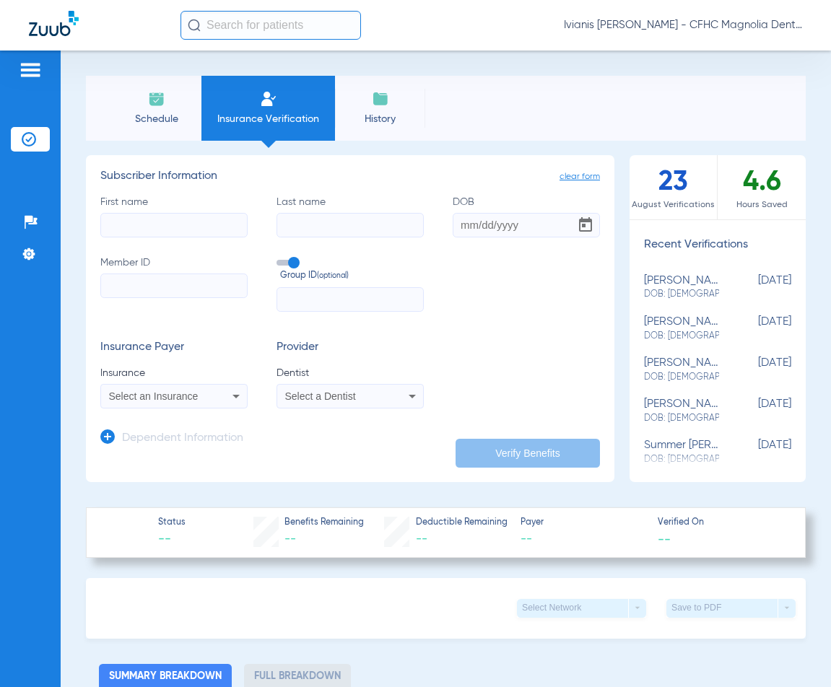
click at [187, 287] on input "Member ID" at bounding box center [173, 285] width 147 height 25
paste input "9463840222"
type input "9463840222"
click at [157, 217] on input "First name" at bounding box center [173, 225] width 147 height 25
type input "[PERSON_NAME]"
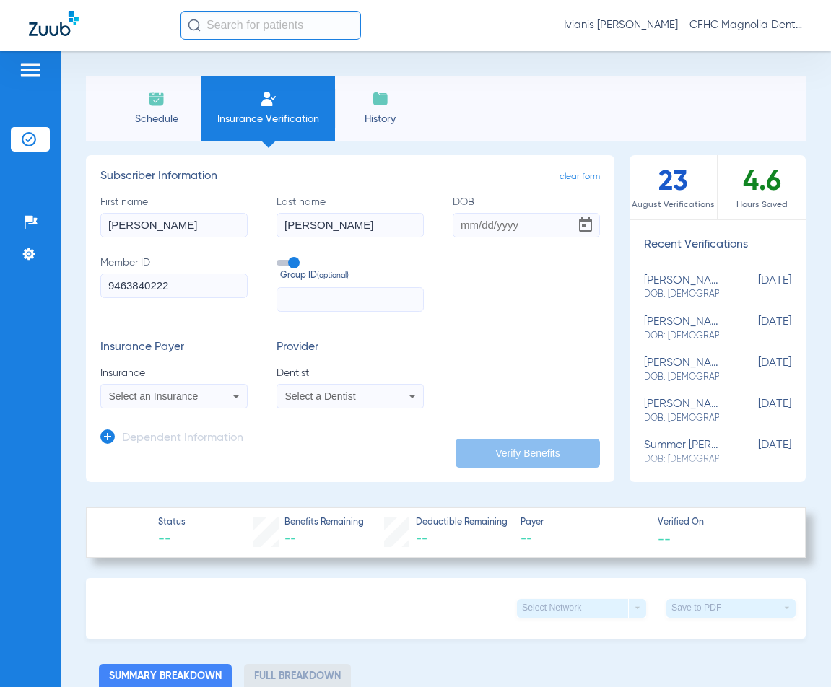
type input "[PERSON_NAME]"
type input "[DATE]"
click at [184, 406] on mat-select "Select an Insurance" at bounding box center [173, 396] width 147 height 25
click at [179, 401] on div "Select an Insurance" at bounding box center [174, 395] width 146 height 17
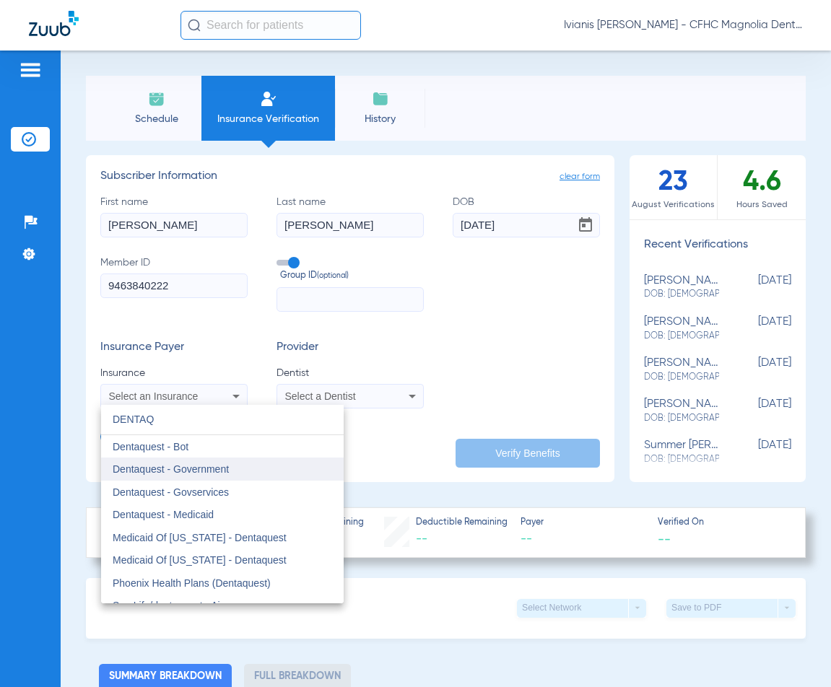
type input "DENTAQ"
click at [220, 468] on span "Dentaquest - Government" at bounding box center [171, 469] width 116 height 12
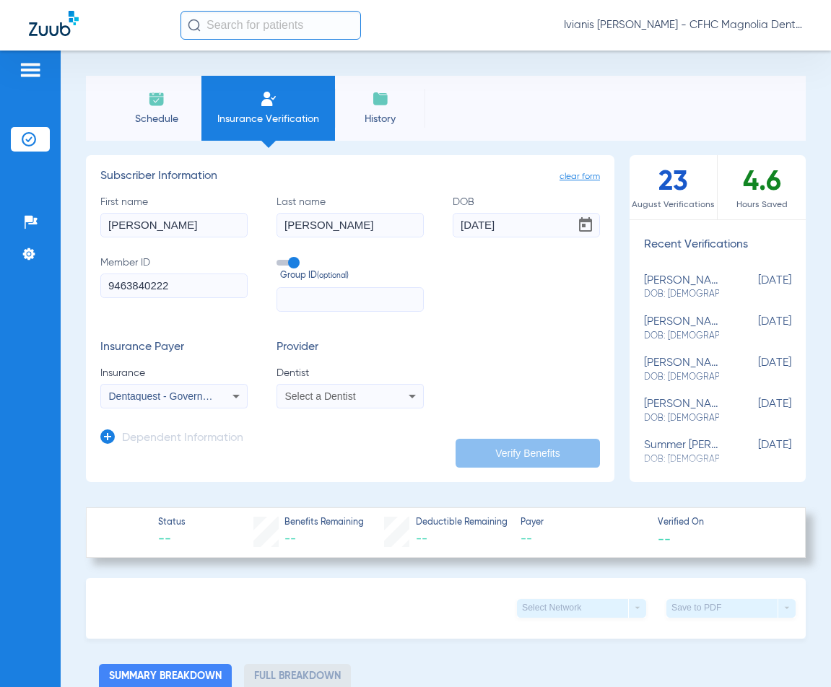
click at [309, 396] on span "Select a Dentist" at bounding box center [320, 396] width 71 height 12
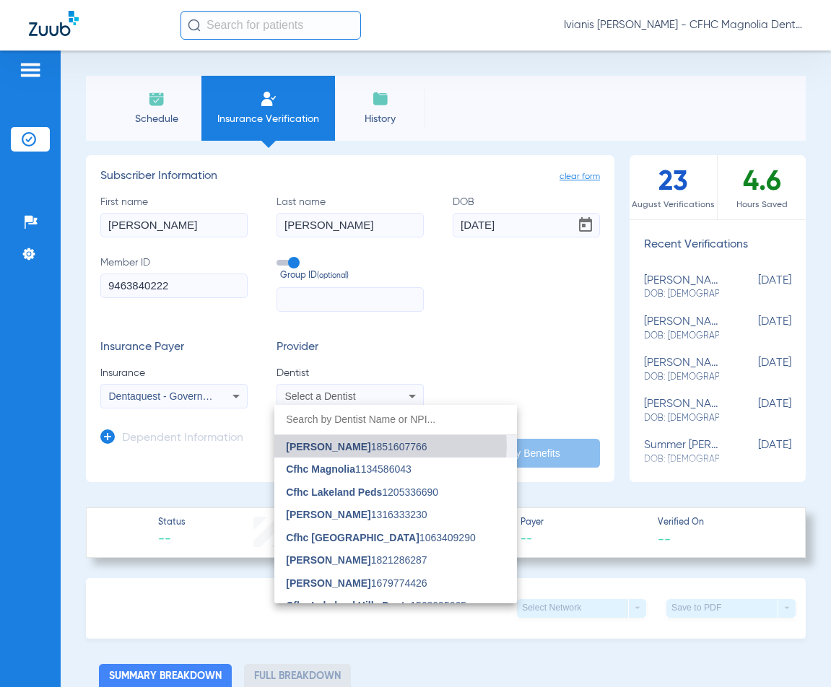
click at [381, 446] on span "[PERSON_NAME] 1851607766" at bounding box center [356, 447] width 141 height 10
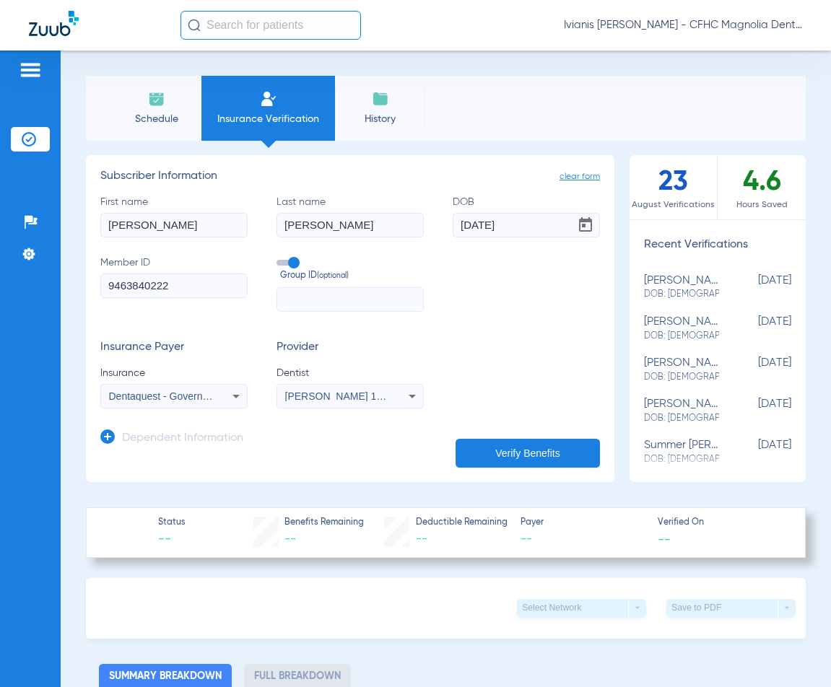
click at [521, 446] on button "Verify Benefits" at bounding box center [527, 453] width 144 height 29
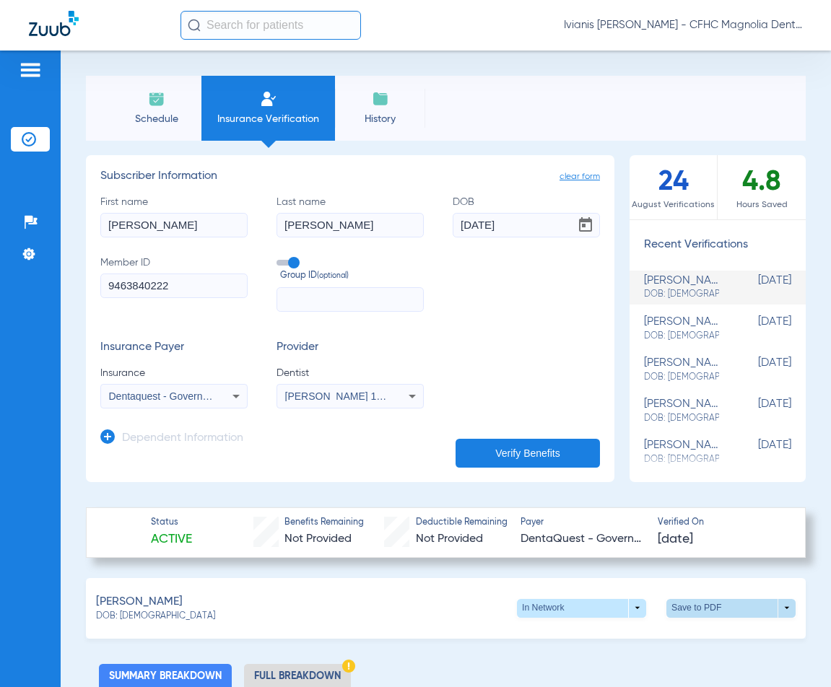
click at [714, 609] on span at bounding box center [731, 608] width 35 height 35
click at [615, 633] on span "Save to PDF" at bounding box center [611, 635] width 57 height 10
click at [149, 283] on input "9463840222" at bounding box center [173, 285] width 147 height 25
click at [782, 89] on div "Schedule Insurance Verification History Last Appt. Sync Time: [DATE] - 11:10 AM" at bounding box center [445, 108] width 719 height 65
